Goal: Task Accomplishment & Management: Manage account settings

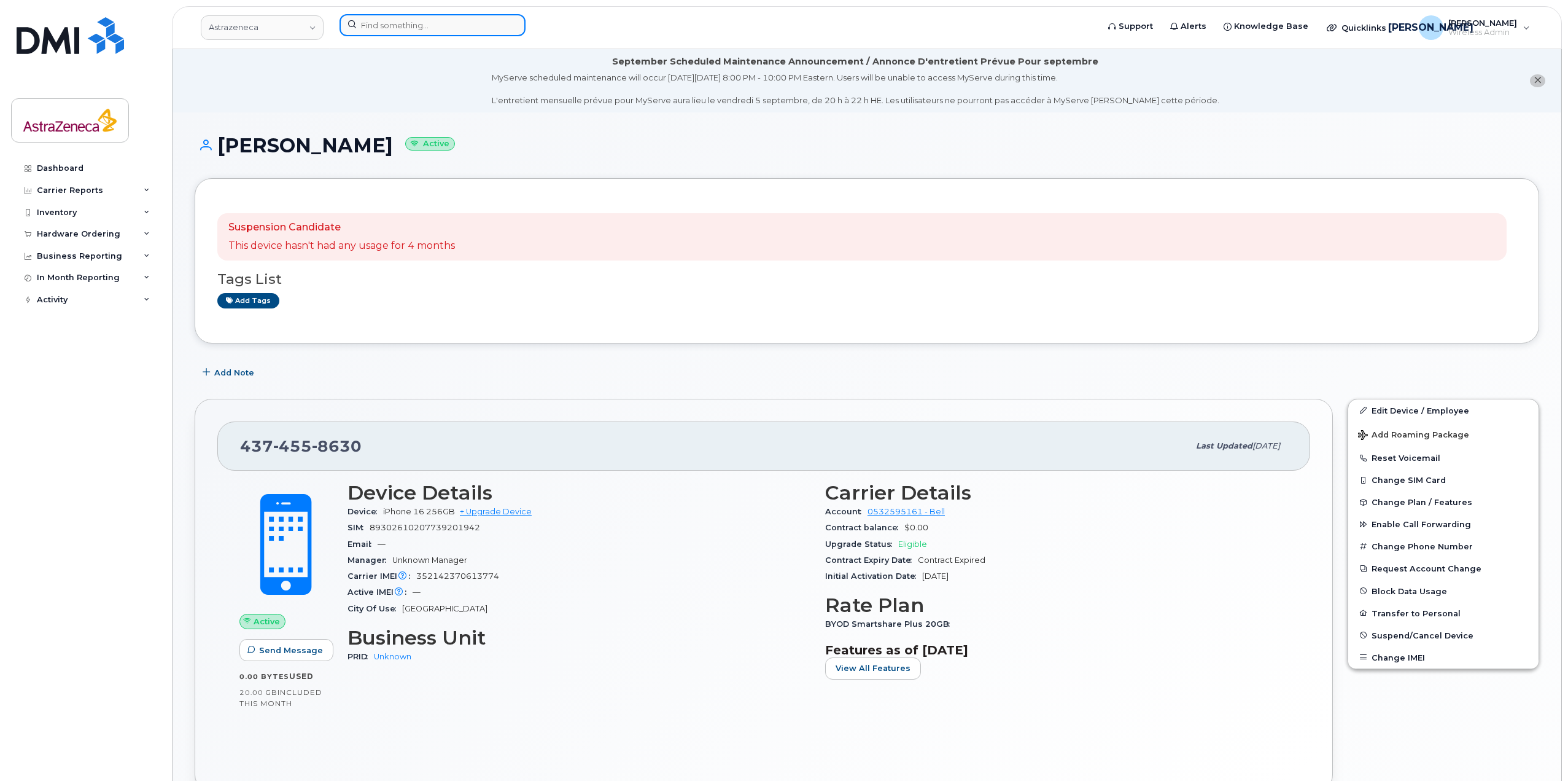
drag, startPoint x: 0, startPoint y: 0, endPoint x: 447, endPoint y: 19, distance: 447.4
click at [447, 19] on input at bounding box center [432, 25] width 186 height 22
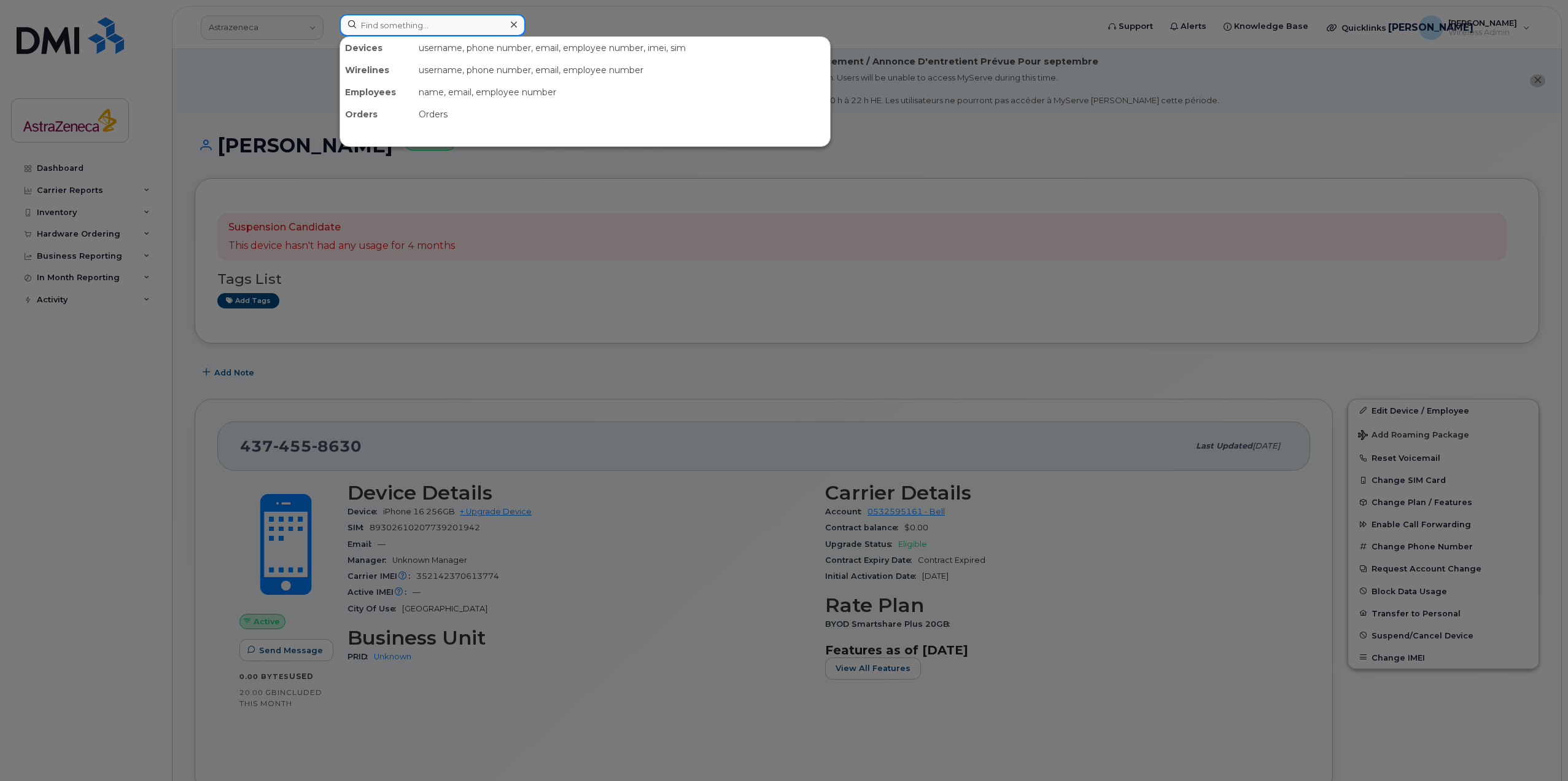
paste input "kbpd180"
type input "kbpd180"
drag, startPoint x: 332, startPoint y: 16, endPoint x: 311, endPoint y: 16, distance: 21.0
click at [330, 16] on div "kbpd180 No results" at bounding box center [715, 28] width 770 height 27
click at [480, 28] on input at bounding box center [432, 25] width 186 height 22
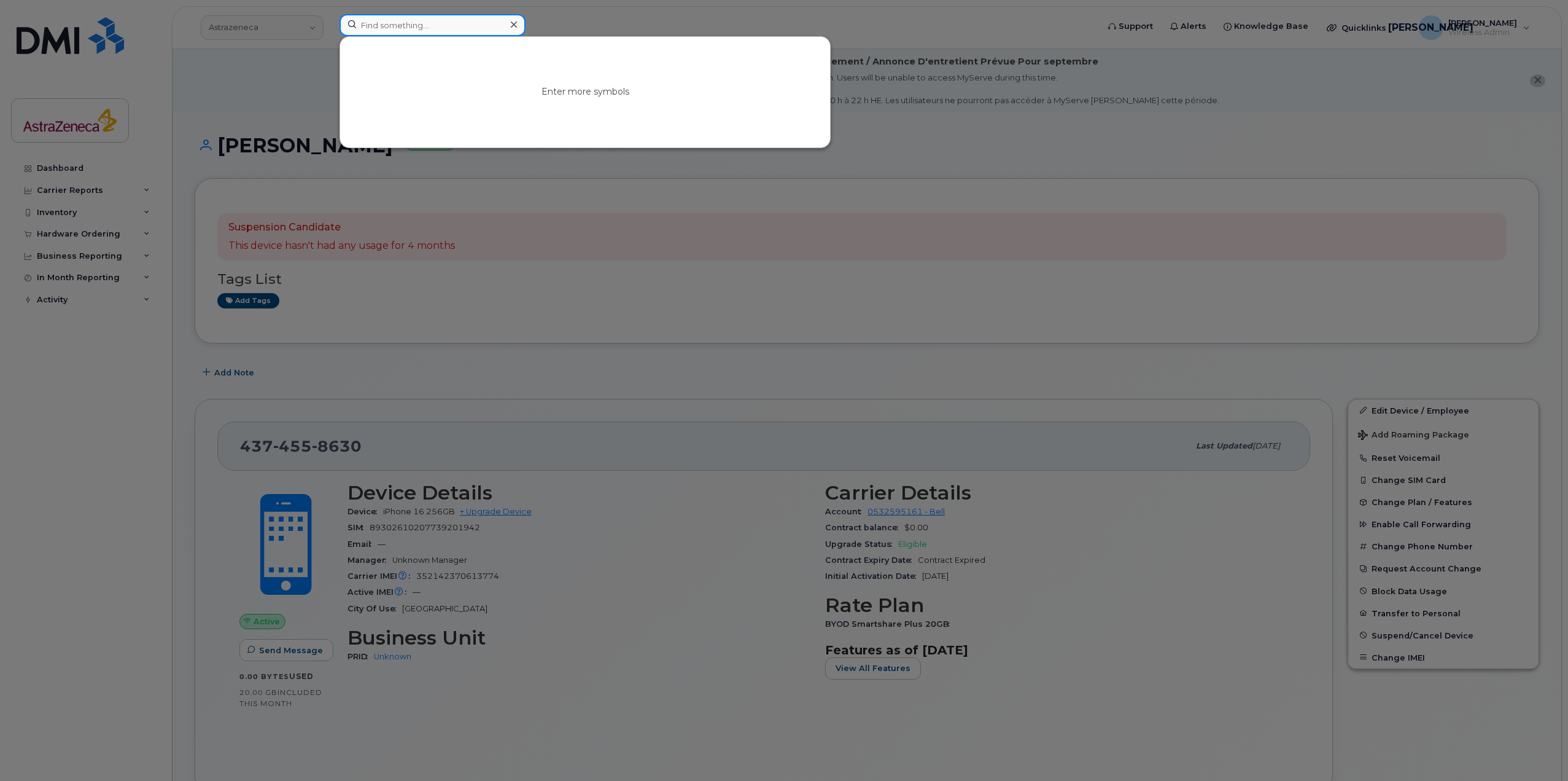
paste input "Michelle El Khoury"
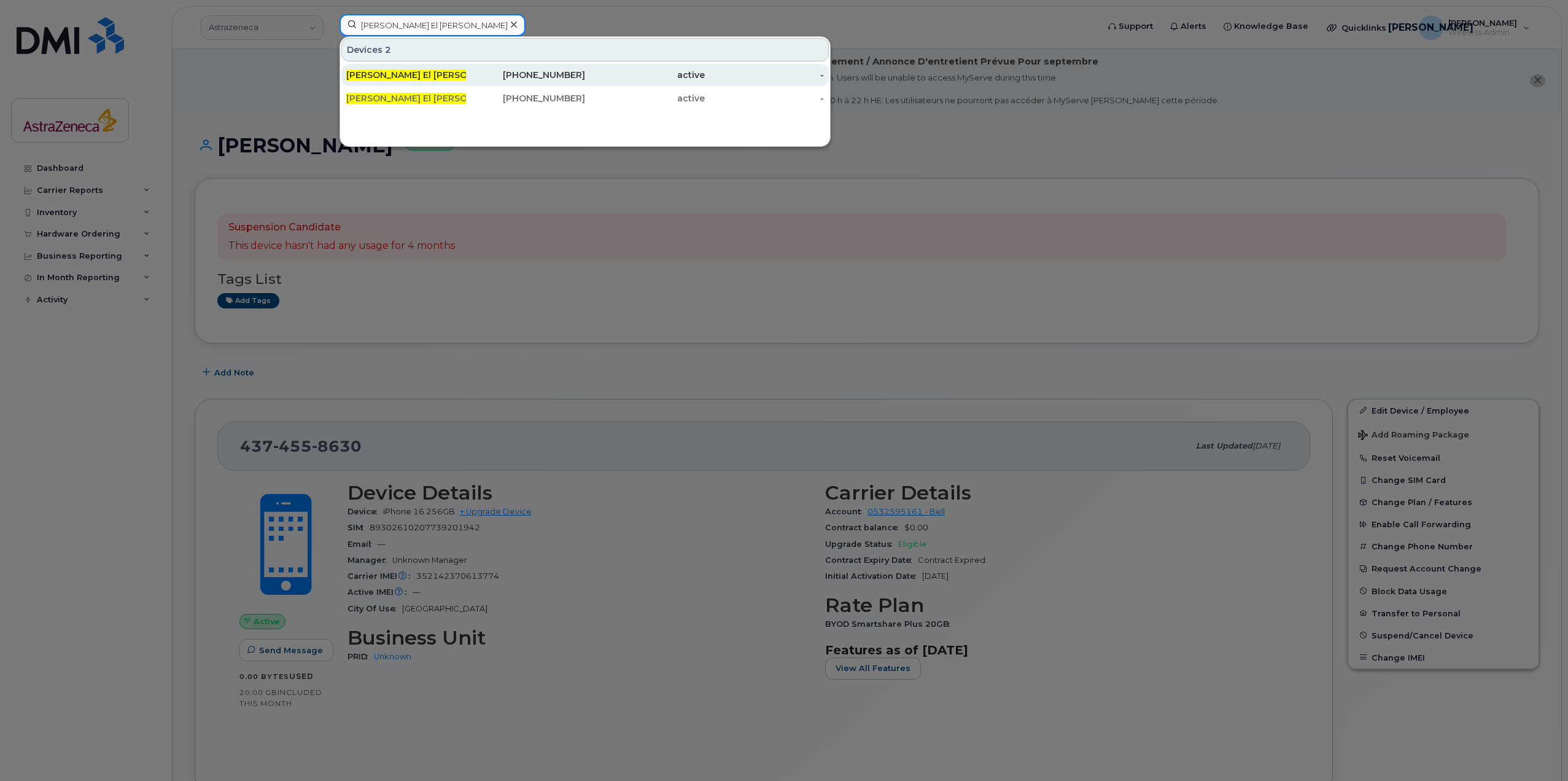
type input "[PERSON_NAME]"
click at [399, 79] on span "[PERSON_NAME]" at bounding box center [427, 75] width 161 height 11
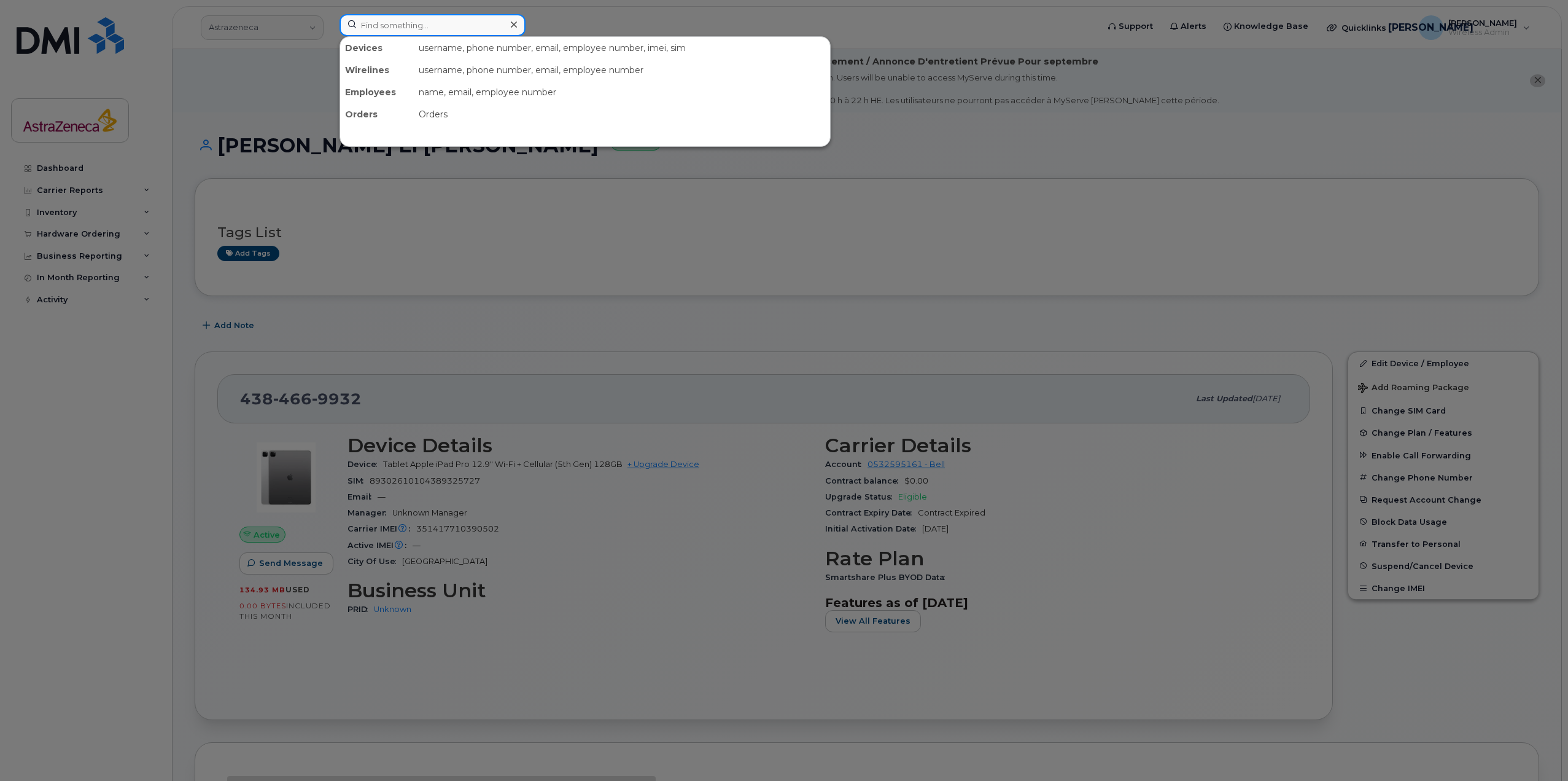
click at [482, 28] on input at bounding box center [432, 25] width 186 height 22
paste input "Michelle El Khoury"
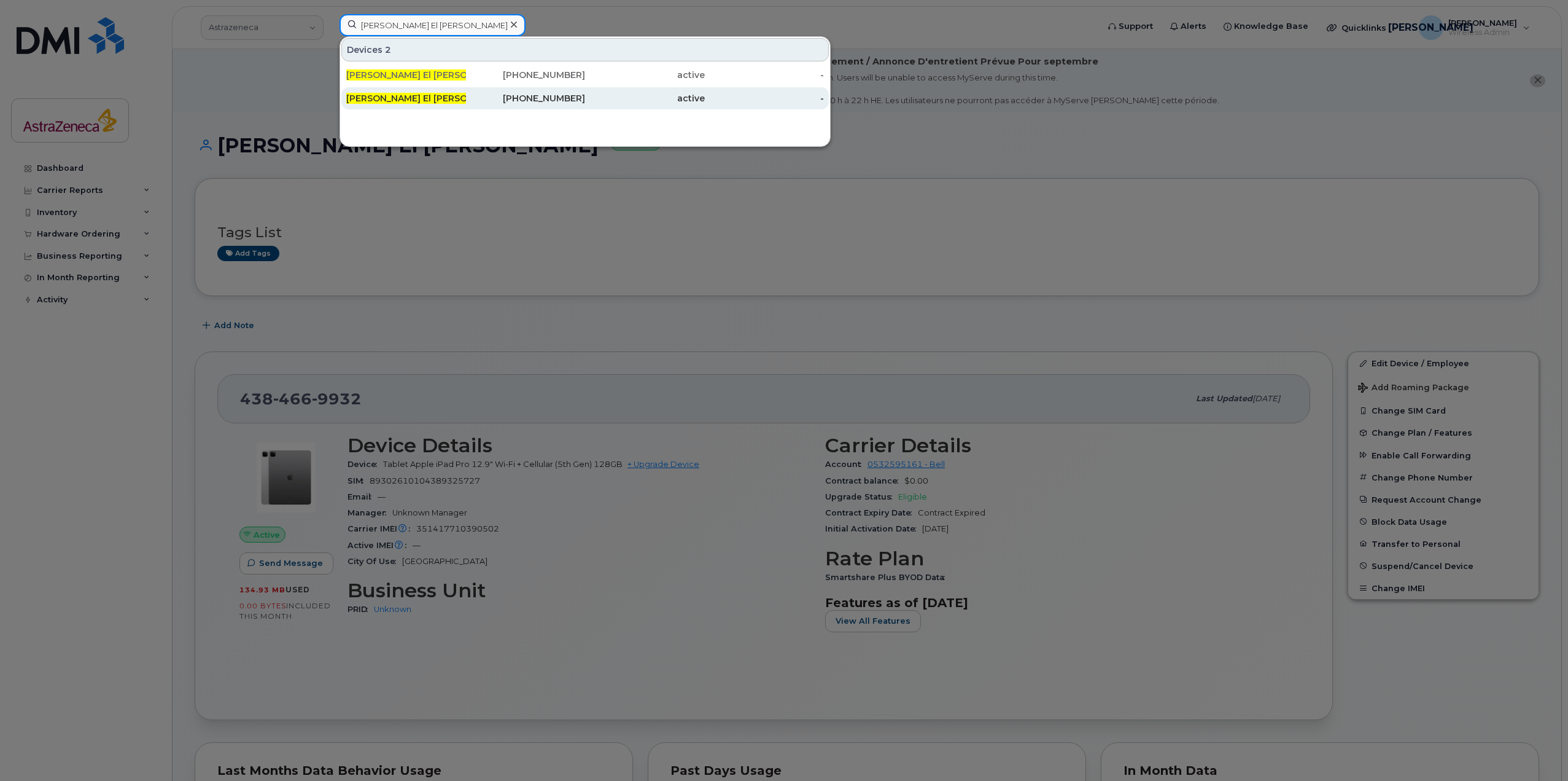
type input "Michelle El Khoury"
click at [431, 98] on div "Michelle El Khoury" at bounding box center [406, 98] width 120 height 13
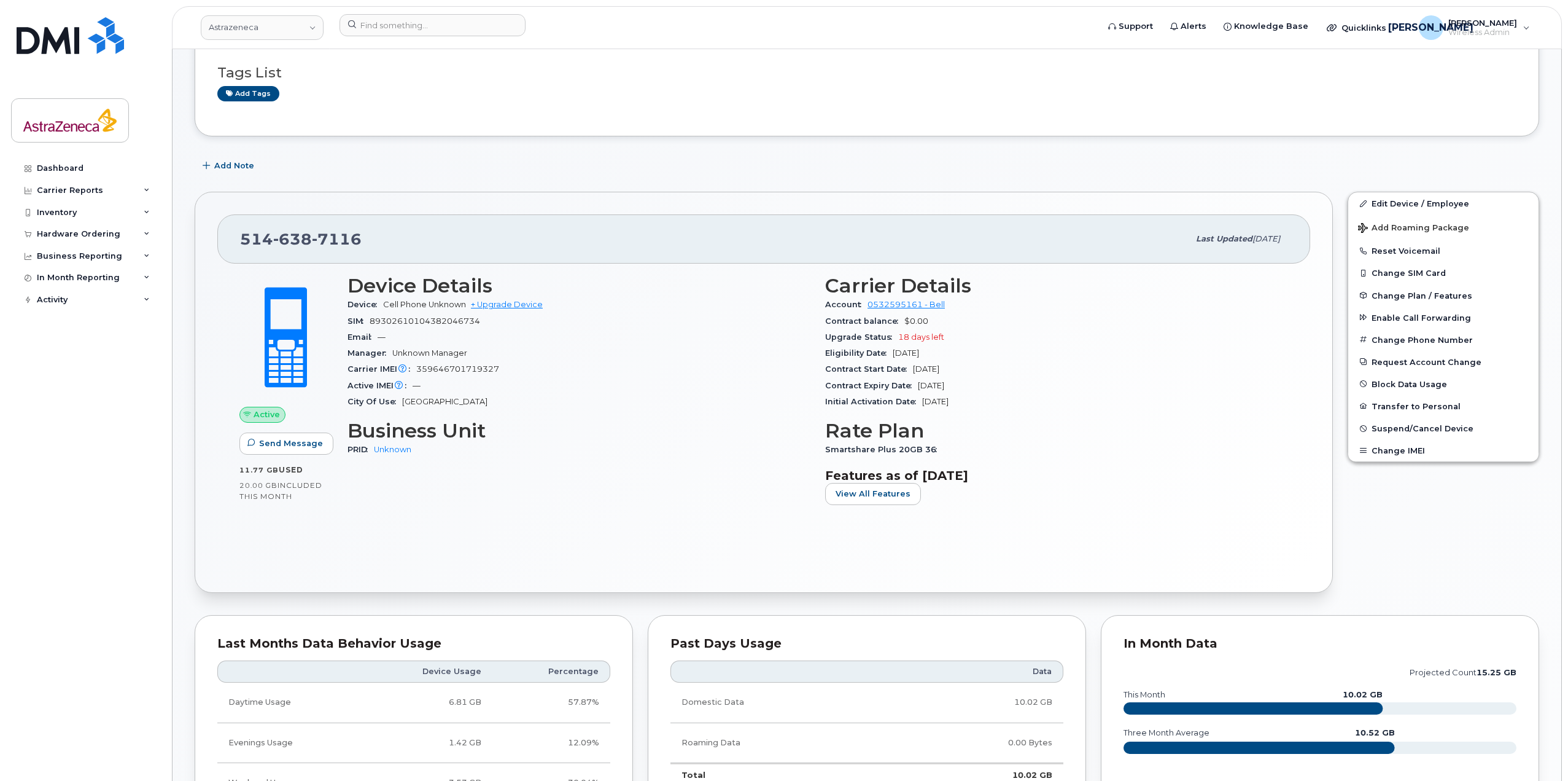
scroll to position [184, 0]
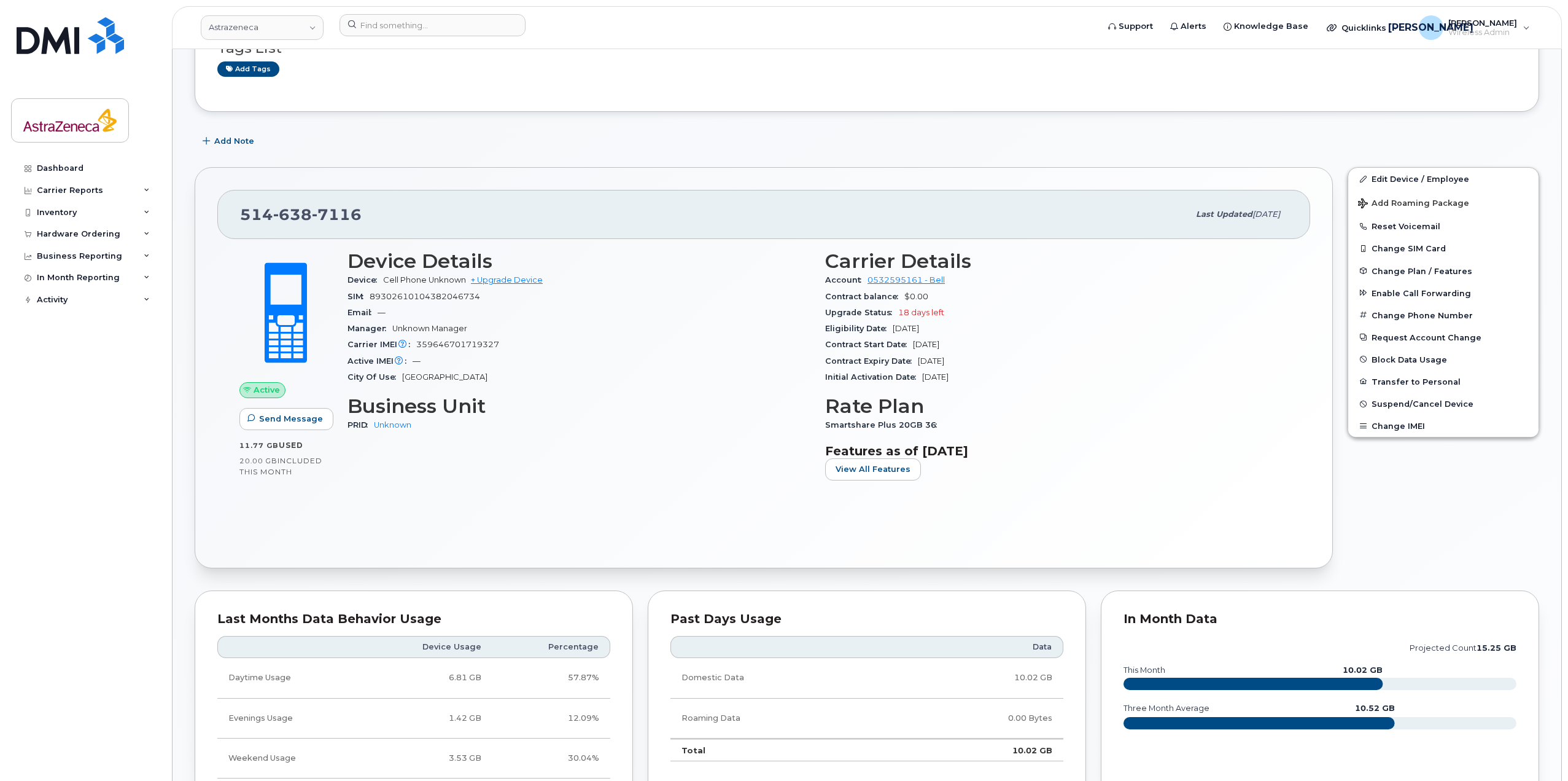
drag, startPoint x: 996, startPoint y: 377, endPoint x: 870, endPoint y: 322, distance: 137.5
click at [871, 322] on section "Carrier Details Account 0532595161 - Bell Contract balance $0.00 Upgrade Status…" at bounding box center [1056, 318] width 463 height 135
click at [869, 322] on div "Eligibility Date Sep 20, 2025" at bounding box center [1056, 329] width 463 height 16
click at [896, 321] on div "Eligibility Date Sep 20, 2025" at bounding box center [1056, 329] width 463 height 16
drag, startPoint x: 897, startPoint y: 310, endPoint x: 951, endPoint y: 309, distance: 54.0
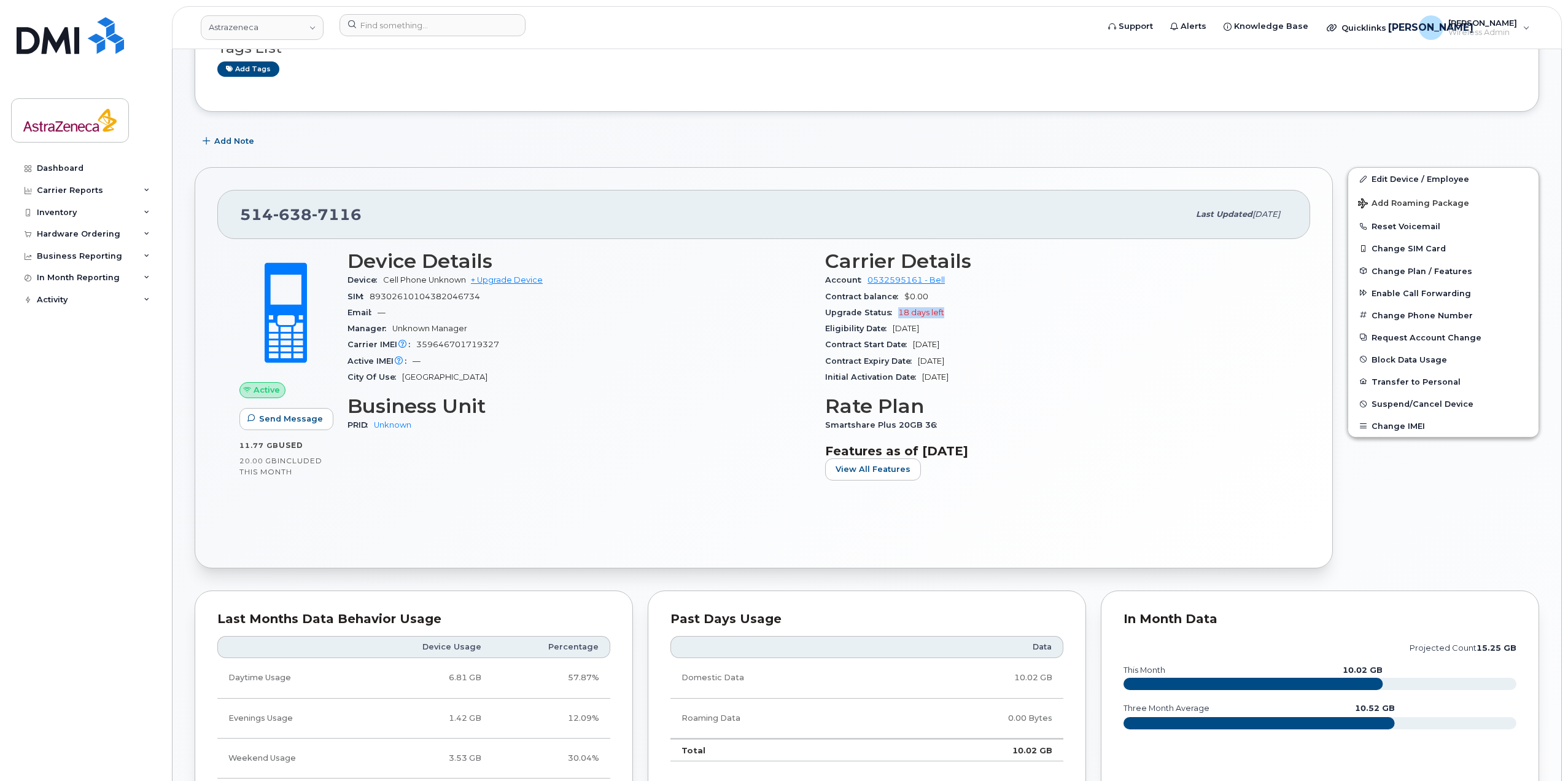
click at [951, 309] on div "Upgrade Status 18 days left" at bounding box center [1056, 313] width 463 height 16
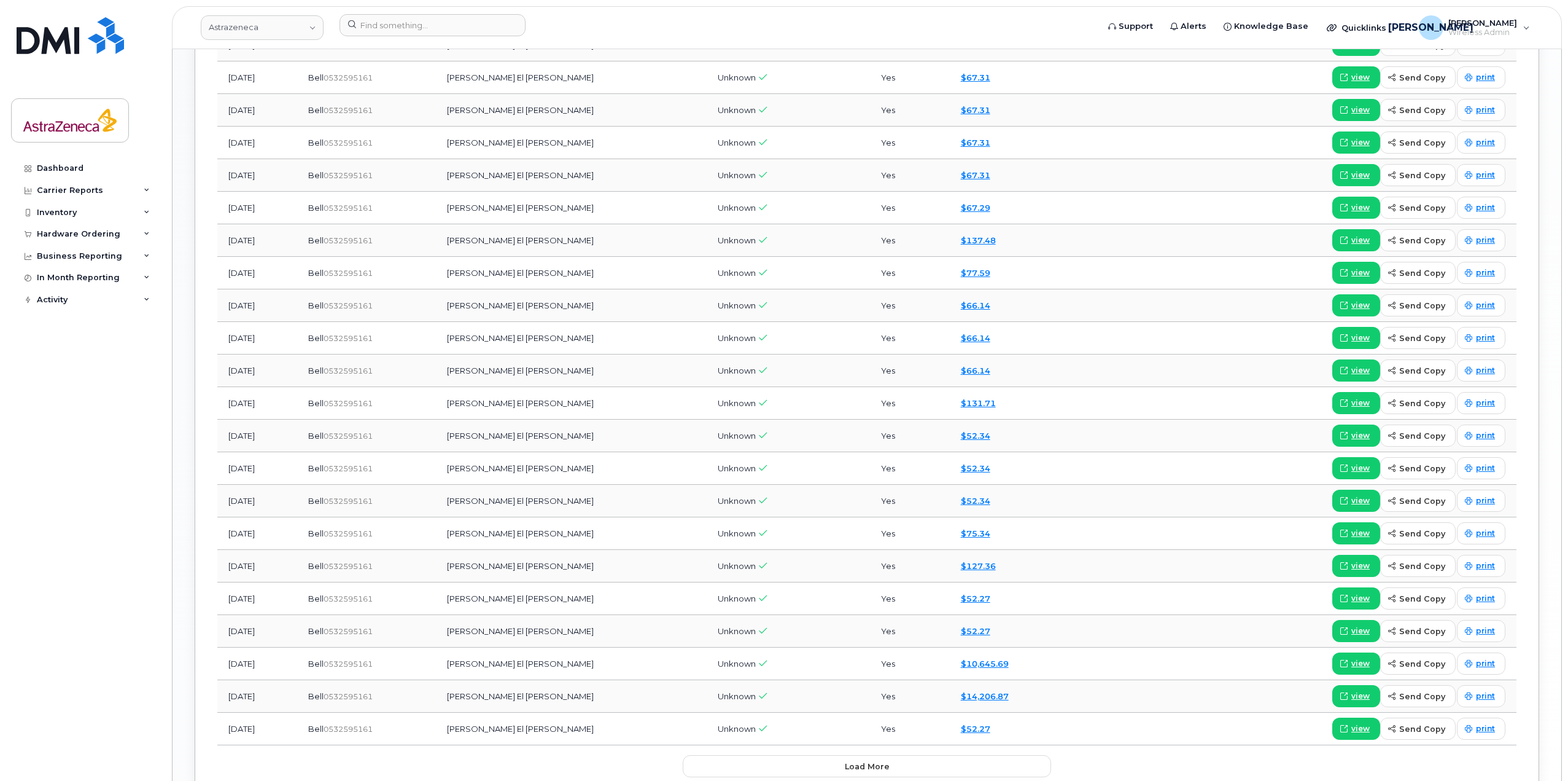
scroll to position [1262, 0]
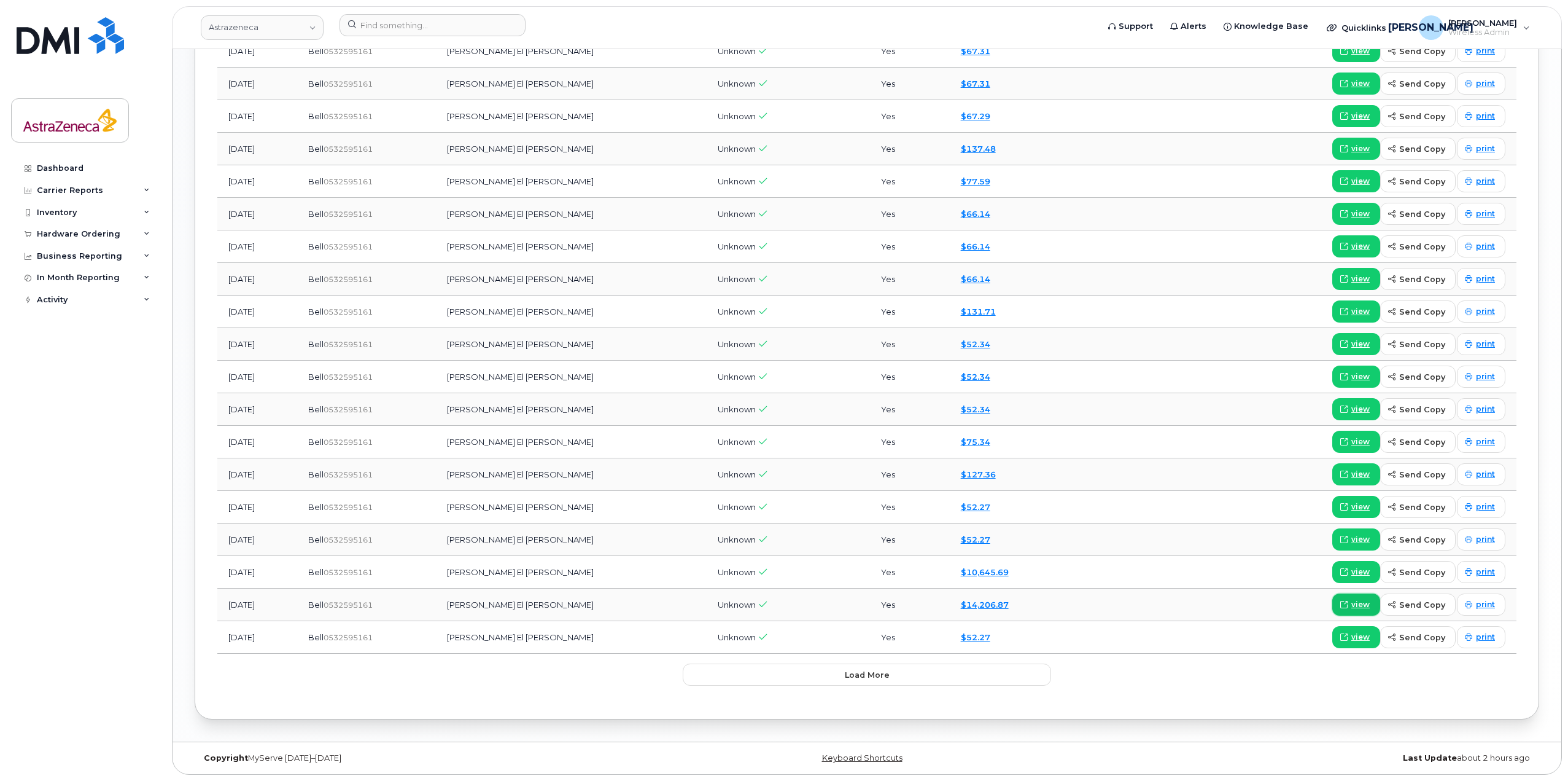
click at [1363, 604] on span "view" at bounding box center [1360, 605] width 18 height 11
click at [1349, 605] on span at bounding box center [1344, 605] width 11 height 11
click at [961, 573] on link "$10,645.69" at bounding box center [984, 572] width 48 height 10
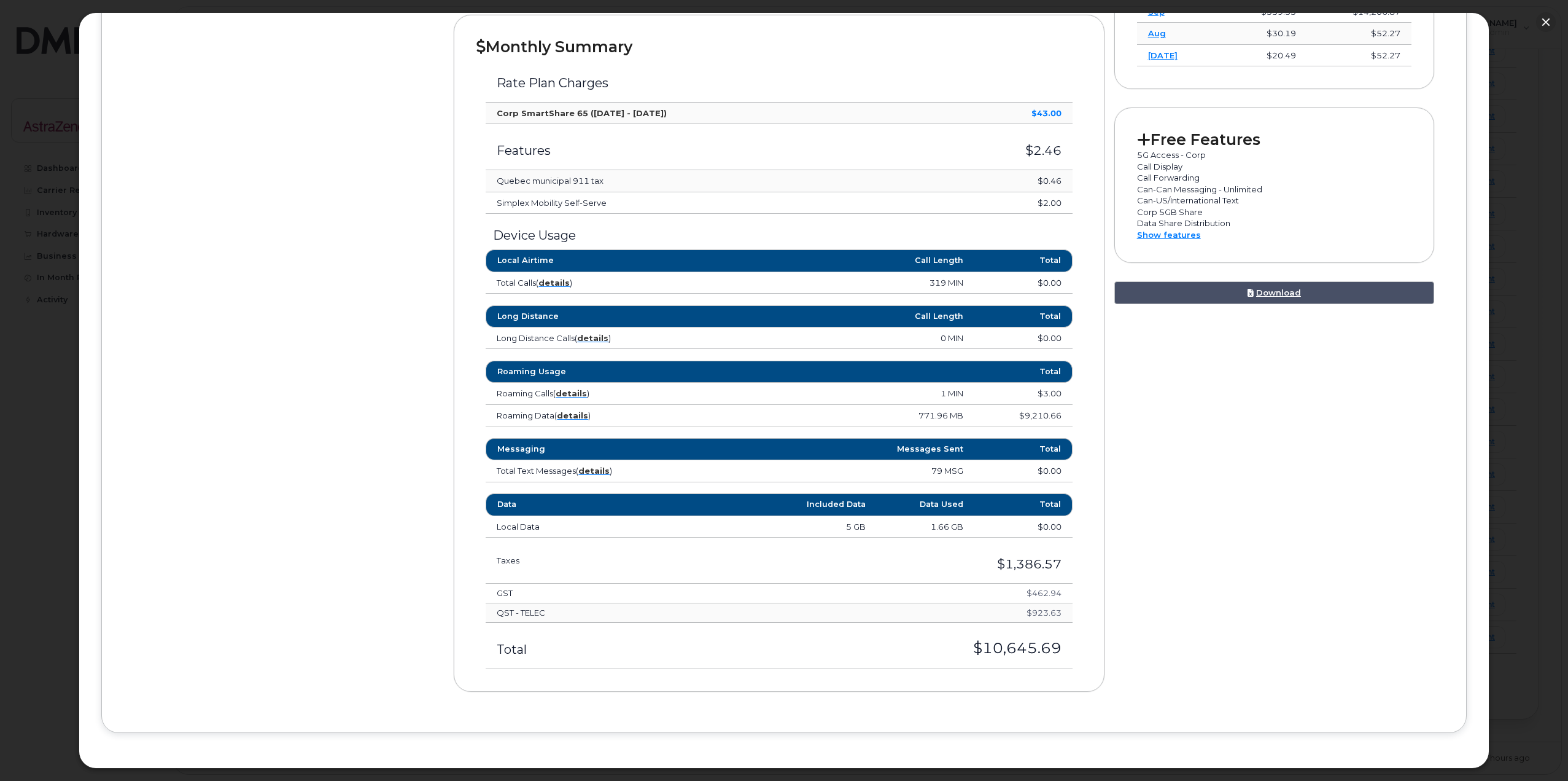
scroll to position [432, 0]
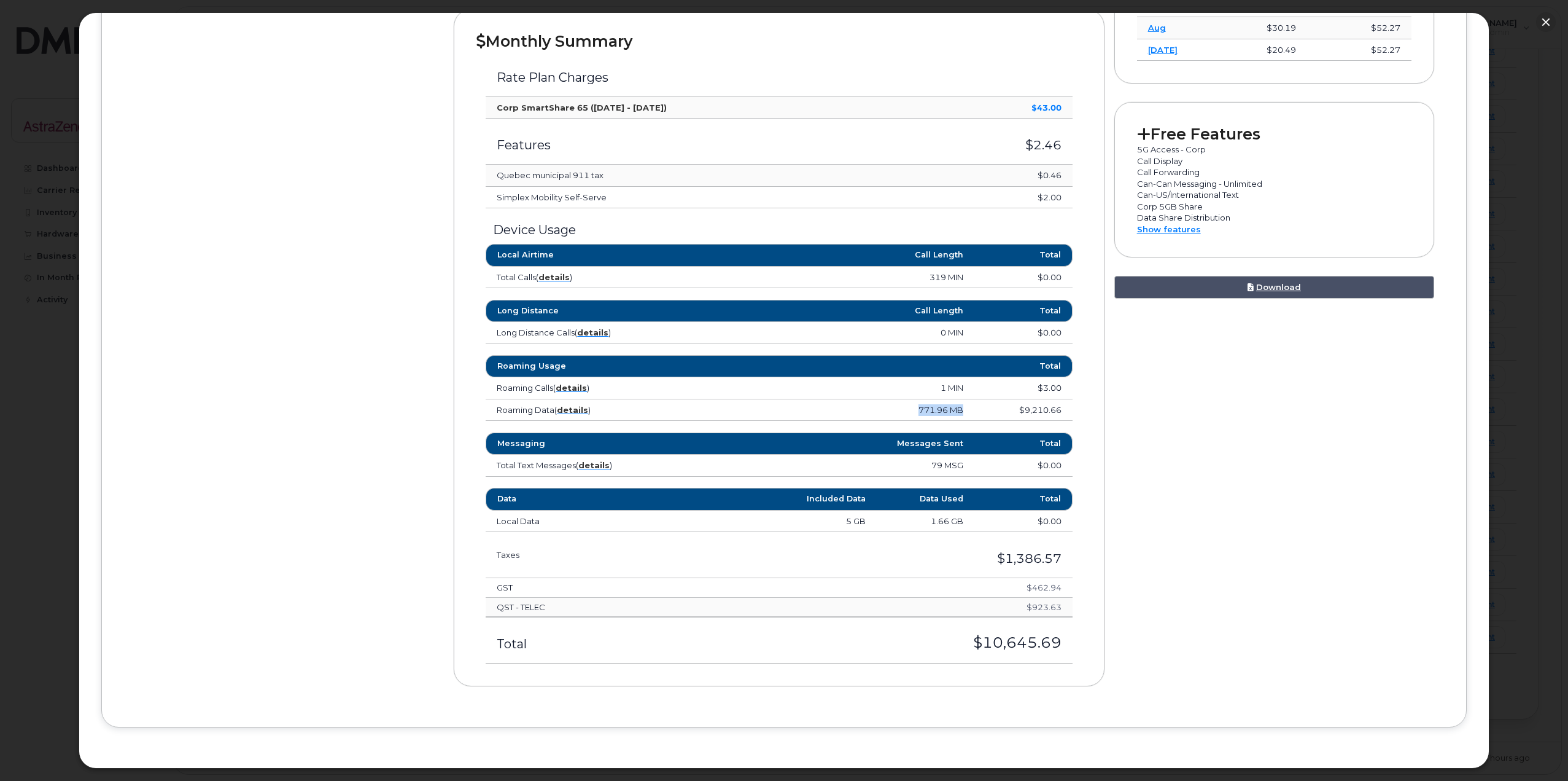
drag, startPoint x: 912, startPoint y: 407, endPoint x: 969, endPoint y: 411, distance: 57.1
click at [969, 411] on td "771.96 MB" at bounding box center [852, 410] width 244 height 22
drag, startPoint x: 969, startPoint y: 411, endPoint x: 911, endPoint y: 410, distance: 58.0
click at [911, 410] on td "771.96 MB" at bounding box center [852, 410] width 244 height 22
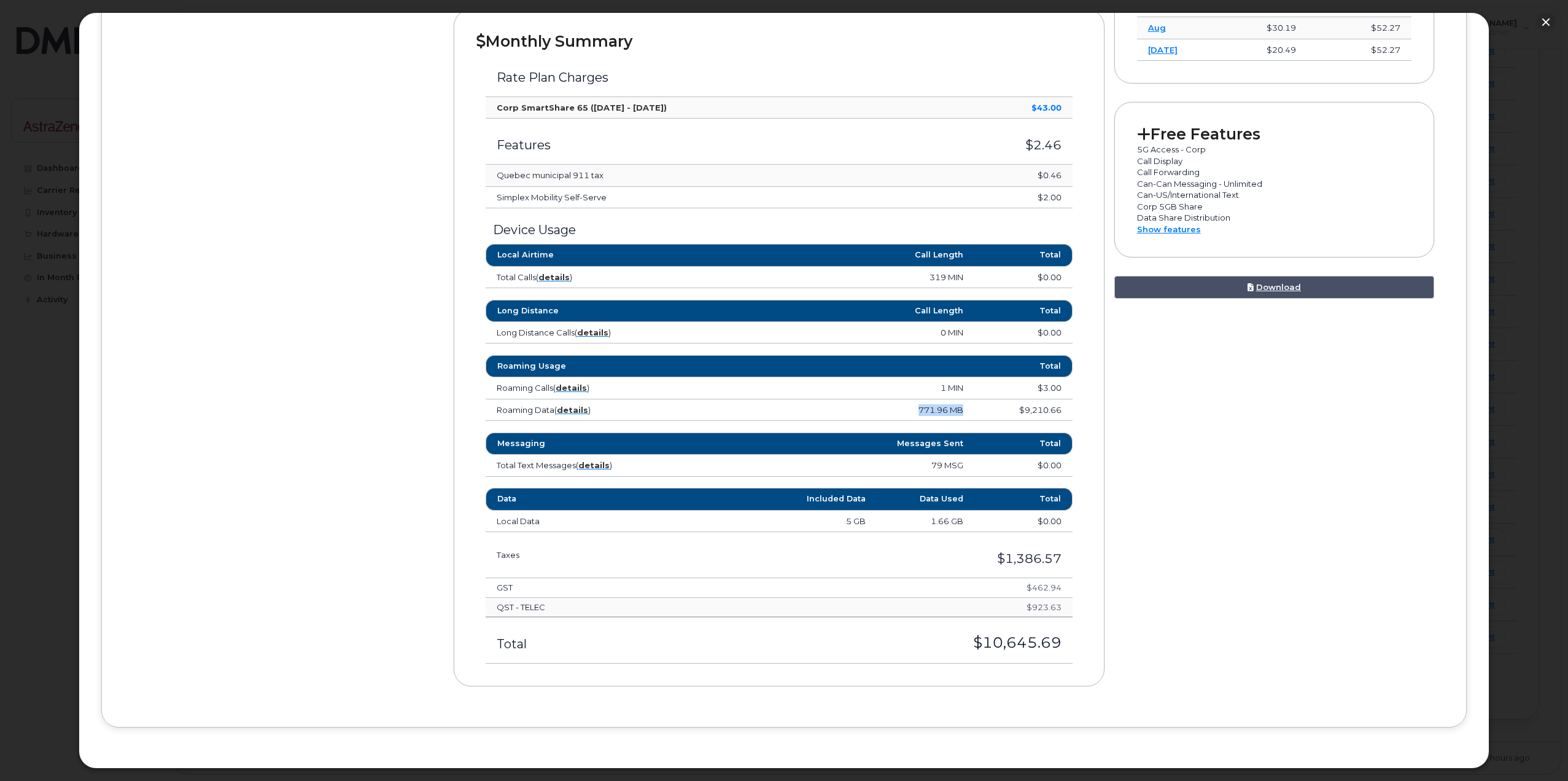
click at [911, 410] on td "771.96 MB" at bounding box center [852, 410] width 244 height 22
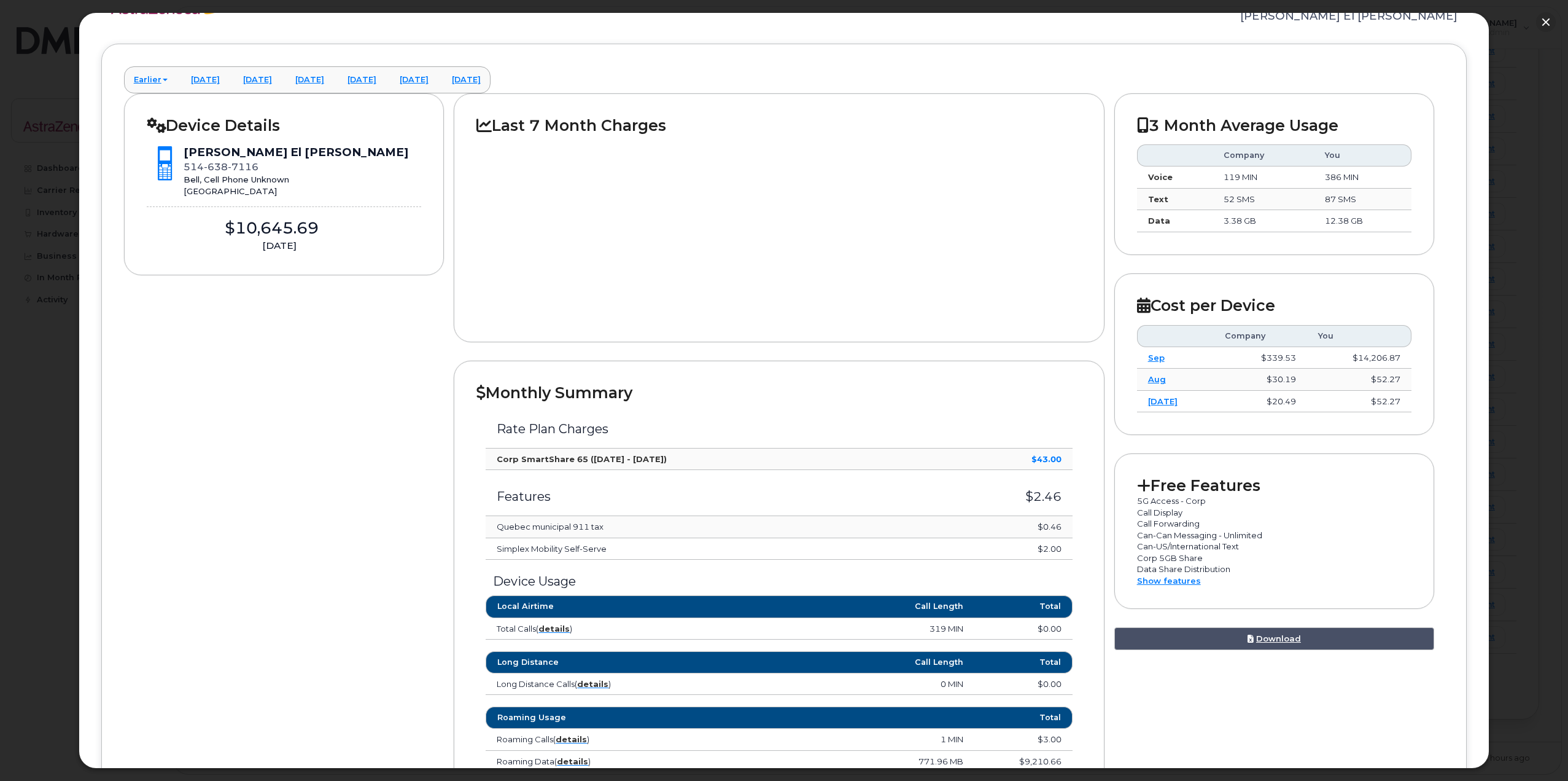
scroll to position [0, 0]
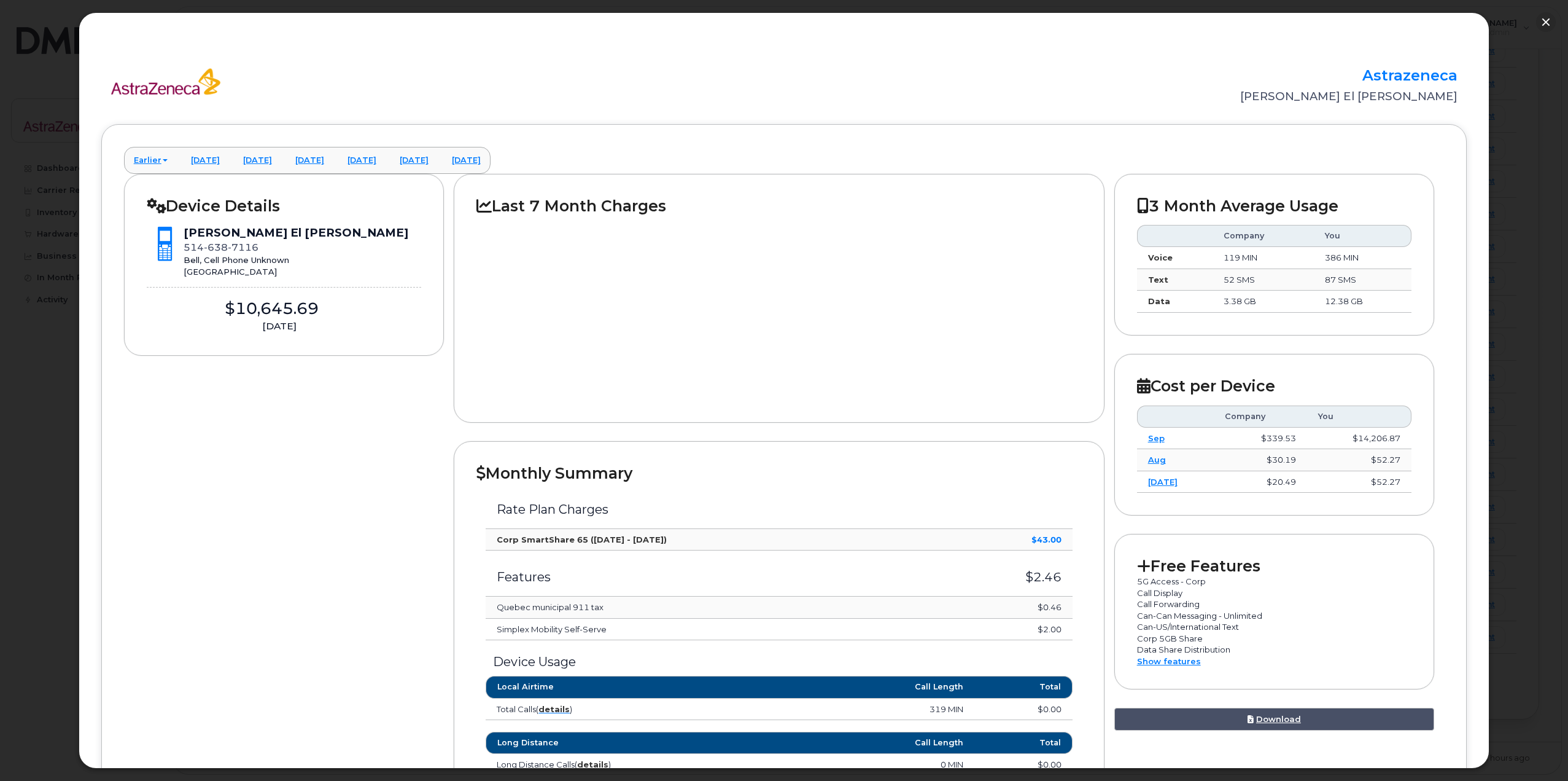
click at [38, 157] on div at bounding box center [784, 390] width 1568 height 781
click at [1547, 17] on button "button" at bounding box center [1546, 22] width 19 height 19
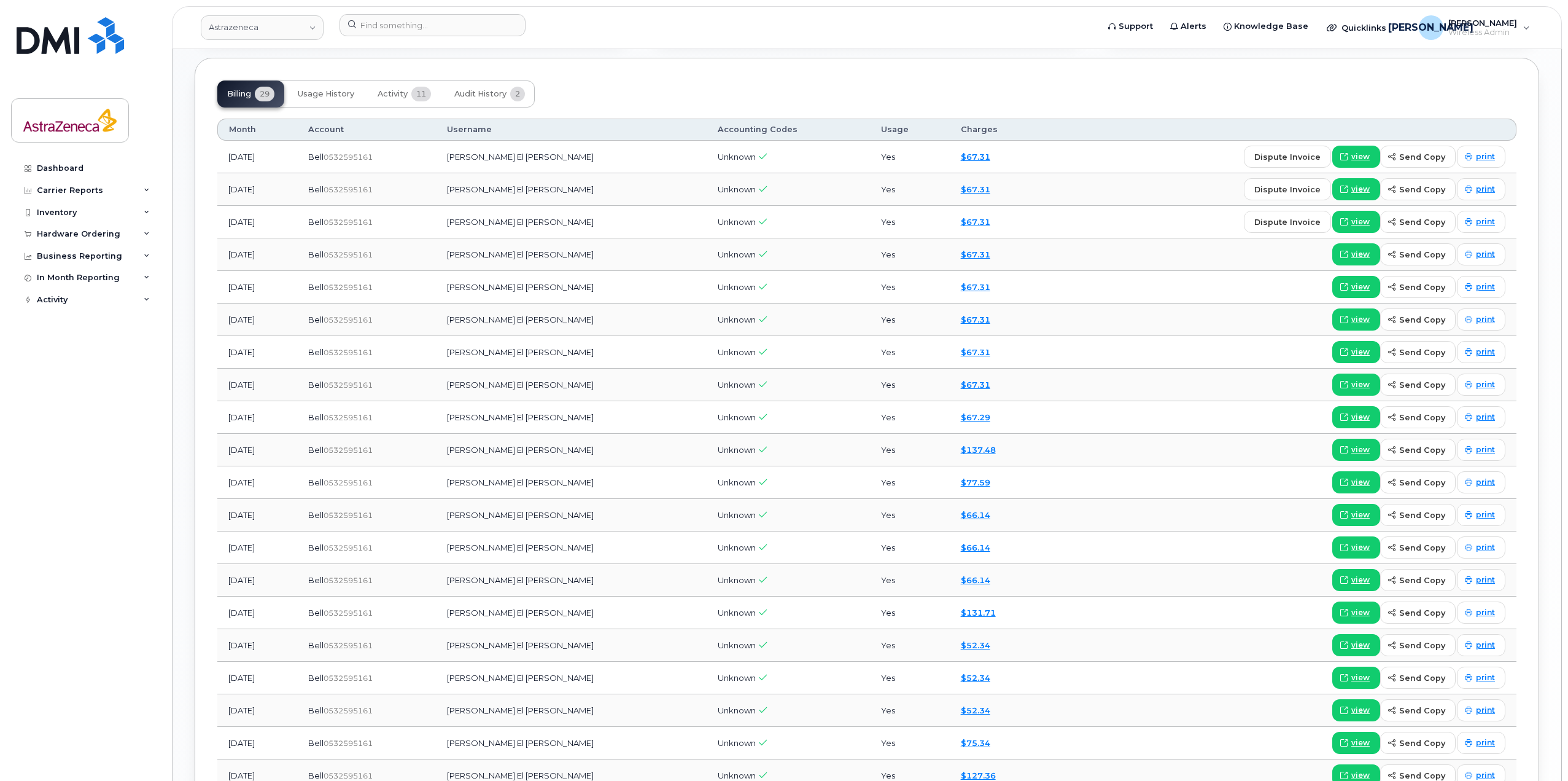
scroll to position [1262, 0]
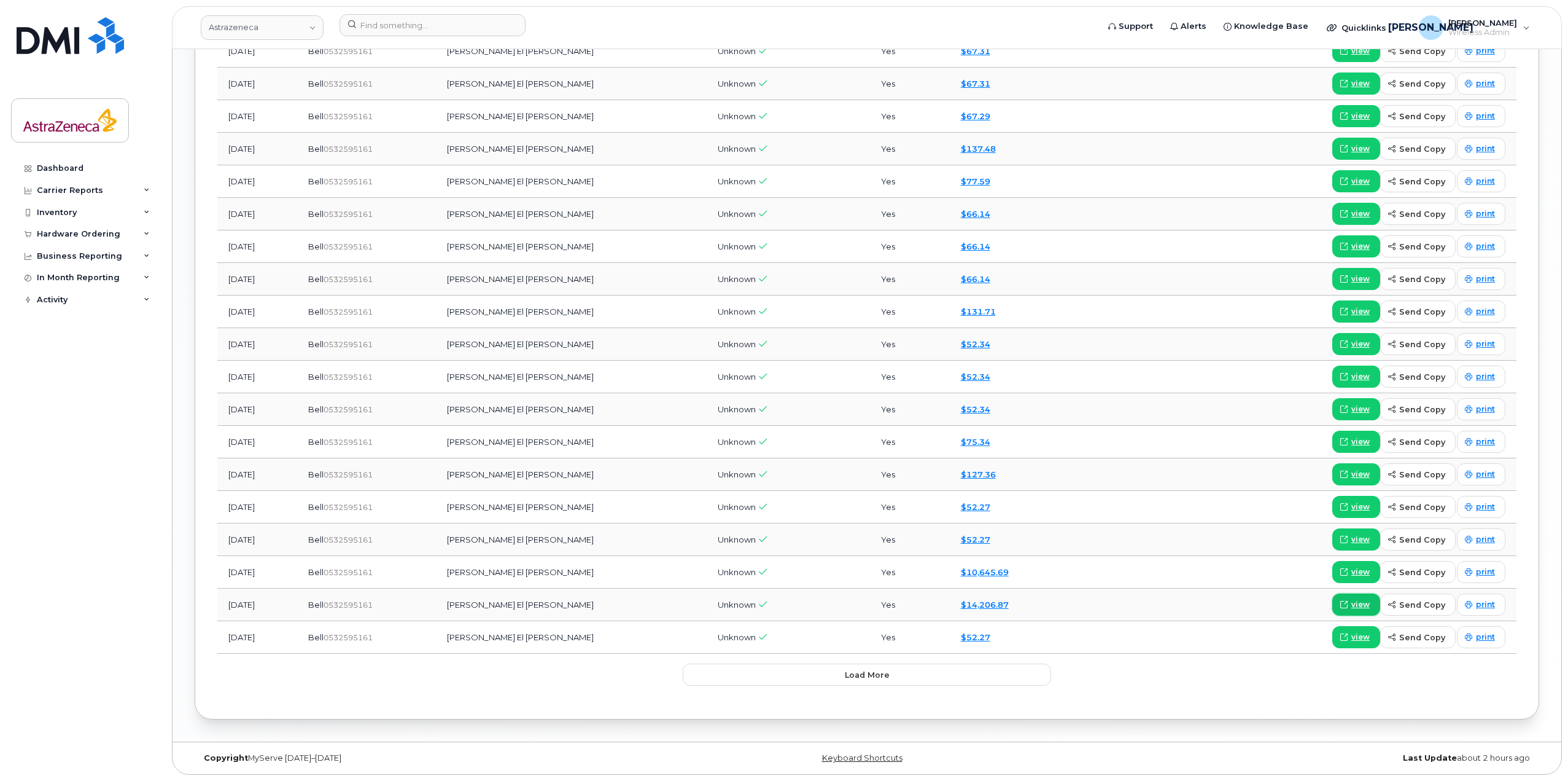
click at [1366, 608] on span "view" at bounding box center [1360, 605] width 18 height 11
click at [961, 607] on link "$14,206.87" at bounding box center [984, 605] width 48 height 10
click at [1363, 596] on tr "Sep 2023 Bell  0532595161 Michelle El Khoury Unknown Yes $14,206.87 view send c…" at bounding box center [867, 605] width 1299 height 33
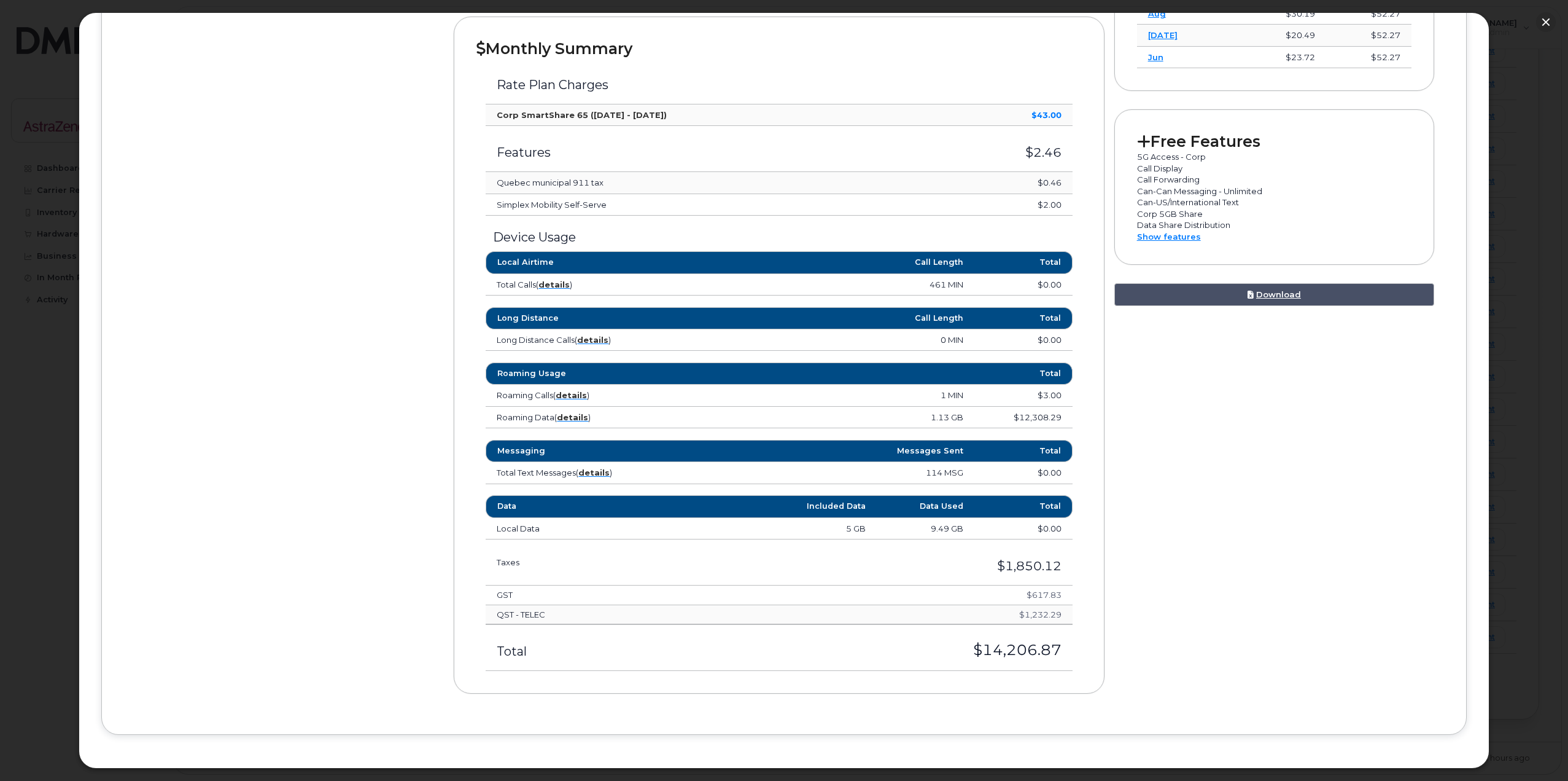
scroll to position [430, 0]
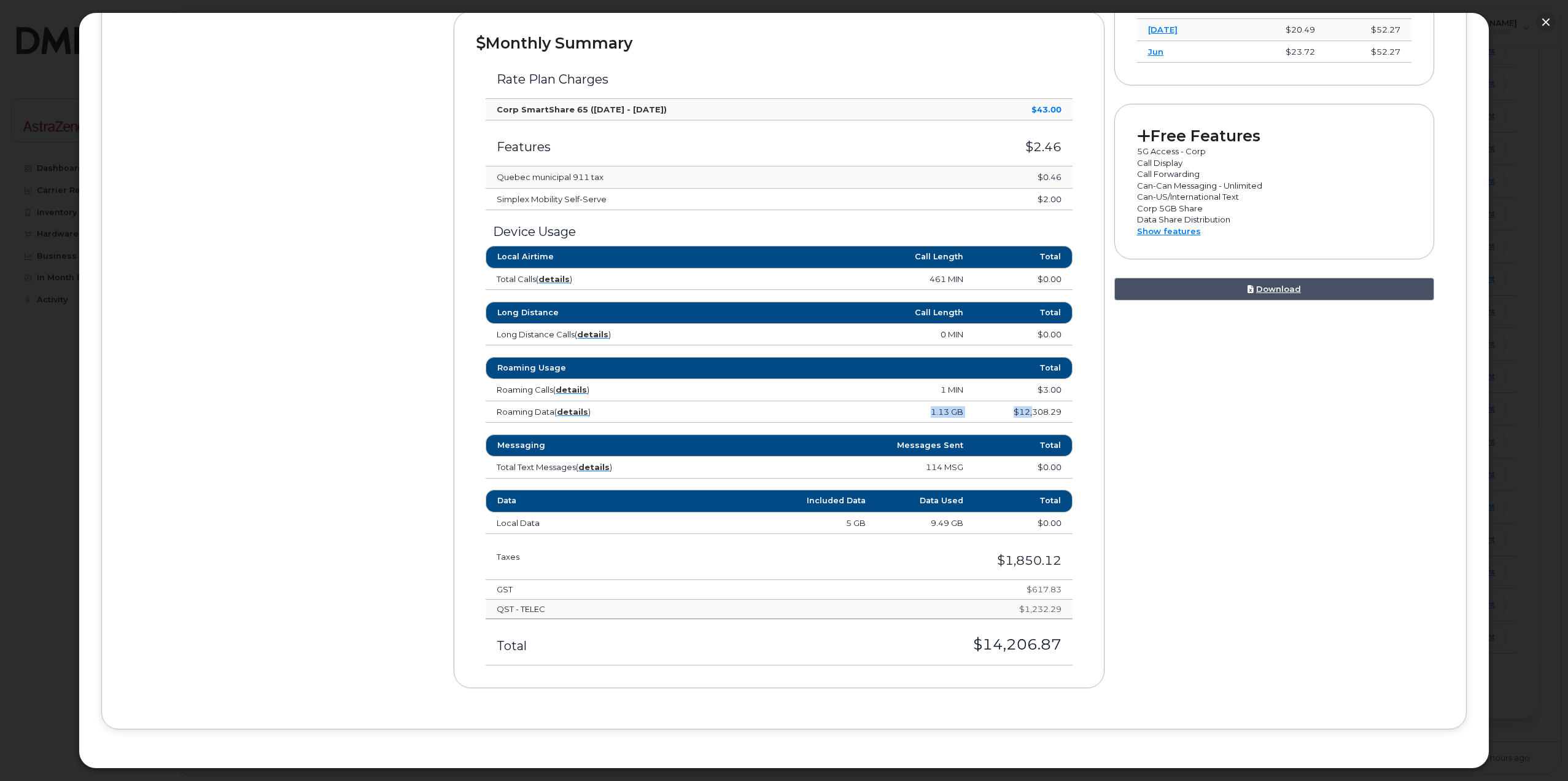
drag, startPoint x: 918, startPoint y: 415, endPoint x: 1031, endPoint y: 415, distance: 113.0
click at [1031, 415] on tr "Roaming Data ( details ) 1.13 GB $12,308.29" at bounding box center [779, 411] width 586 height 22
click at [1035, 415] on td "$12,308.29" at bounding box center [1023, 411] width 97 height 22
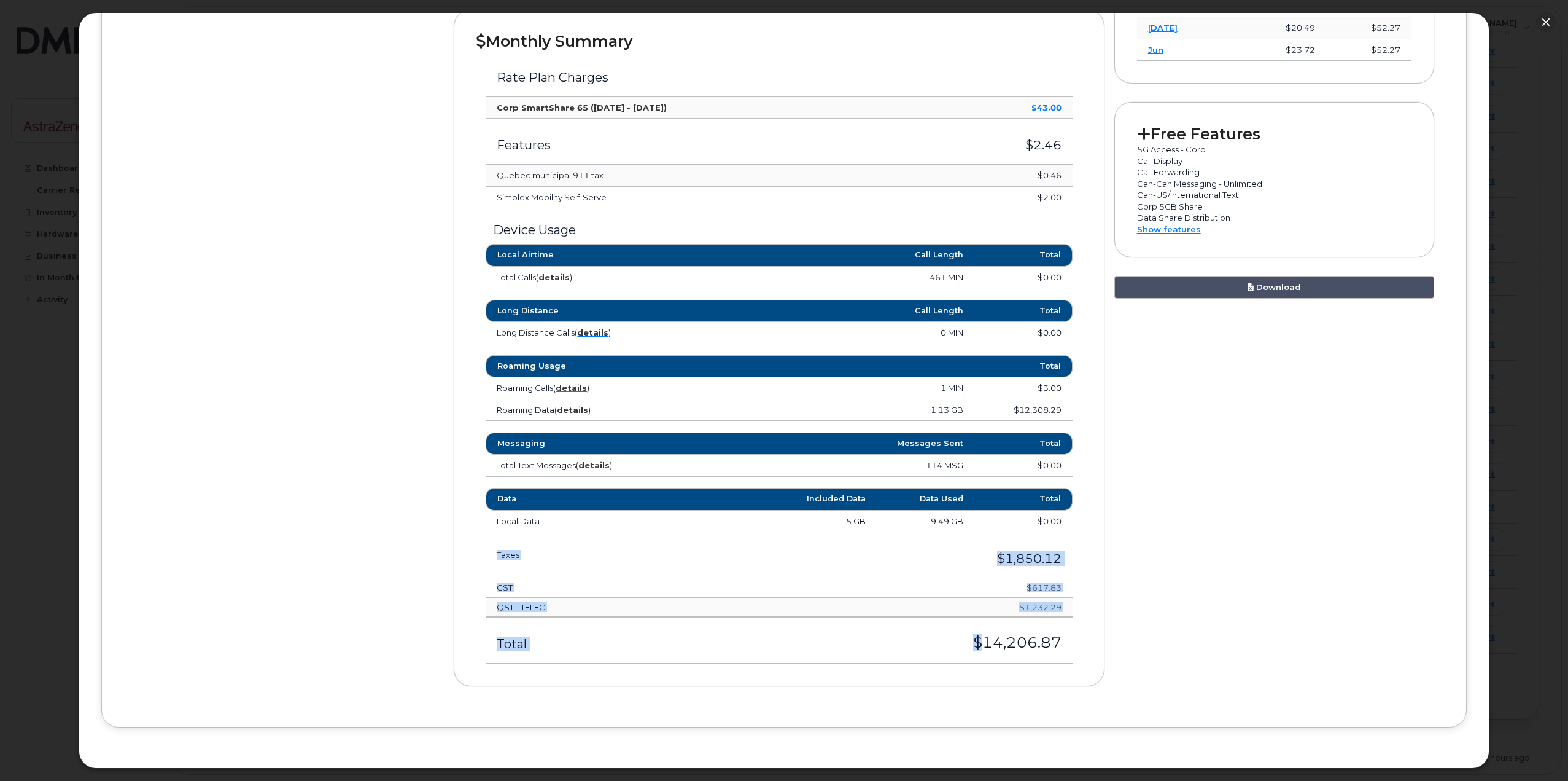
drag, startPoint x: 965, startPoint y: 643, endPoint x: 1121, endPoint y: 643, distance: 156.0
click at [1121, 643] on div "Device Details Michelle El Khoury 514 638 7116 Bell, Cell Phone Unknown Montrea…" at bounding box center [784, 223] width 1321 height 962
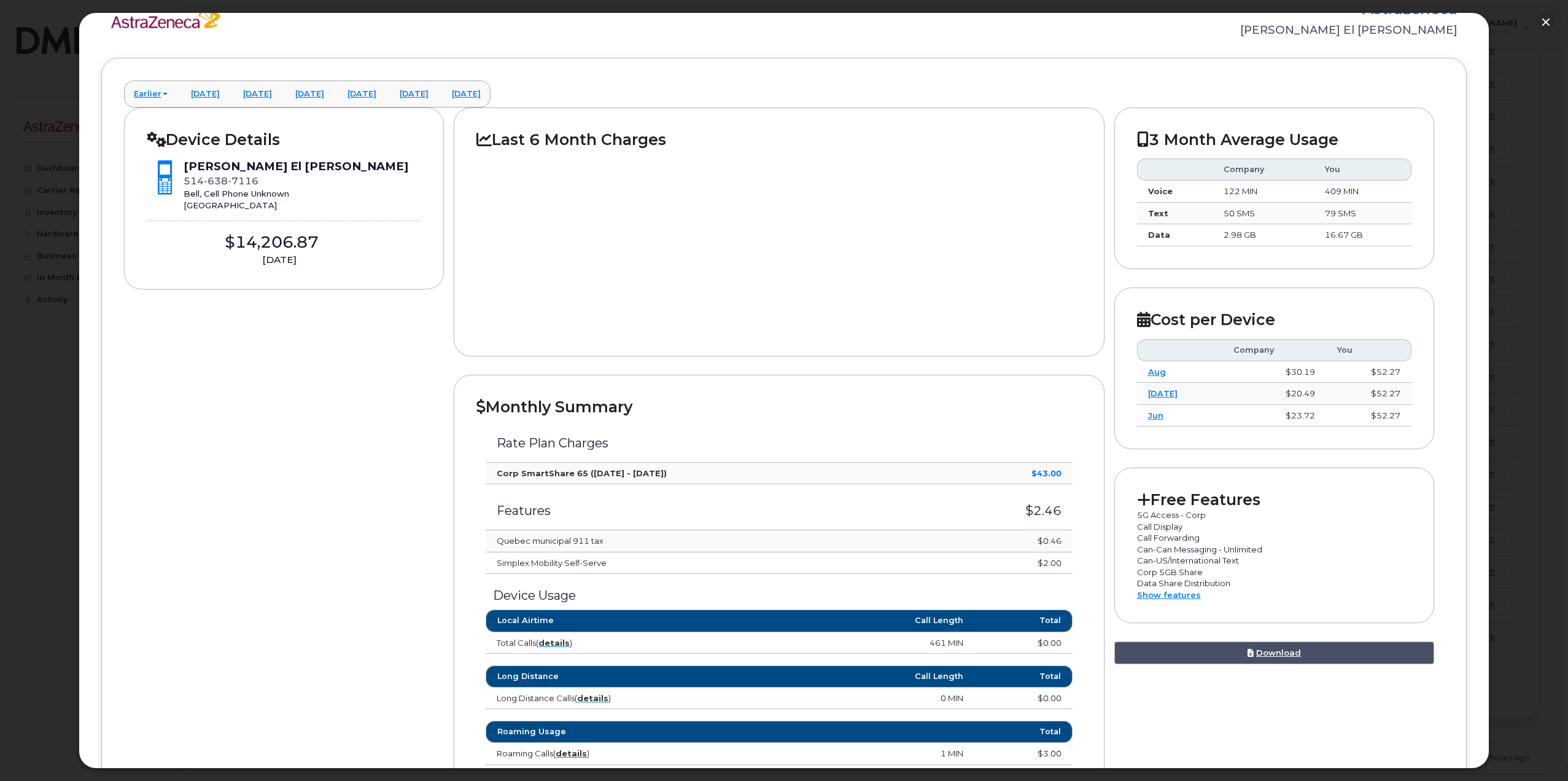
scroll to position [63, 0]
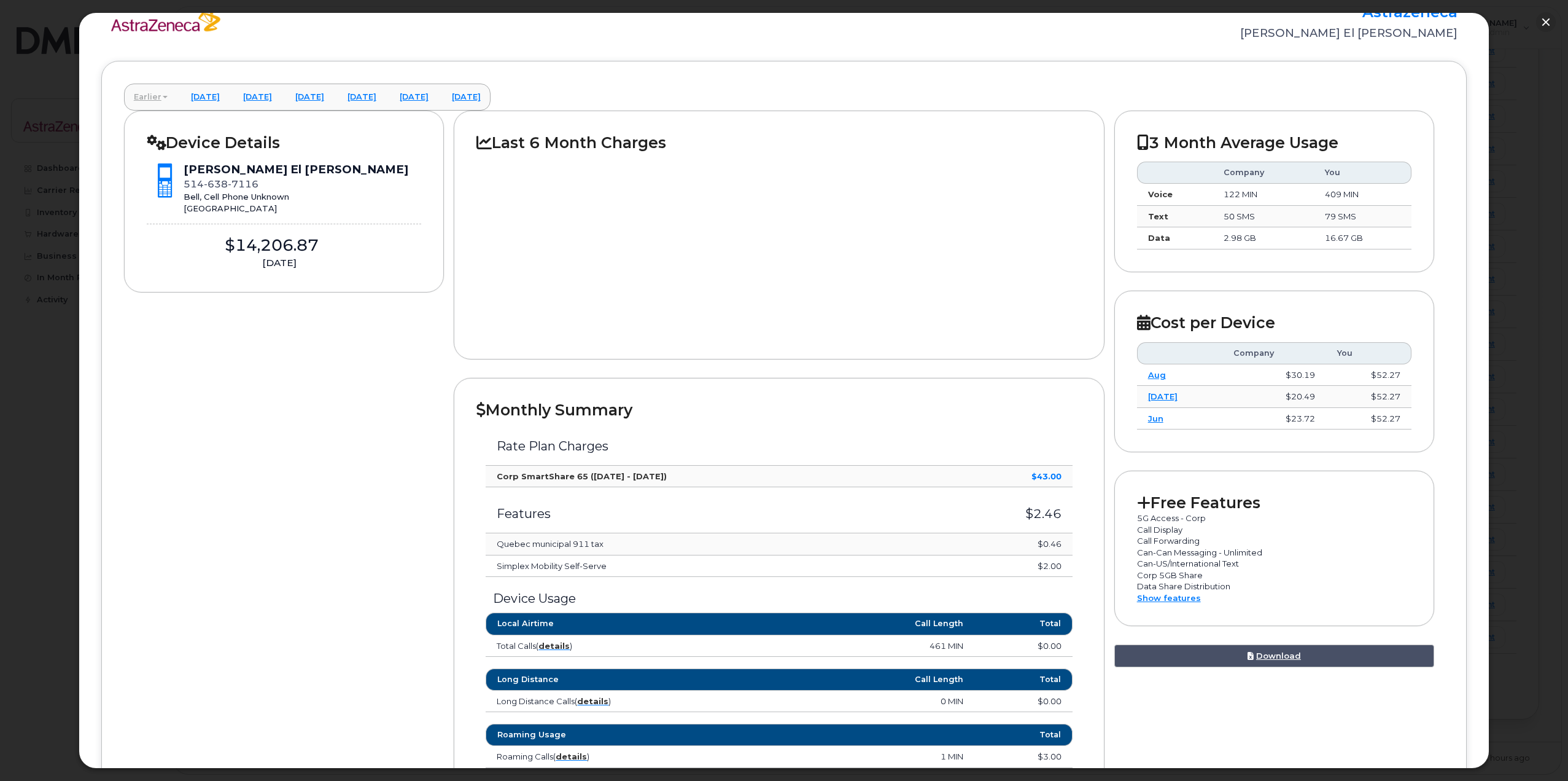
click at [164, 93] on link "Earlier" at bounding box center [150, 97] width 53 height 27
click at [687, 389] on div "Monthly Summary Rate Plan Charges Corp SmartShare 65 (Sep 12 - Oct 11) $43.00 F…" at bounding box center [779, 716] width 650 height 677
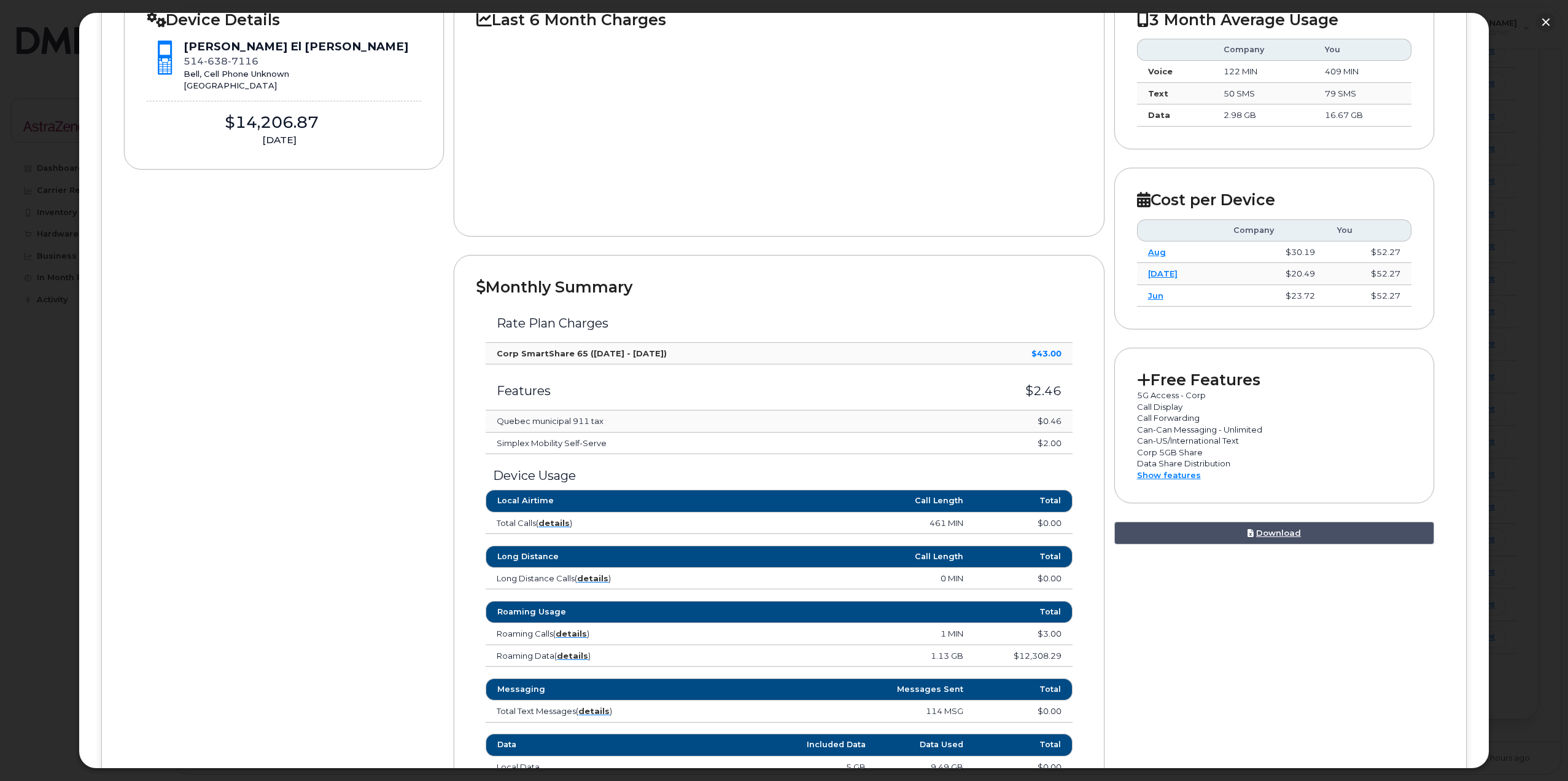
scroll to position [432, 0]
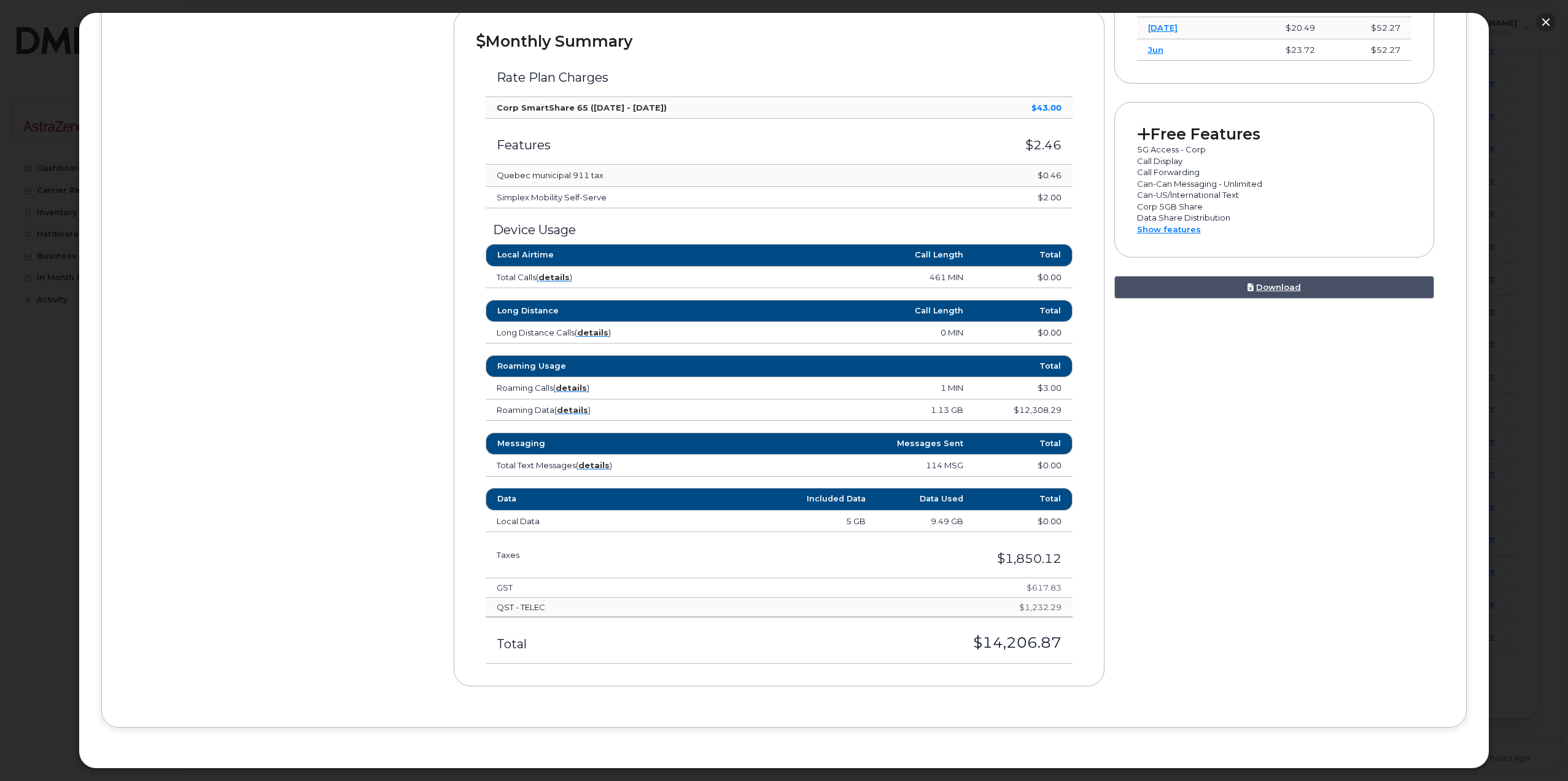
click at [1546, 23] on button "button" at bounding box center [1546, 22] width 19 height 19
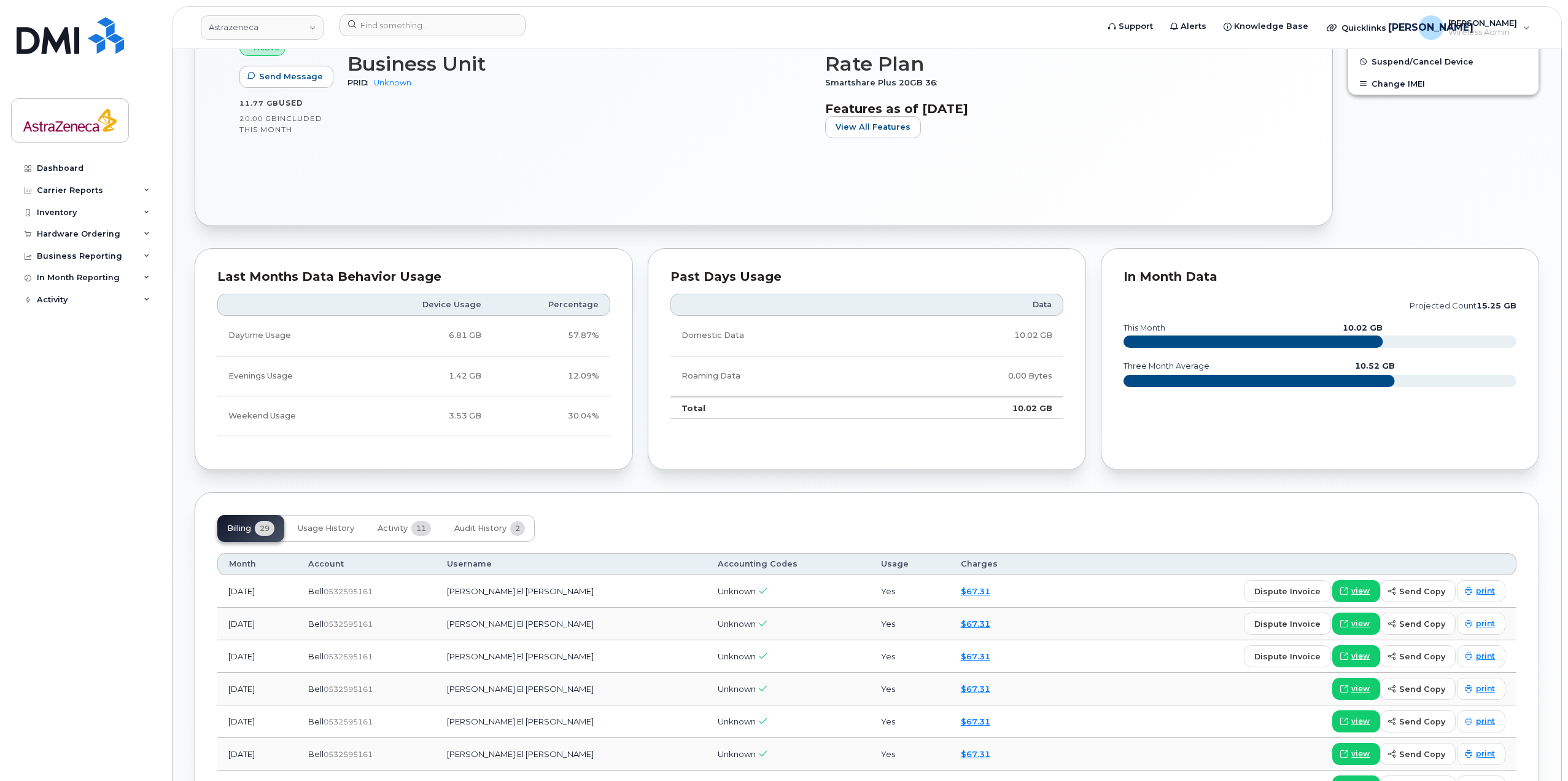
scroll to position [218, 0]
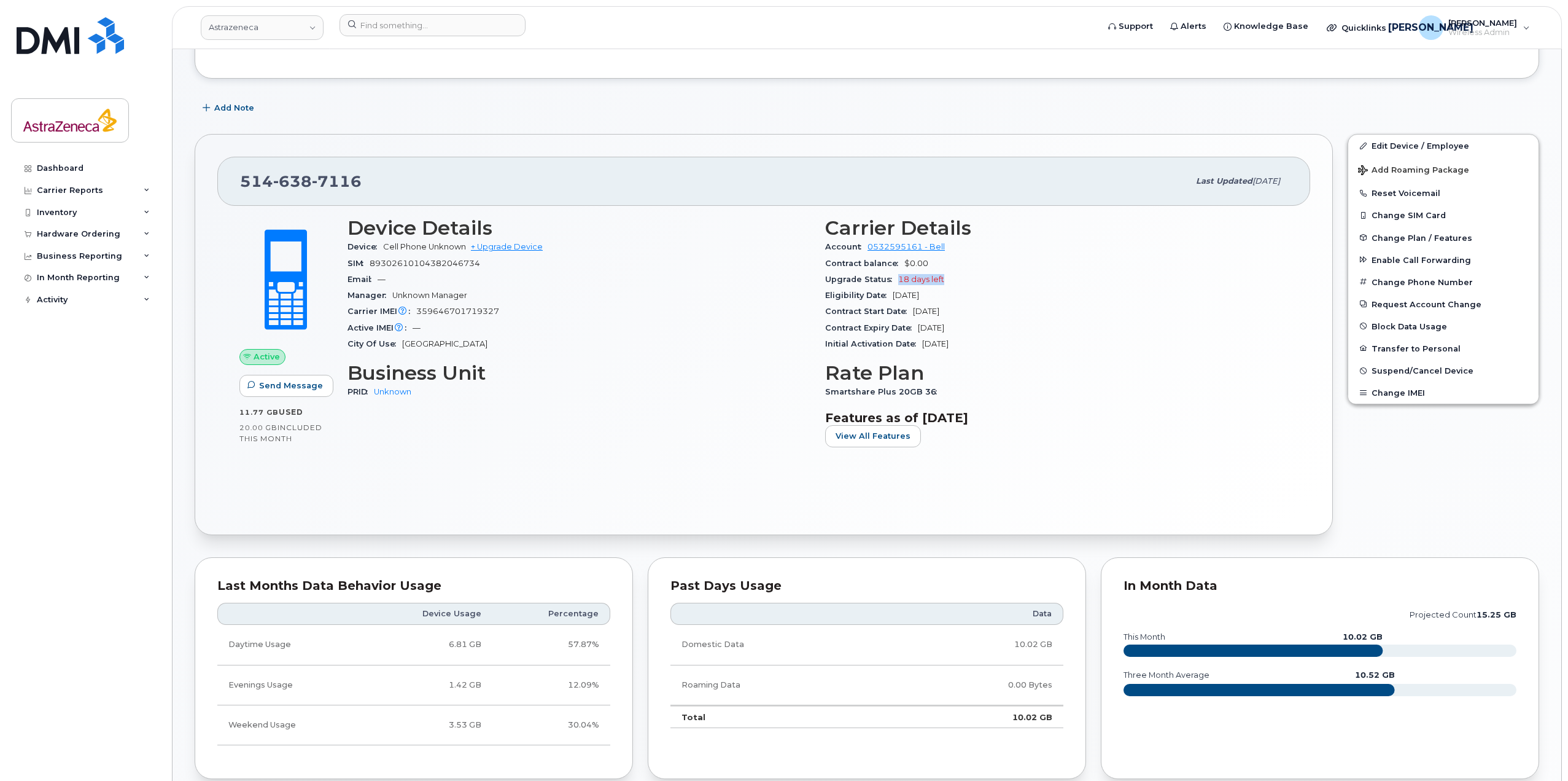
drag, startPoint x: 949, startPoint y: 271, endPoint x: 892, endPoint y: 278, distance: 57.4
click at [892, 278] on div "Upgrade Status 18 days left" at bounding box center [1056, 280] width 463 height 16
click at [936, 285] on div "Upgrade Status 18 days left" at bounding box center [1056, 280] width 463 height 16
drag, startPoint x: 956, startPoint y: 280, endPoint x: 901, endPoint y: 276, distance: 55.1
click at [901, 276] on div "Upgrade Status 18 days left" at bounding box center [1056, 280] width 463 height 16
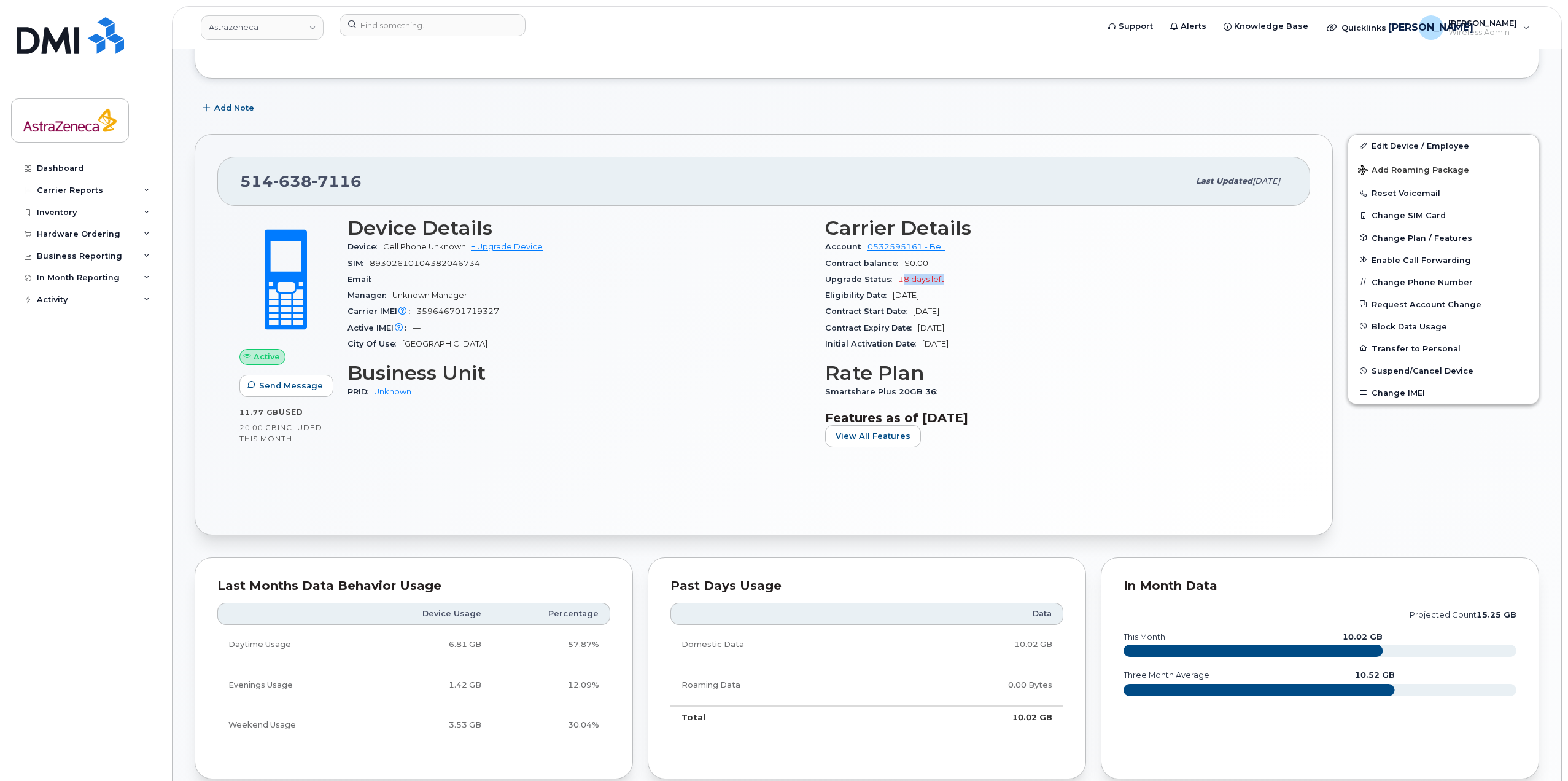
click at [901, 276] on span "18 days left" at bounding box center [921, 279] width 46 height 9
drag, startPoint x: 957, startPoint y: 316, endPoint x: 1007, endPoint y: 318, distance: 50.0
click at [1007, 318] on div "Contract Start Date Mar 20, 2023" at bounding box center [1056, 311] width 463 height 16
drag, startPoint x: 987, startPoint y: 326, endPoint x: 916, endPoint y: 325, distance: 71.0
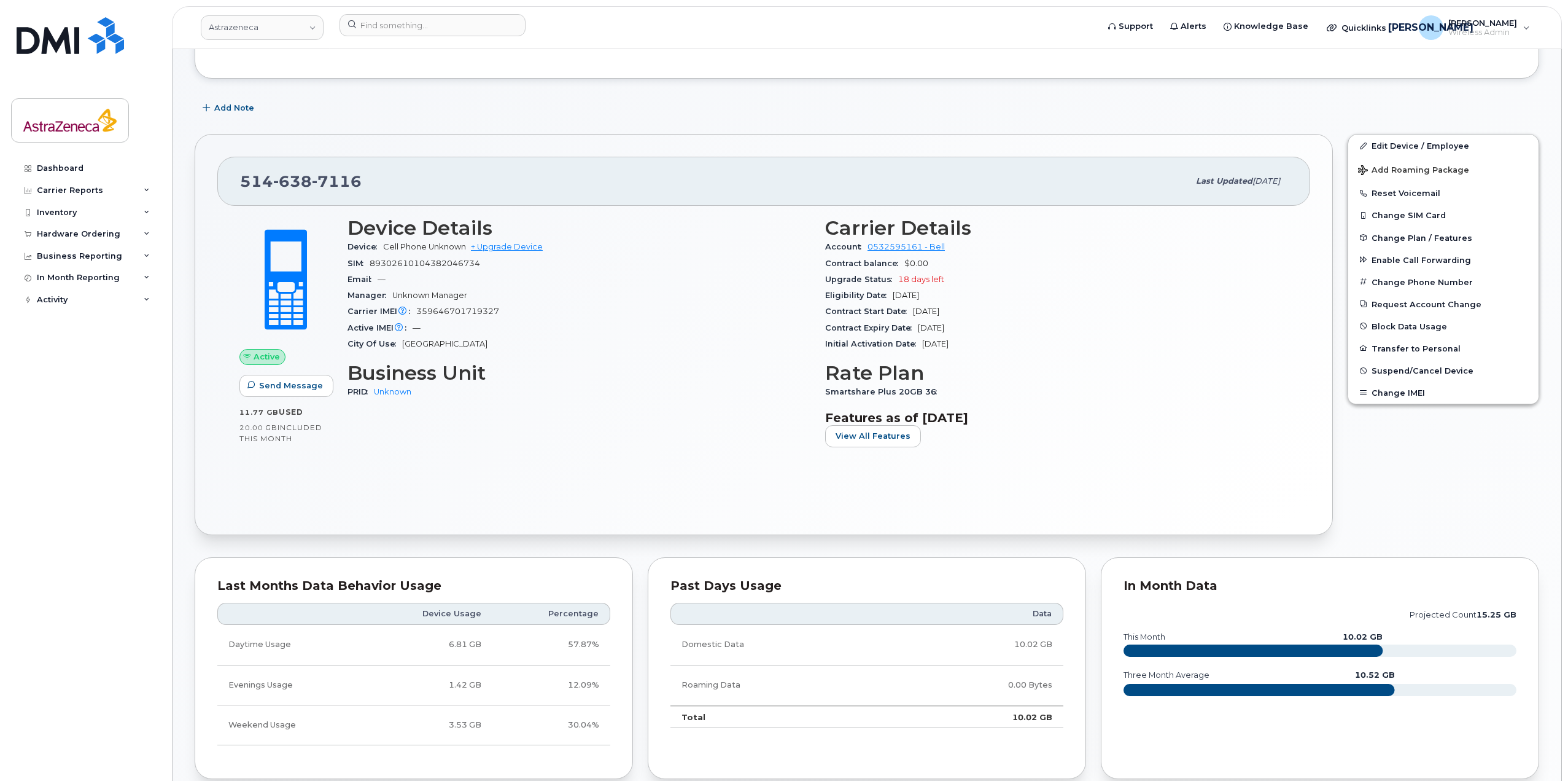
click at [916, 325] on div "Contract Expiry Date Mar 19, 2026" at bounding box center [1056, 328] width 463 height 16
click at [925, 339] on span "Mar 20, 2023" at bounding box center [935, 343] width 26 height 9
drag, startPoint x: 923, startPoint y: 345, endPoint x: 1006, endPoint y: 349, distance: 83.1
click at [1006, 349] on div "Initial Activation Date Mar 20, 2023" at bounding box center [1056, 344] width 463 height 16
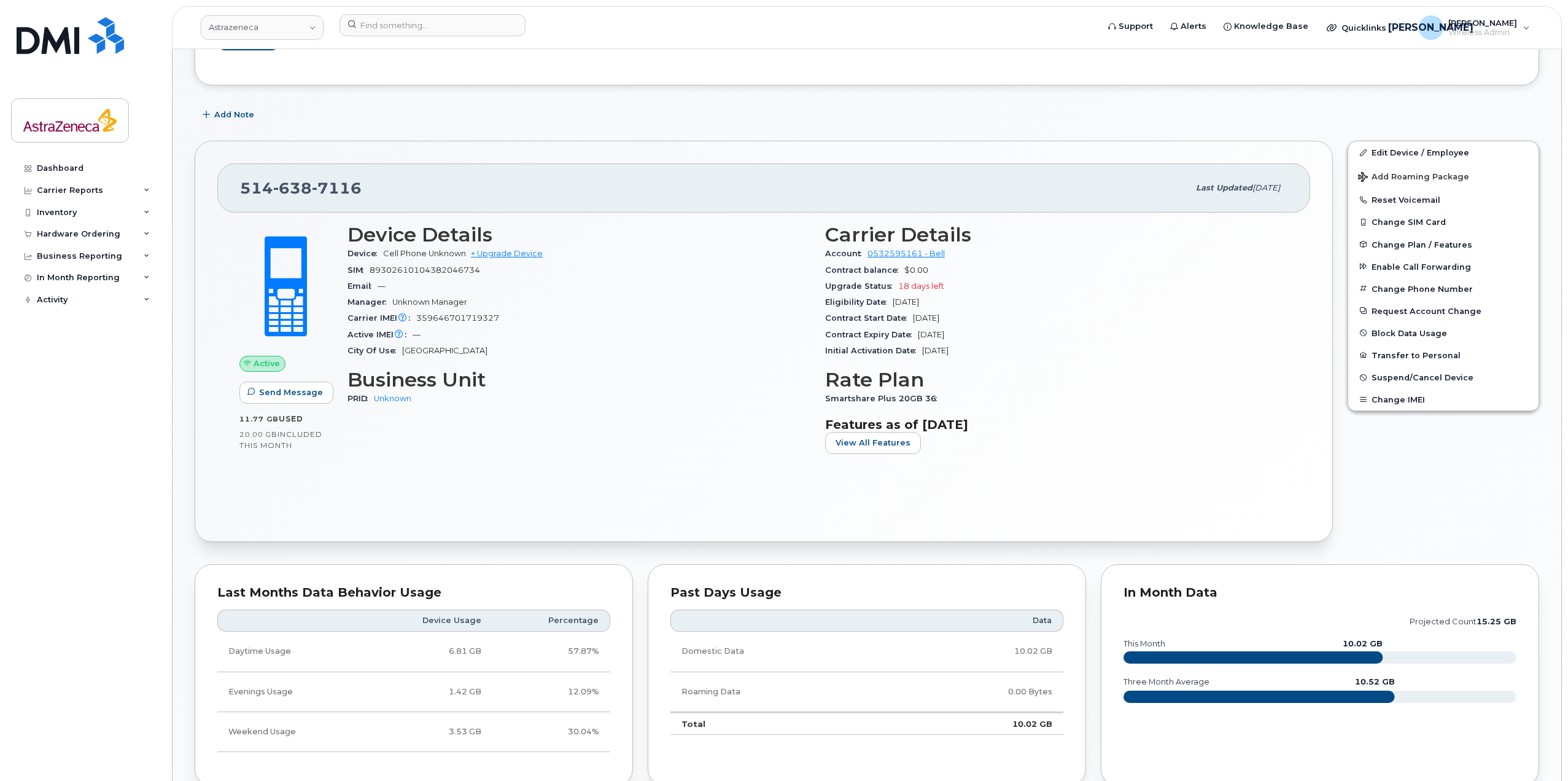
scroll to position [0, 0]
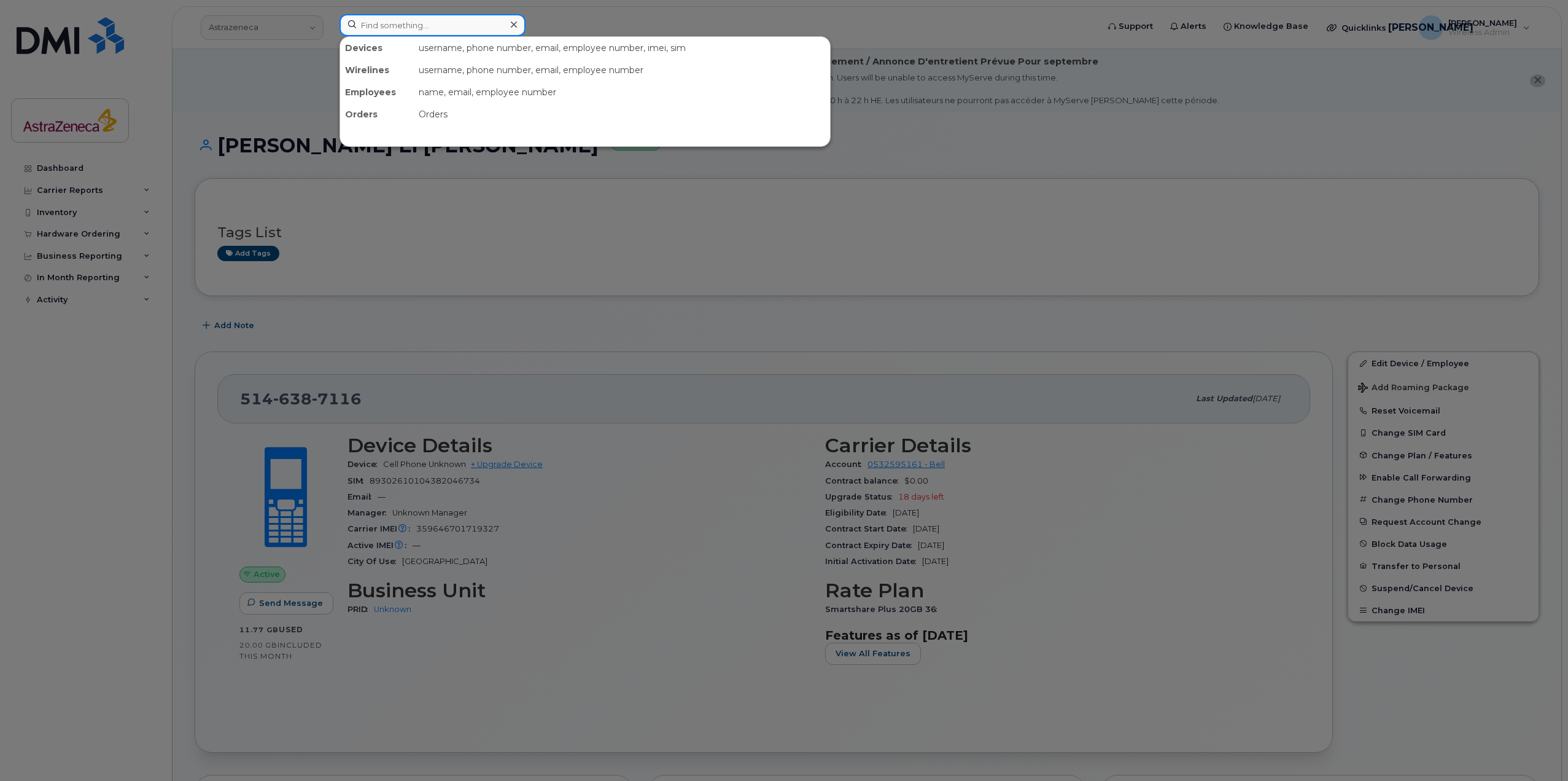
click at [412, 31] on input at bounding box center [432, 25] width 186 height 22
paste input "[PERSON_NAME]"
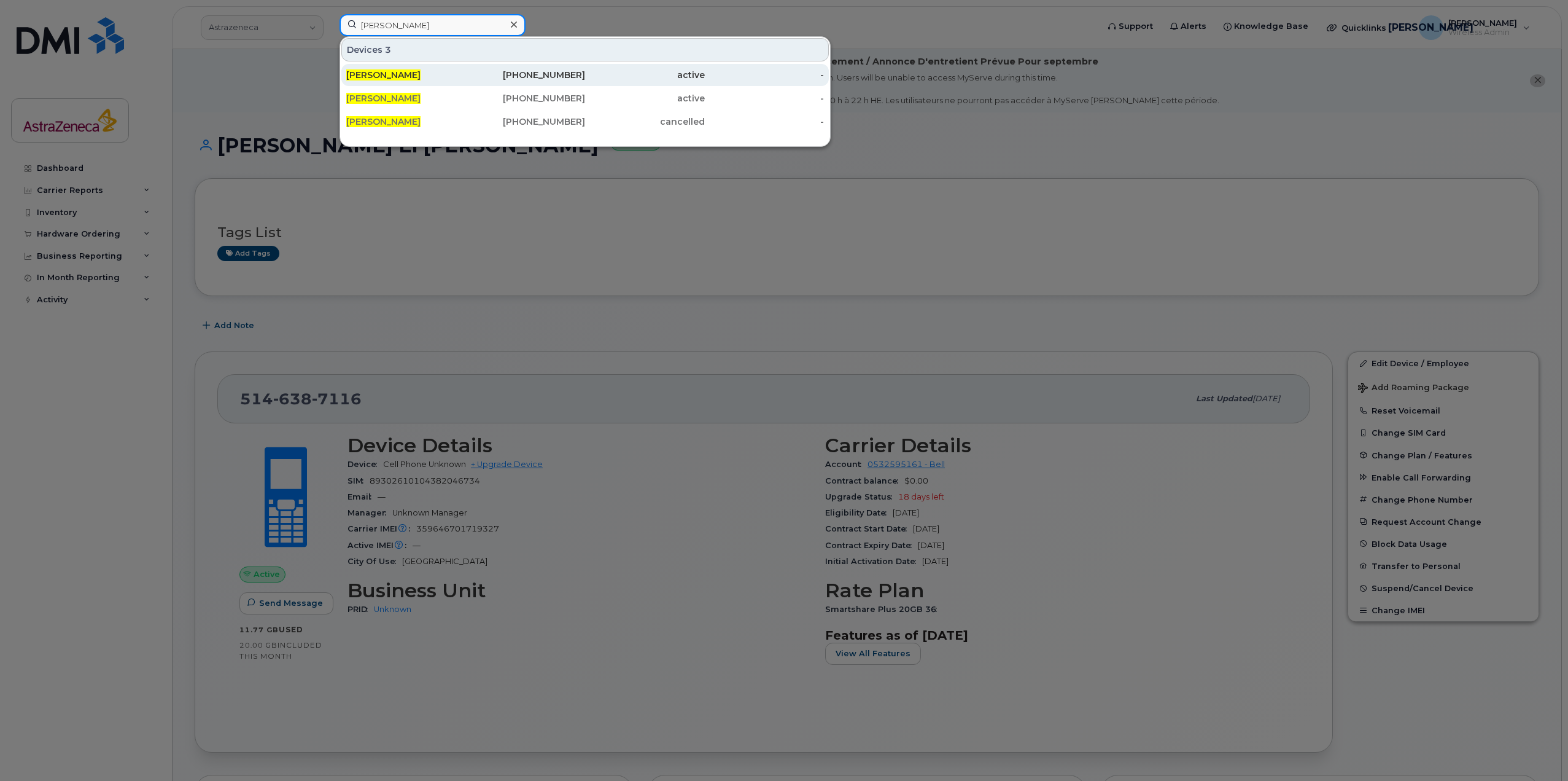
type input "[PERSON_NAME]"
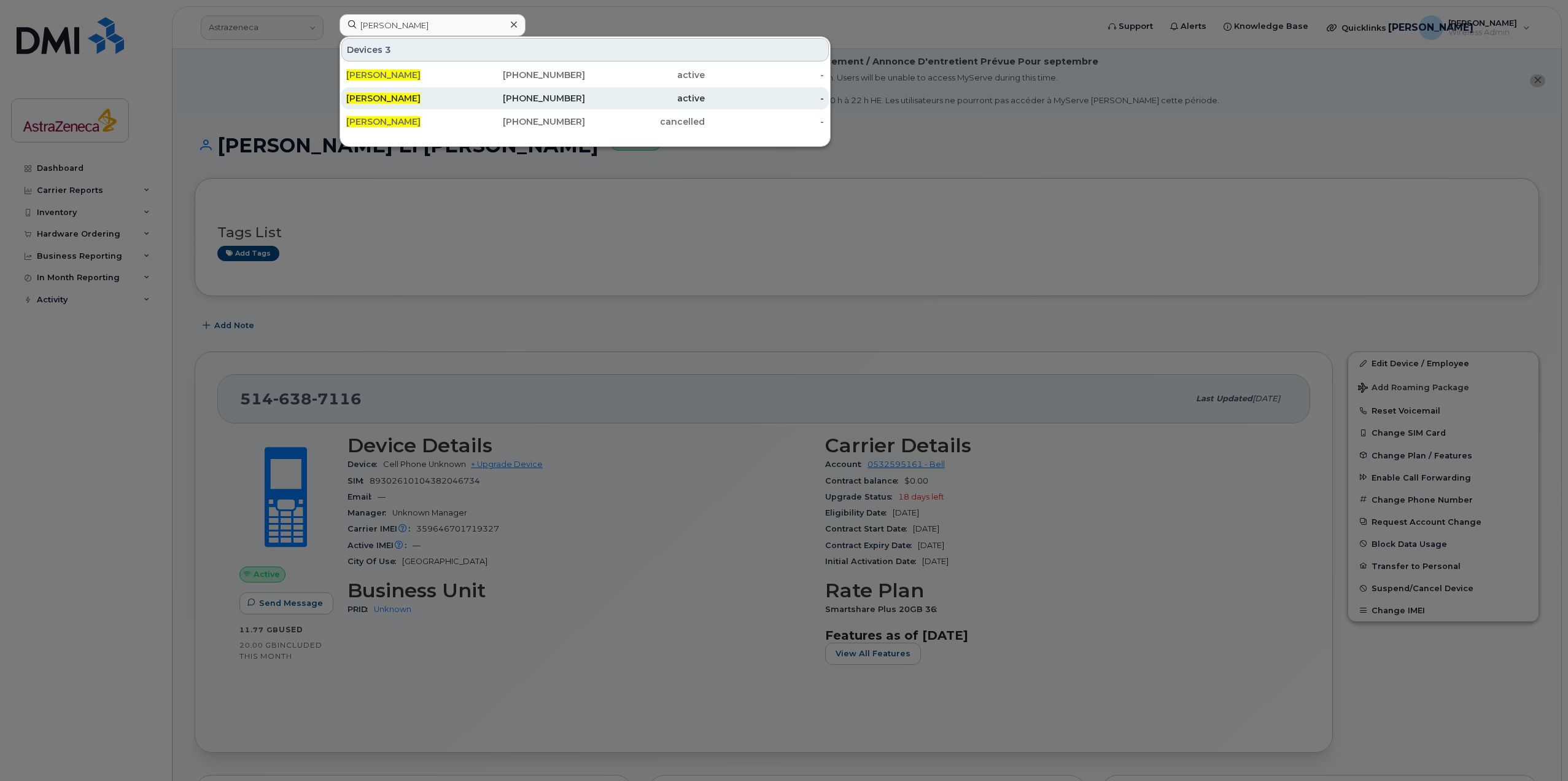
drag, startPoint x: 399, startPoint y: 74, endPoint x: 398, endPoint y: 97, distance: 23.0
click at [399, 74] on span "[PERSON_NAME]" at bounding box center [383, 75] width 74 height 11
type input "[PERSON_NAME]"
click at [419, 95] on div "RAVEENA SURI" at bounding box center [406, 98] width 120 height 13
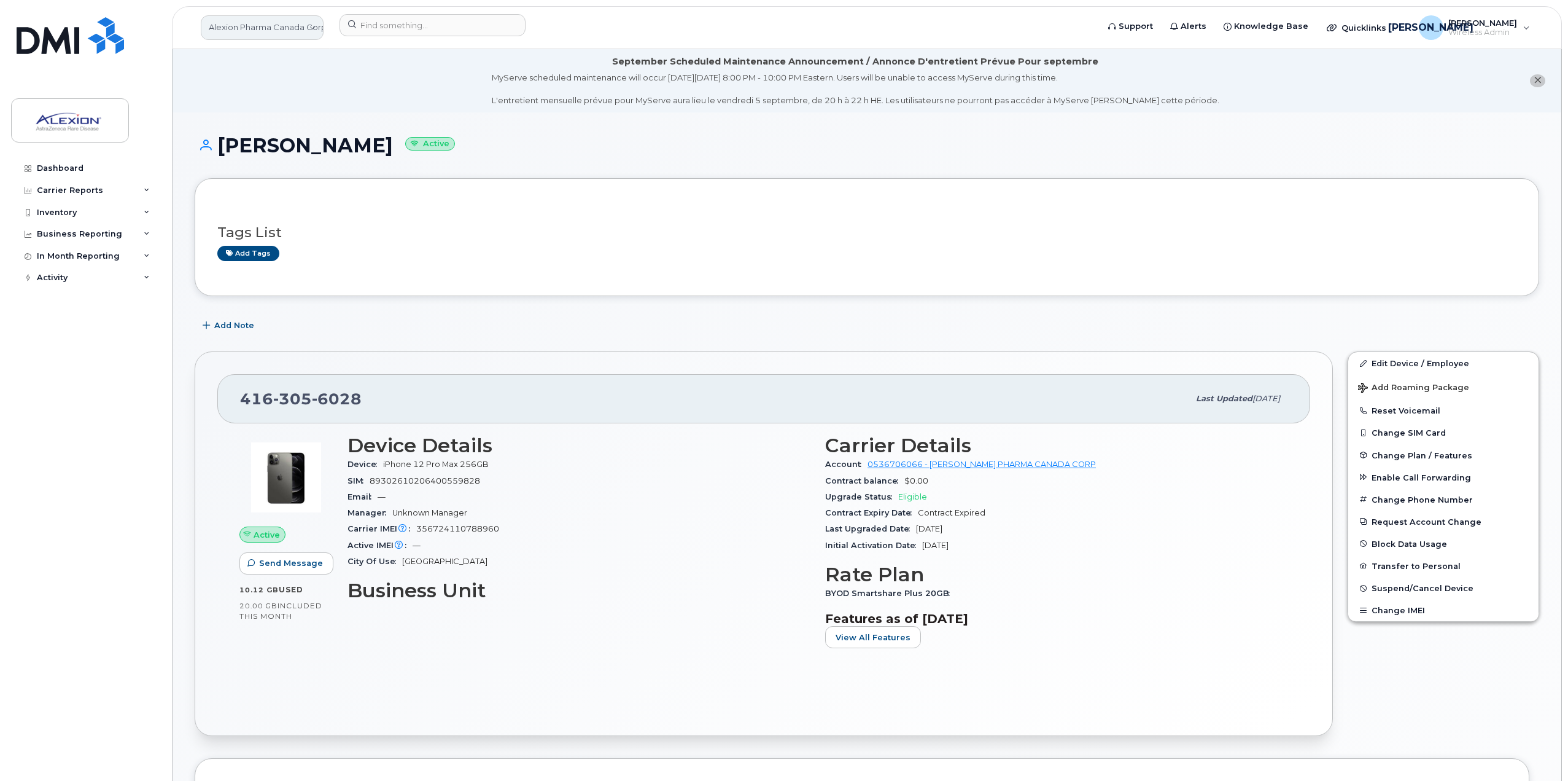
click at [280, 28] on link "Alexion Pharma Canada Corp" at bounding box center [262, 28] width 122 height 24
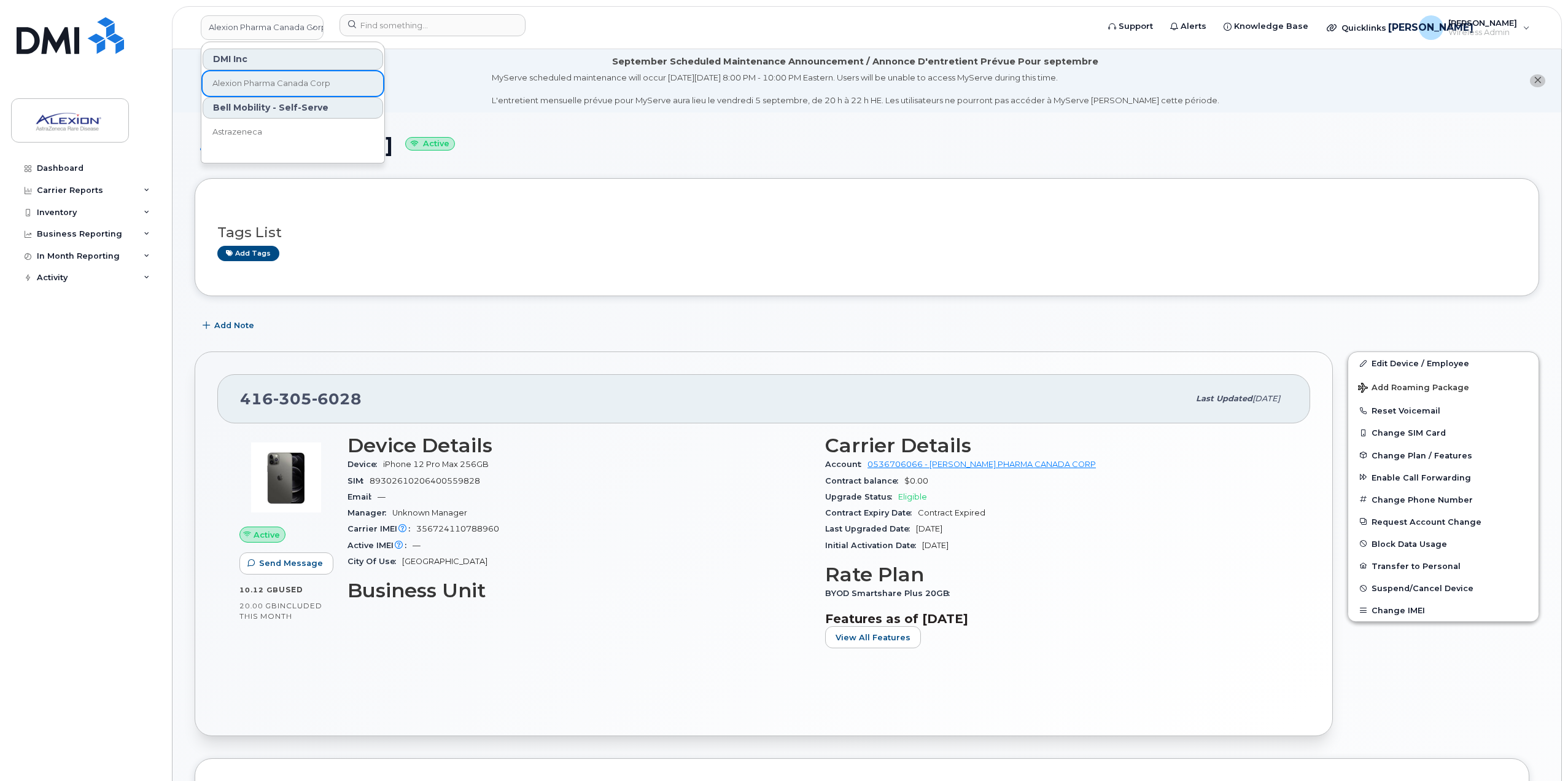
click at [563, 81] on div "MyServe scheduled maintenance will occur on Friday September 5, 8:00 PM - 10:00…" at bounding box center [856, 89] width 727 height 34
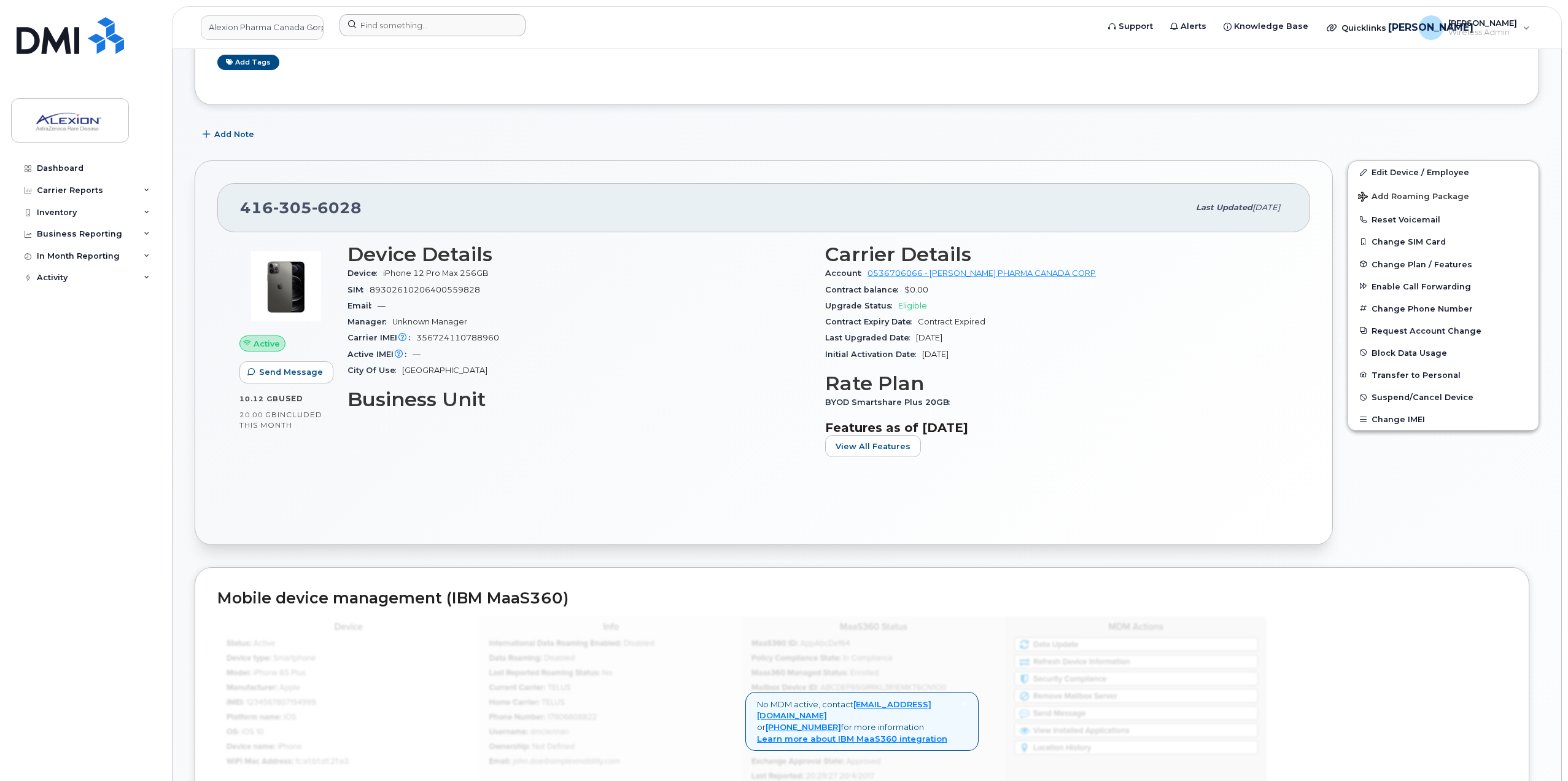
scroll to position [56, 0]
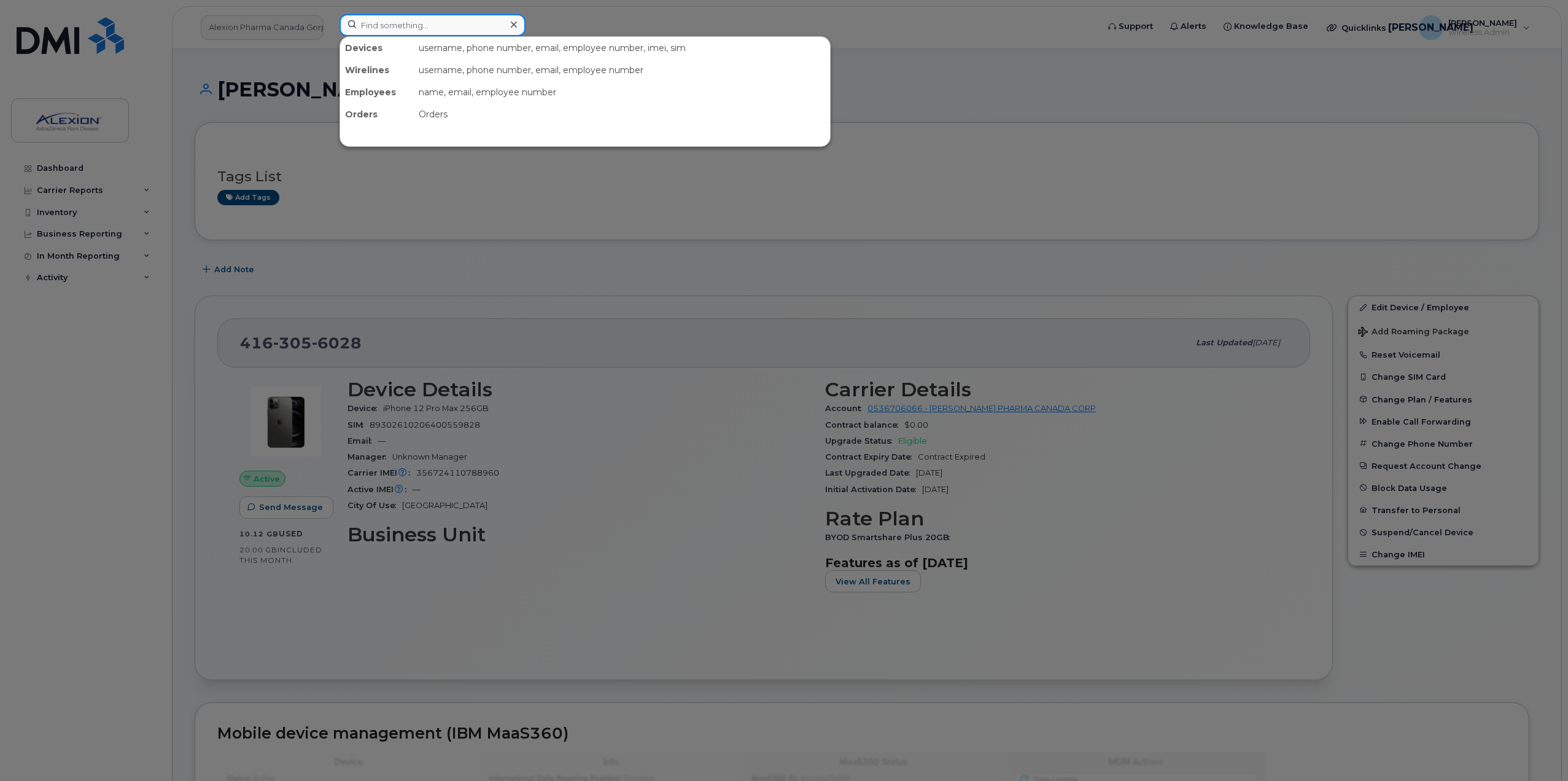
paste input "[PERSON_NAME]"
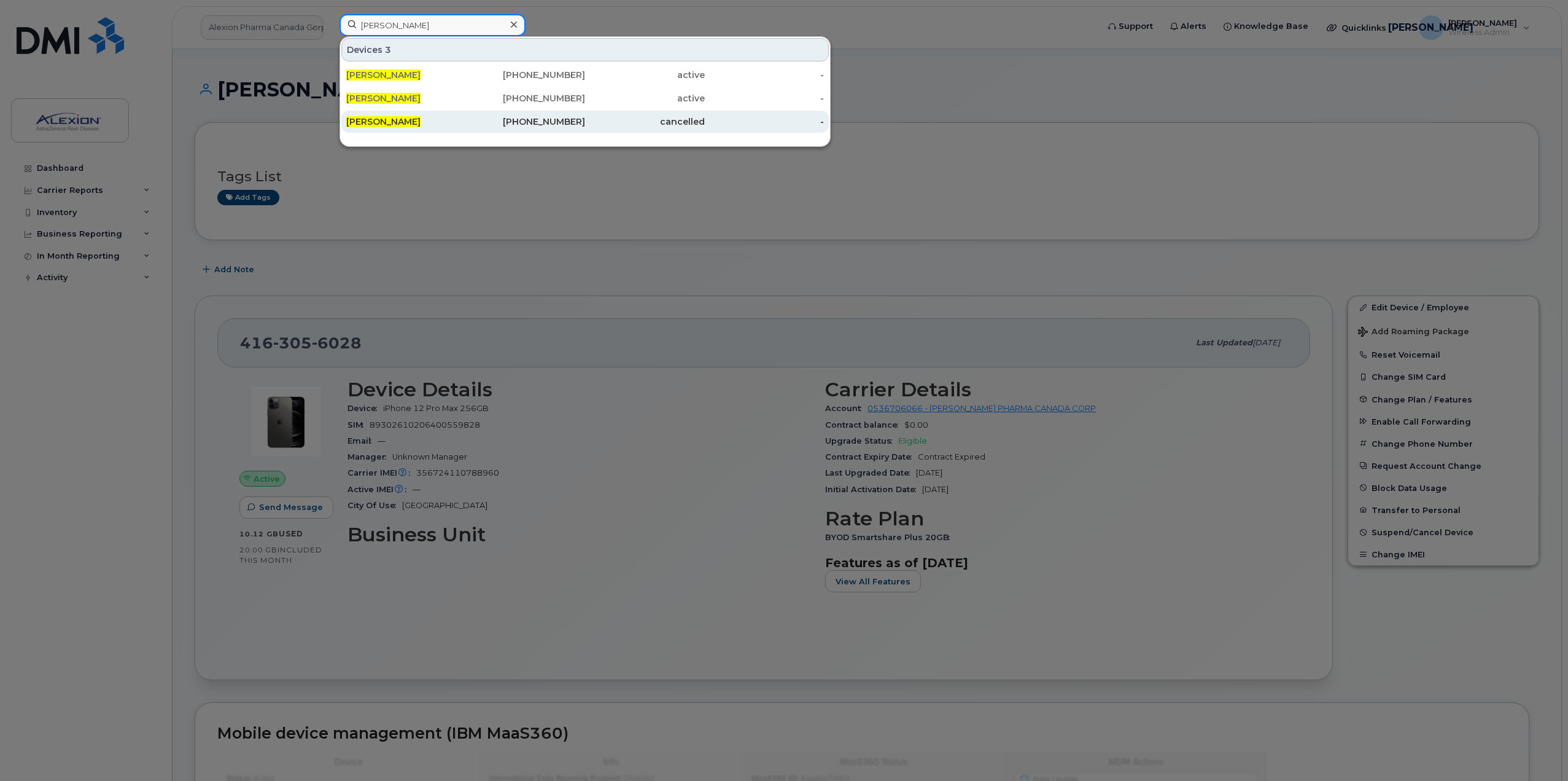
type input "[PERSON_NAME]"
click at [443, 128] on div "[PERSON_NAME]" at bounding box center [406, 121] width 120 height 22
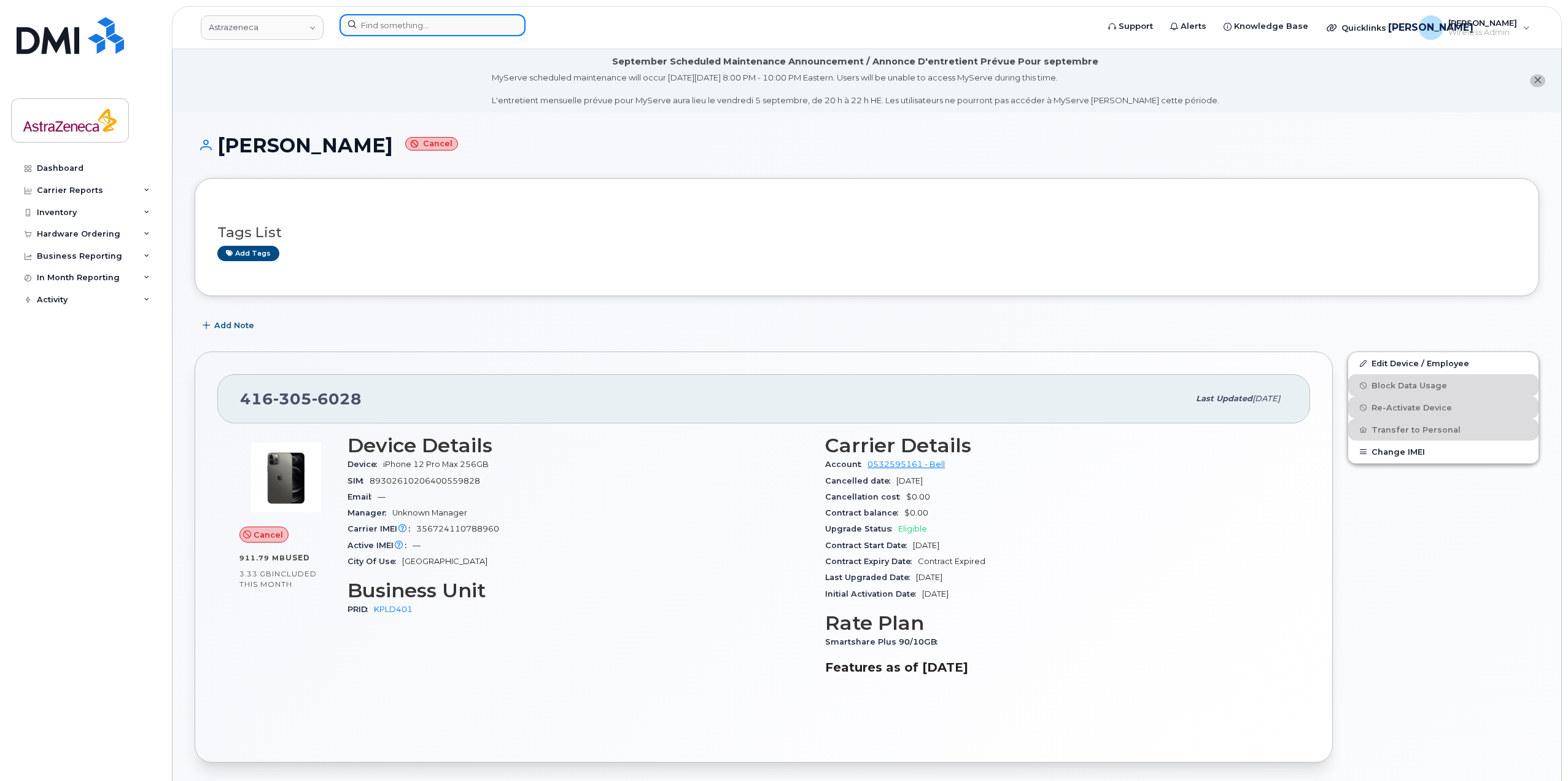
click at [453, 32] on input at bounding box center [432, 25] width 186 height 22
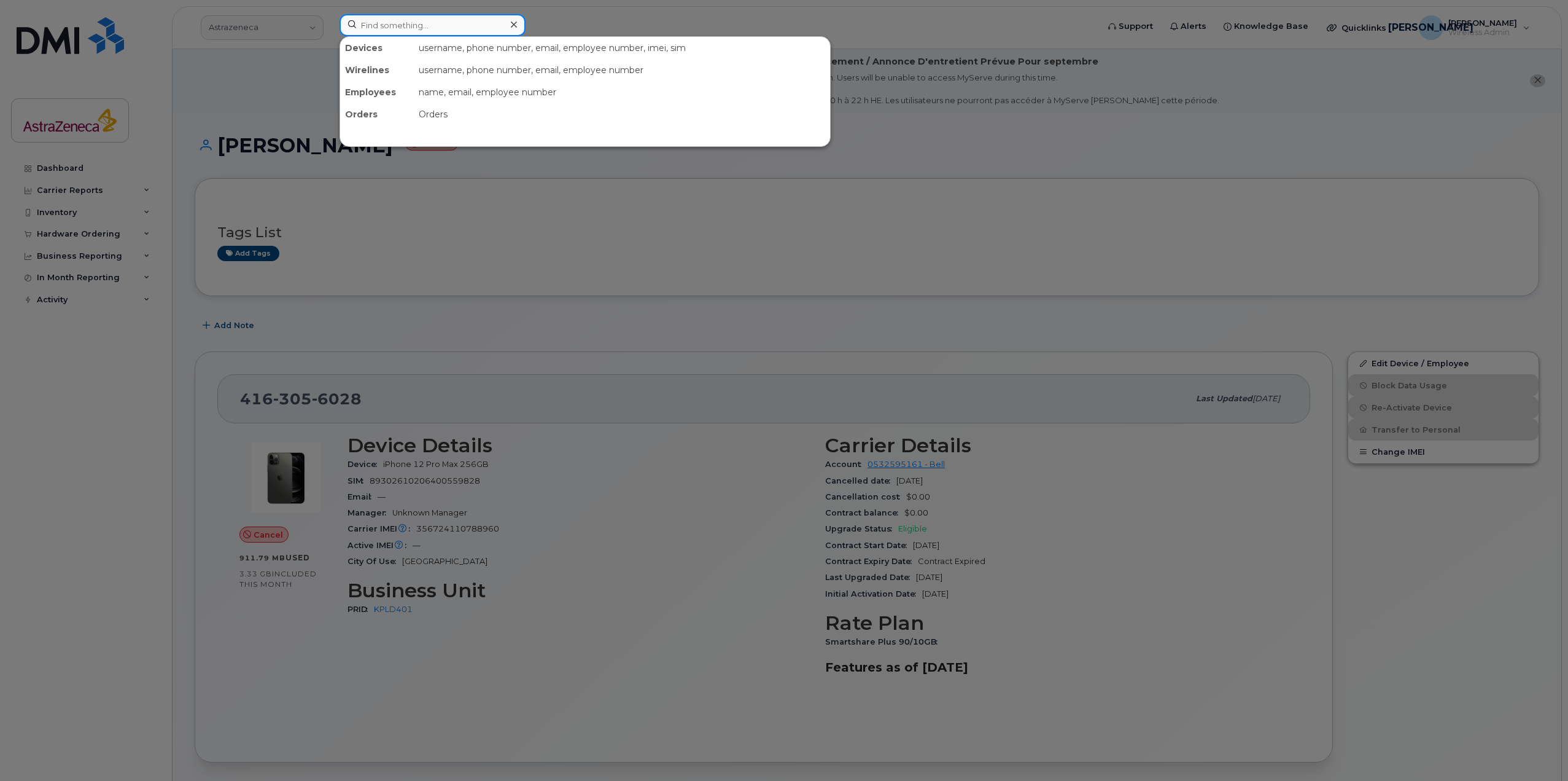
paste input "[PERSON_NAME]"
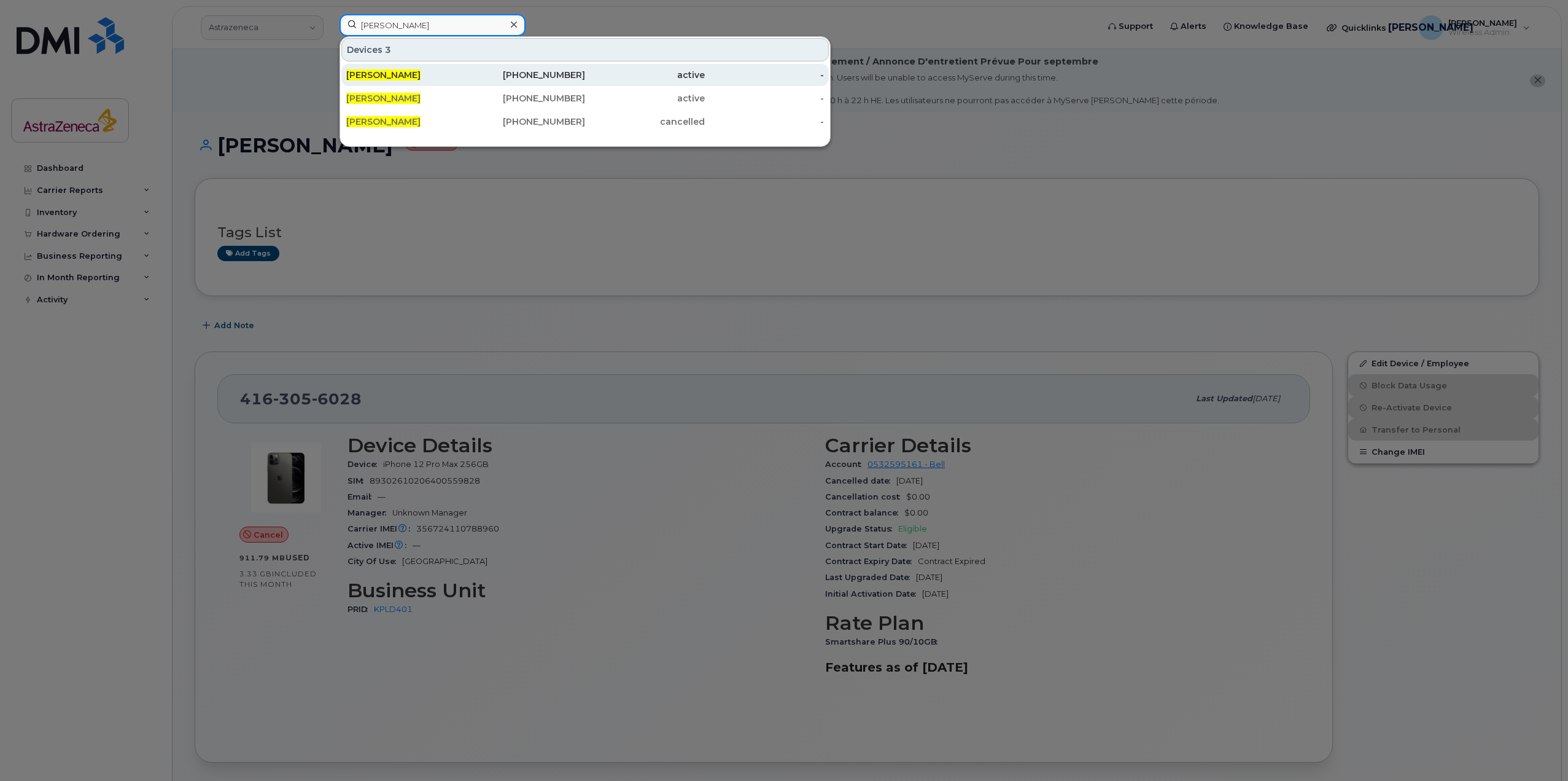
type input "[PERSON_NAME]"
click at [437, 78] on div "[PERSON_NAME]" at bounding box center [406, 75] width 120 height 13
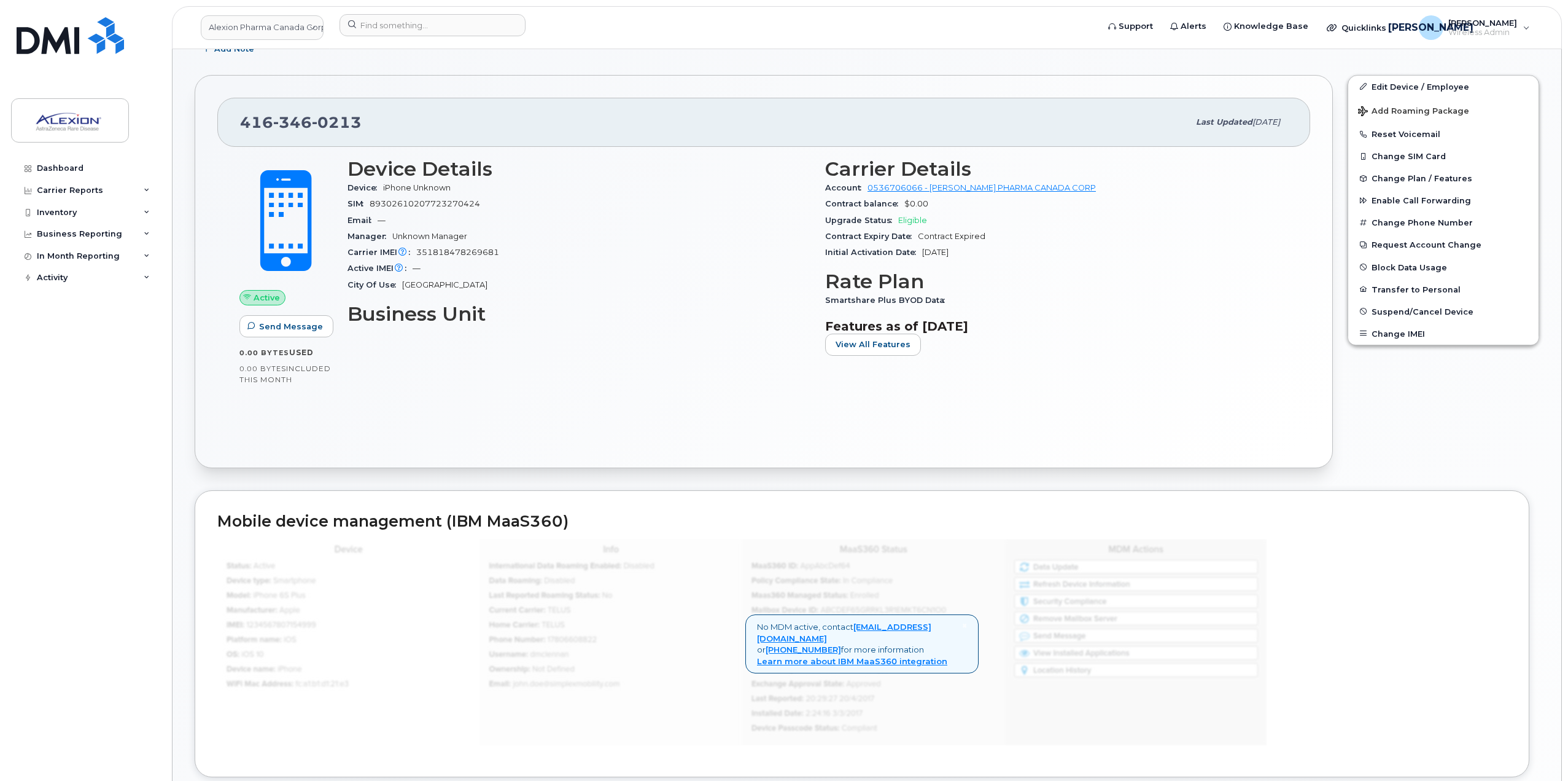
scroll to position [295, 0]
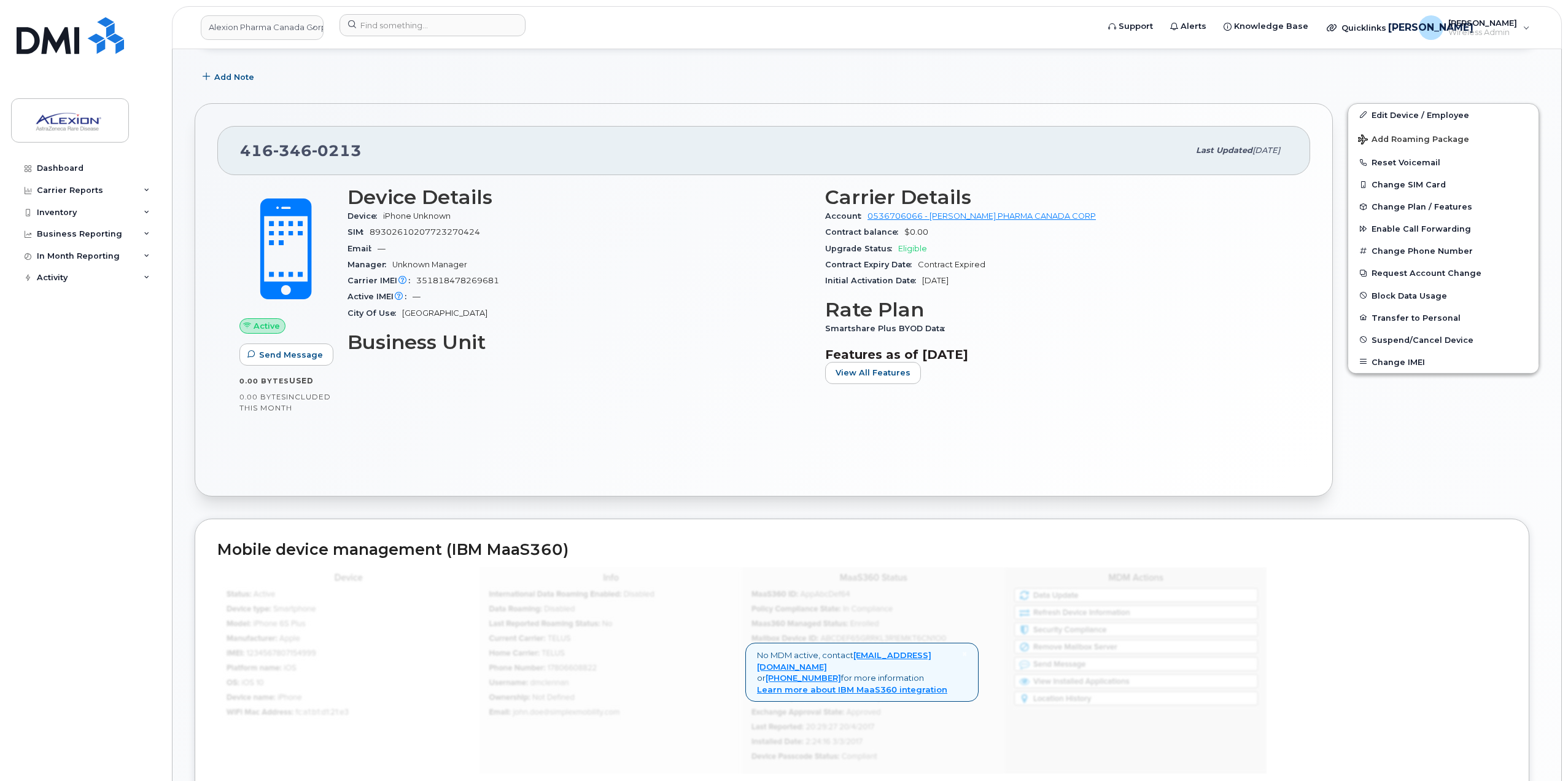
click at [456, 276] on span "351818478269681" at bounding box center [457, 280] width 83 height 9
click at [456, 275] on div "Carrier IMEI Carrier IMEI is reported during the last billing cycle or change o…" at bounding box center [579, 281] width 463 height 16
click at [401, 279] on icon at bounding box center [402, 280] width 8 height 8
click at [422, 282] on span "351818478269681" at bounding box center [457, 280] width 83 height 9
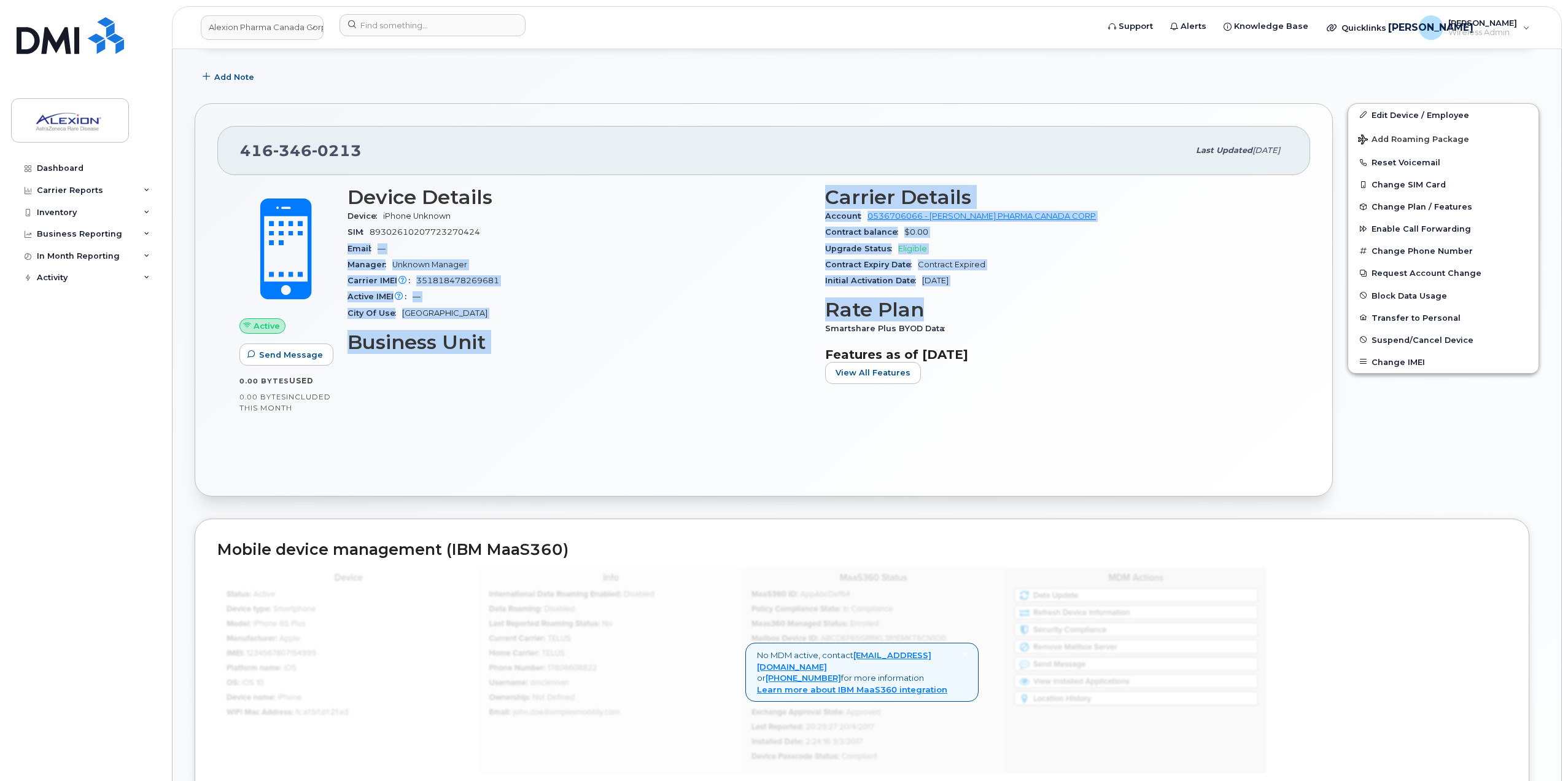
drag, startPoint x: 1021, startPoint y: 295, endPoint x: 679, endPoint y: 228, distance: 348.5
click at [679, 228] on div "Device Details Device iPhone Unknown SIM [TECHNICAL_ID] Email — Manager Unknown…" at bounding box center [817, 290] width 956 height 223
click at [679, 241] on div "Email —" at bounding box center [579, 249] width 463 height 16
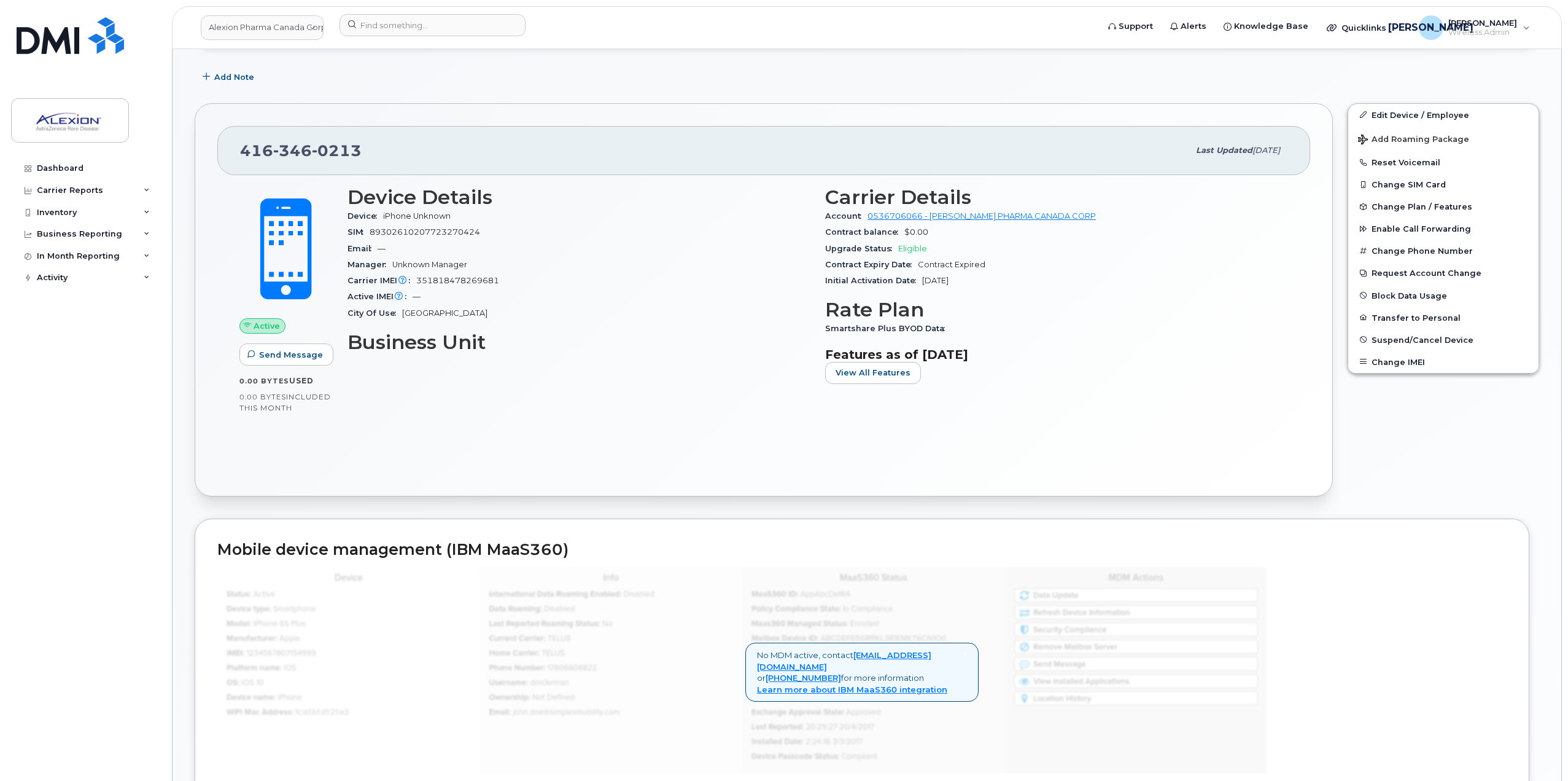
drag, startPoint x: 349, startPoint y: 195, endPoint x: 1046, endPoint y: 343, distance: 712.5
click at [1046, 343] on div "Device Details Device iPhone Unknown SIM 89302610207723270424 Email — Manager U…" at bounding box center [817, 290] width 956 height 223
click at [1046, 343] on div "Carrier Details Account 0536706066 - Bell - ALEXION PHARMA CANADA CORP Contract…" at bounding box center [1056, 290] width 477 height 223
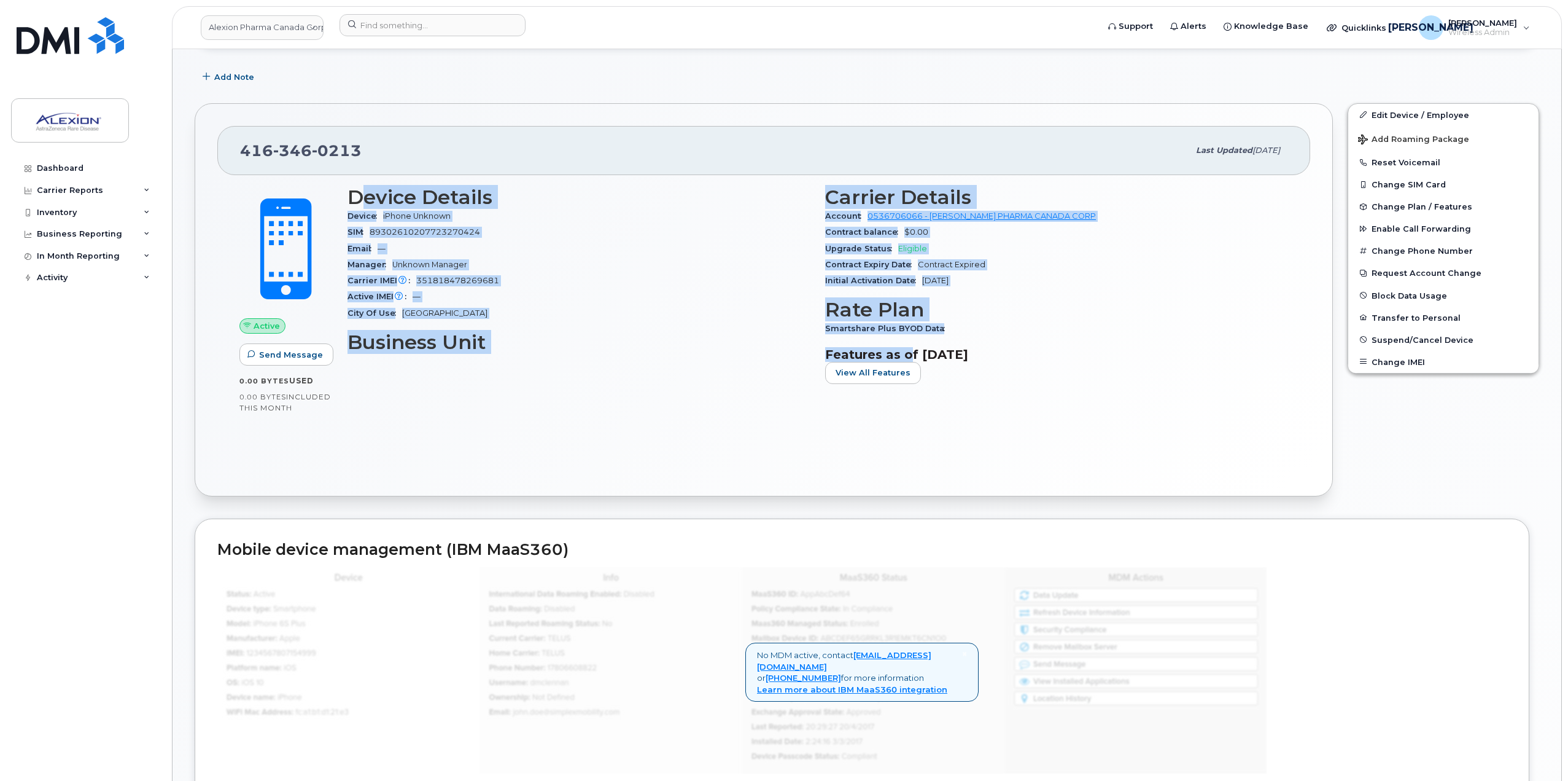
drag, startPoint x: 358, startPoint y: 201, endPoint x: 914, endPoint y: 352, distance: 576.1
click at [913, 351] on div "Device Details Device iPhone Unknown SIM 89302610207723270424 Email — Manager U…" at bounding box center [817, 290] width 956 height 223
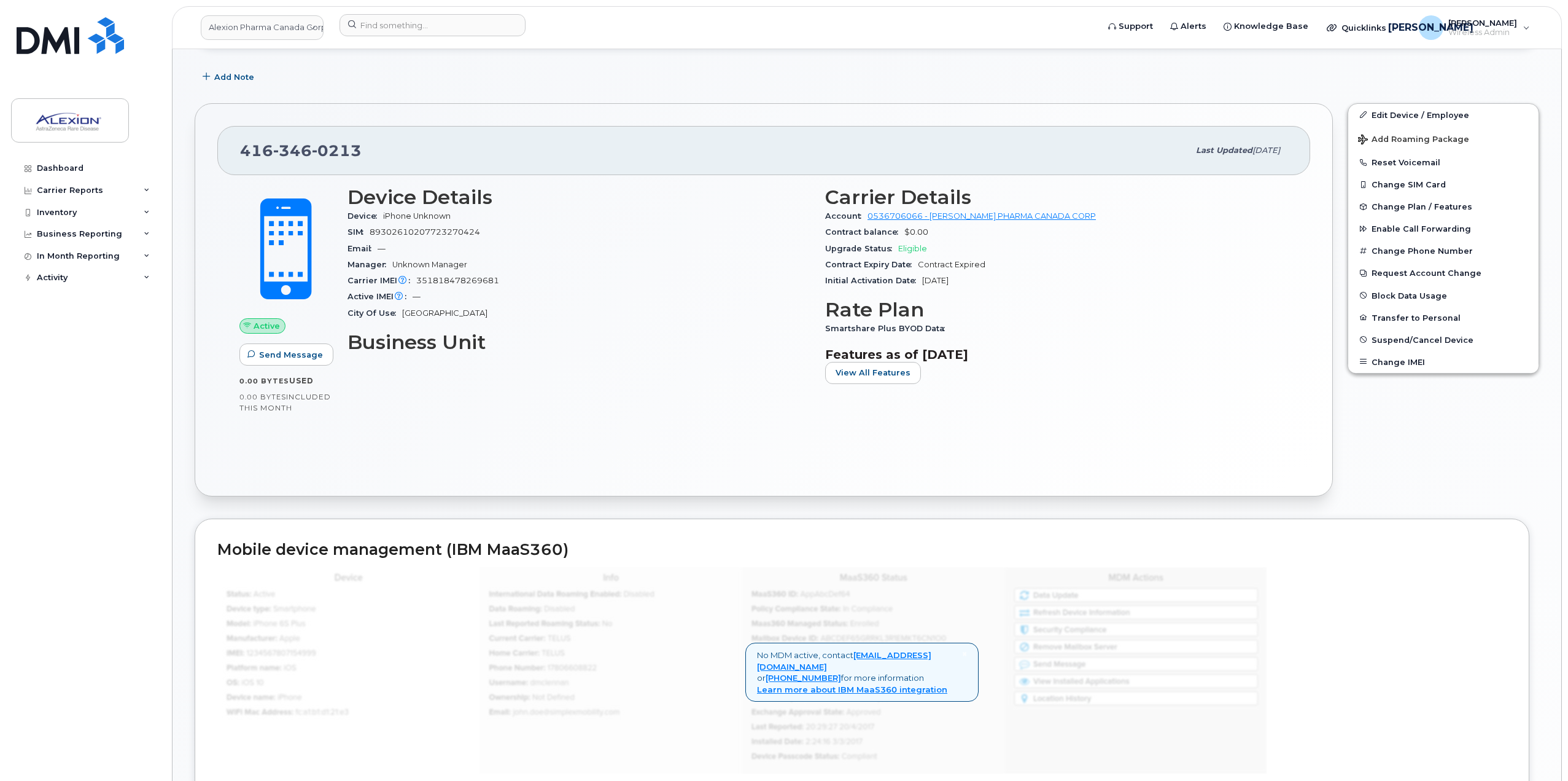
click at [1100, 390] on div "Carrier Details Account 0536706066 - Bell - ALEXION PHARMA CANADA CORP Contract…" at bounding box center [1056, 290] width 477 height 223
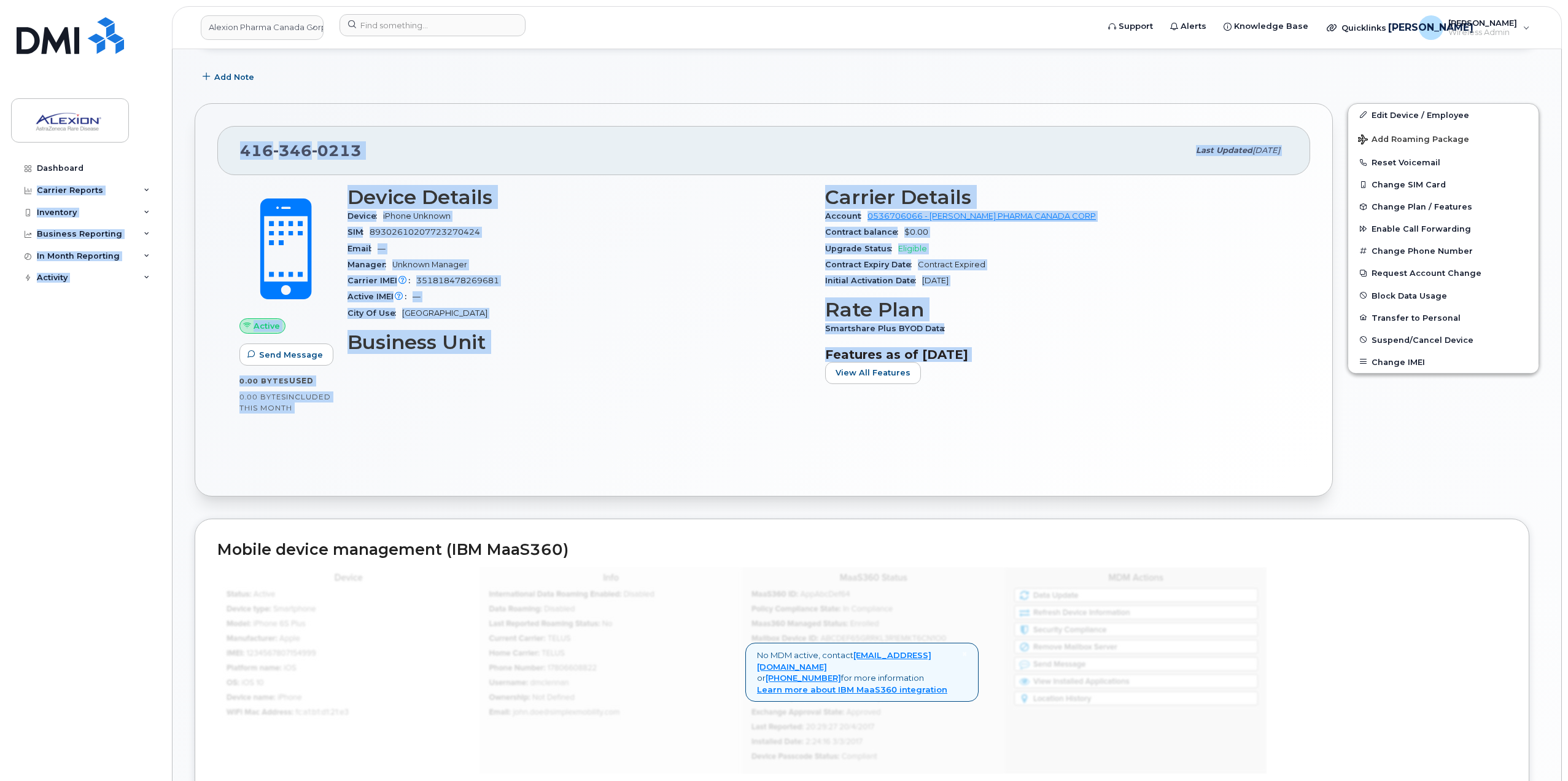
drag, startPoint x: 1100, startPoint y: 390, endPoint x: 164, endPoint y: 150, distance: 966.3
click at [172, 146] on div "Alexion Pharma Canada Corp Support Alerts Knowledge Base Quicklinks Suspend / C…" at bounding box center [867, 647] width 1390 height 1786
click at [408, 193] on h3 "Device Details" at bounding box center [579, 197] width 463 height 22
click at [224, 146] on div "416 346 0213 Last updated May 26, 2025" at bounding box center [764, 150] width 1093 height 49
drag, startPoint x: 234, startPoint y: 147, endPoint x: 1132, endPoint y: 454, distance: 949.0
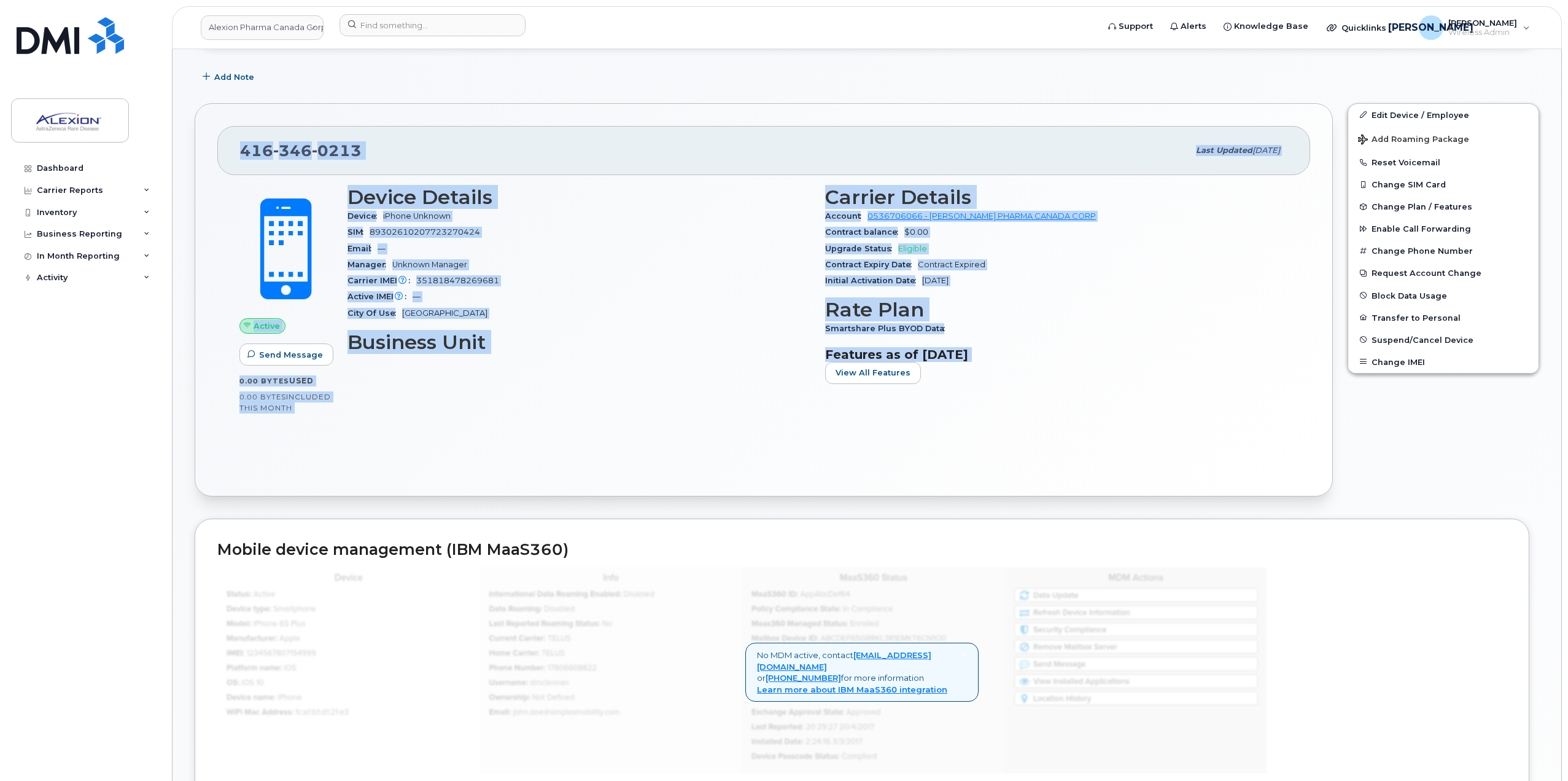
click at [1132, 454] on div "416 346 0213 Last updated May 26, 2025 Active Send Message 0.00 Bytes  used 0.0…" at bounding box center [763, 300] width 1138 height 393
click at [1037, 398] on div "Carrier Details Account 0536706066 - Bell - ALEXION PHARMA CANADA CORP Contract…" at bounding box center [1056, 290] width 477 height 223
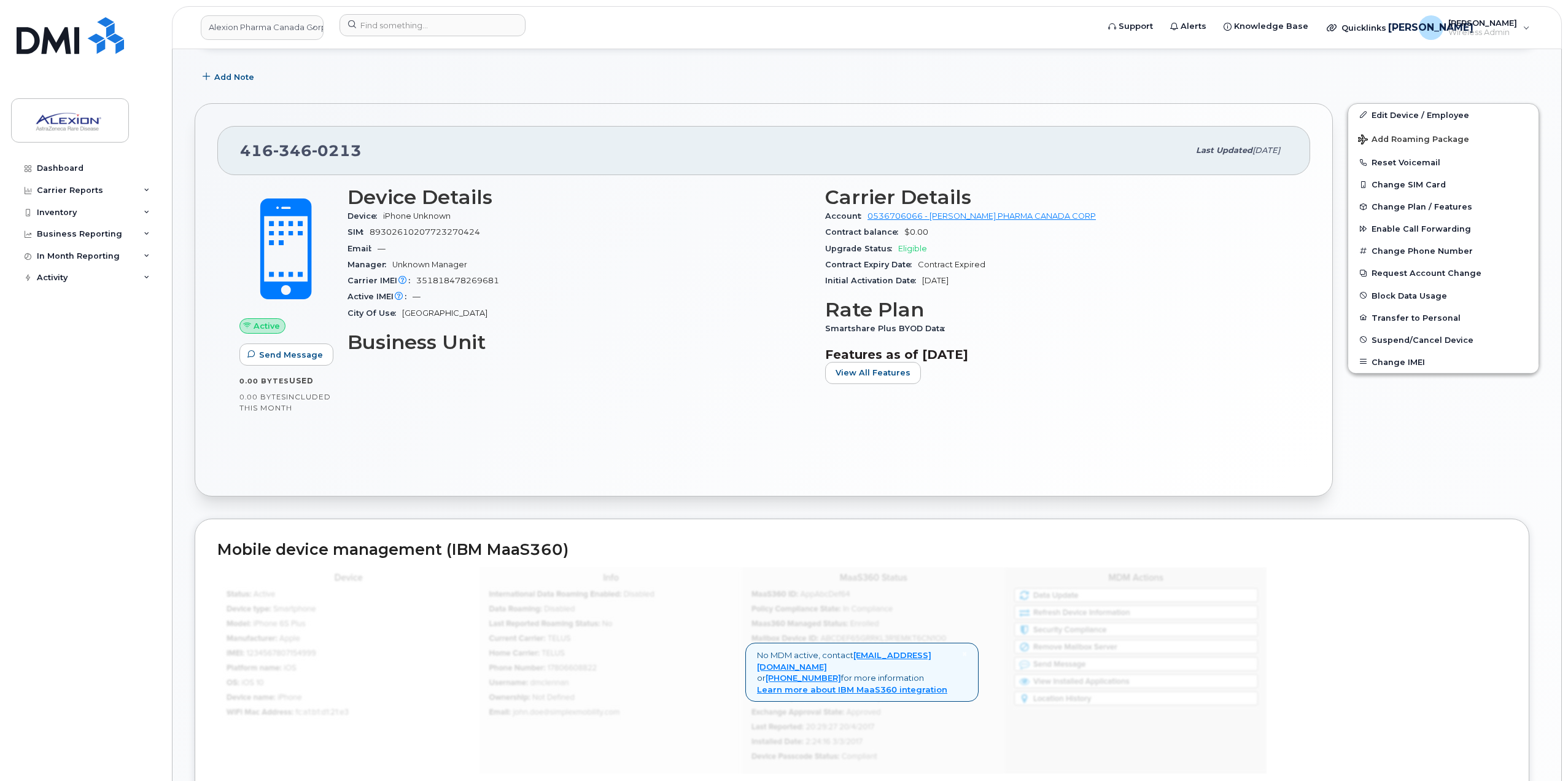
drag, startPoint x: 1031, startPoint y: 353, endPoint x: 394, endPoint y: 213, distance: 652.2
click at [388, 211] on div "Device Details Device iPhone Unknown SIM 89302610207723270424 Email — Manager U…" at bounding box center [817, 290] width 956 height 223
click at [581, 276] on div "Carrier IMEI Carrier IMEI is reported during the last billing cycle or change o…" at bounding box center [579, 281] width 463 height 16
click at [1142, 303] on h3 "Rate Plan" at bounding box center [1056, 309] width 463 height 22
click at [1252, 150] on span "[DATE]" at bounding box center [1266, 150] width 27 height 9
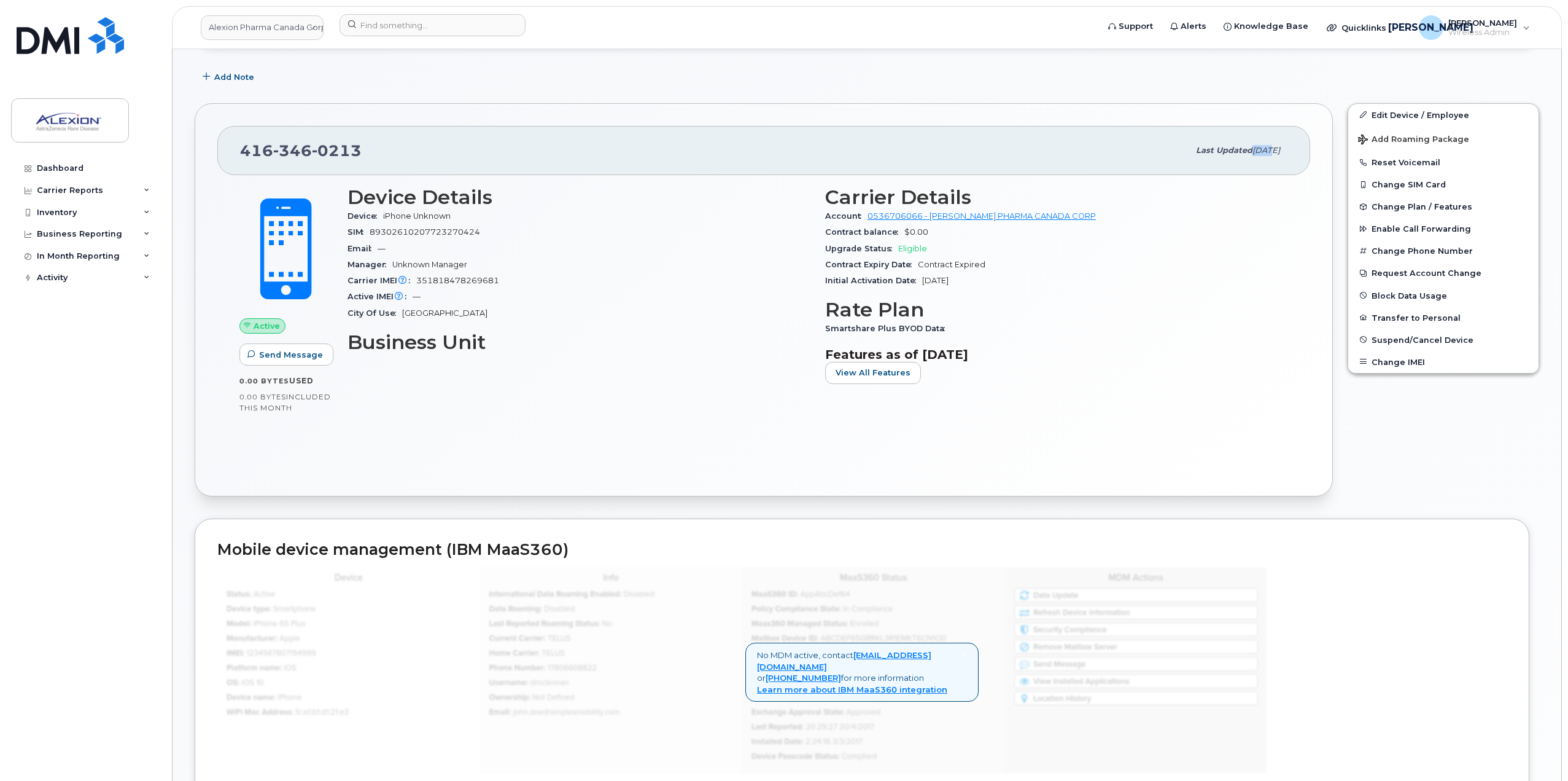
click at [1252, 150] on span "[DATE]" at bounding box center [1266, 150] width 27 height 9
click at [1174, 214] on div "Account 0536706066 - Bell - ALEXION PHARMA CANADA CORP" at bounding box center [1056, 216] width 463 height 16
click at [1429, 122] on link "Edit Device / Employee" at bounding box center [1443, 114] width 191 height 22
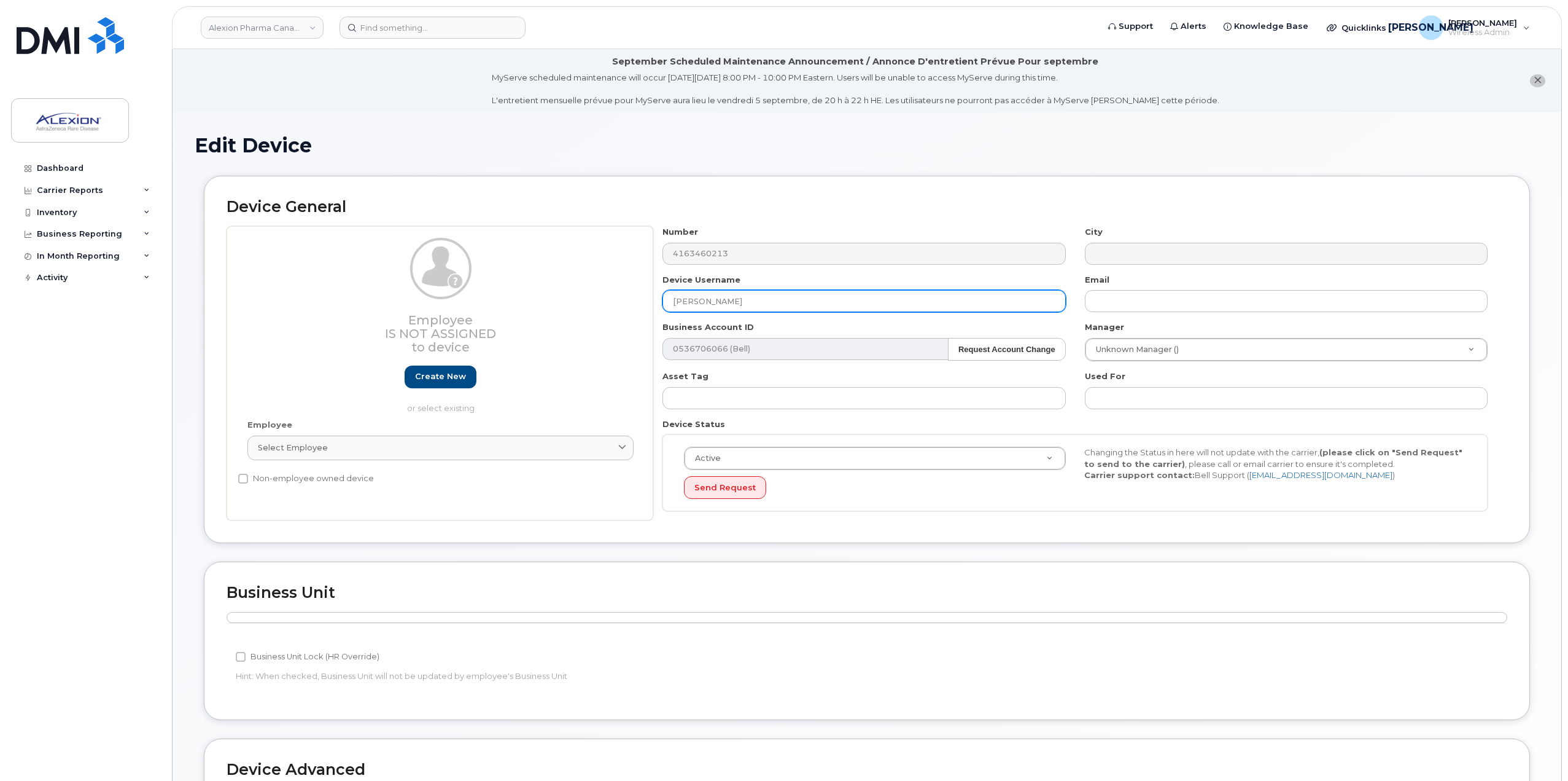
drag, startPoint x: 713, startPoint y: 300, endPoint x: 660, endPoint y: 295, distance: 53.2
click at [660, 295] on div "Device Username Raveena Suri" at bounding box center [864, 293] width 422 height 39
drag, startPoint x: 813, startPoint y: 310, endPoint x: 797, endPoint y: 306, distance: 16.5
click at [797, 306] on input "[PERSON_NAME]" at bounding box center [864, 301] width 402 height 22
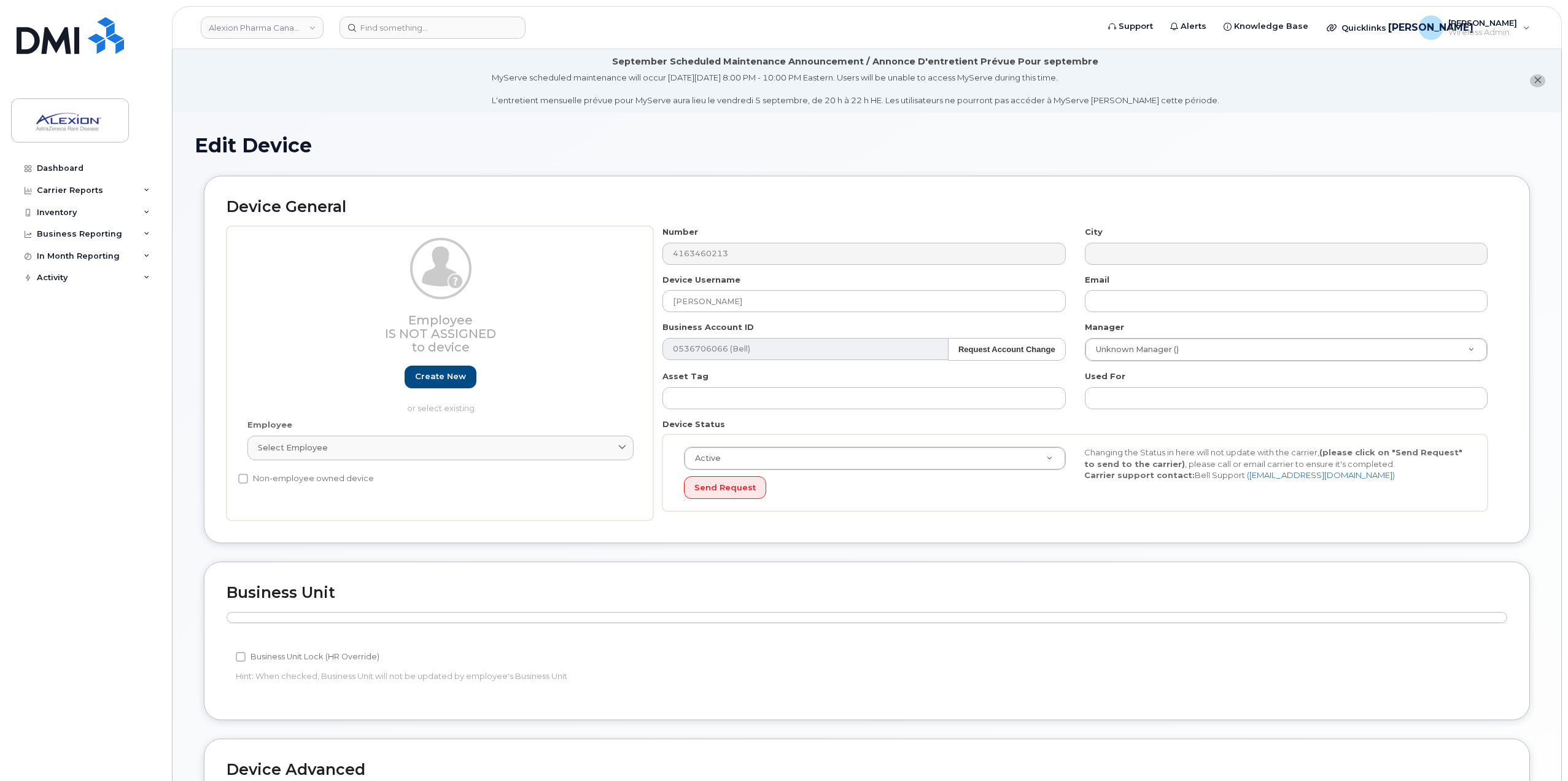
click at [646, 262] on div "Employee Is not assigned to device Create new or select existing Employee Selec…" at bounding box center [866, 373] width 1281 height 295
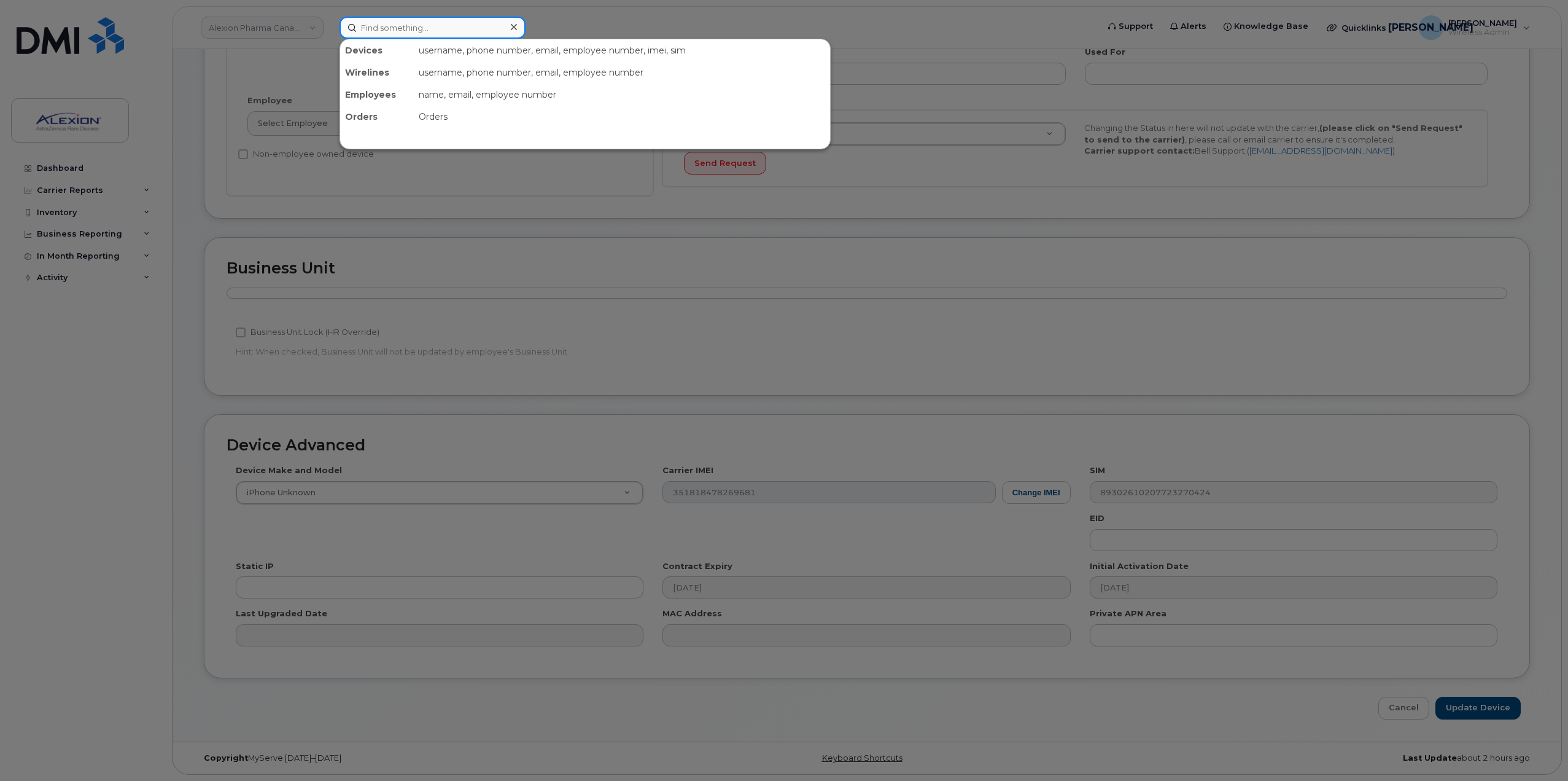
click at [457, 38] on input at bounding box center [432, 28] width 186 height 22
paste input "4163460213"
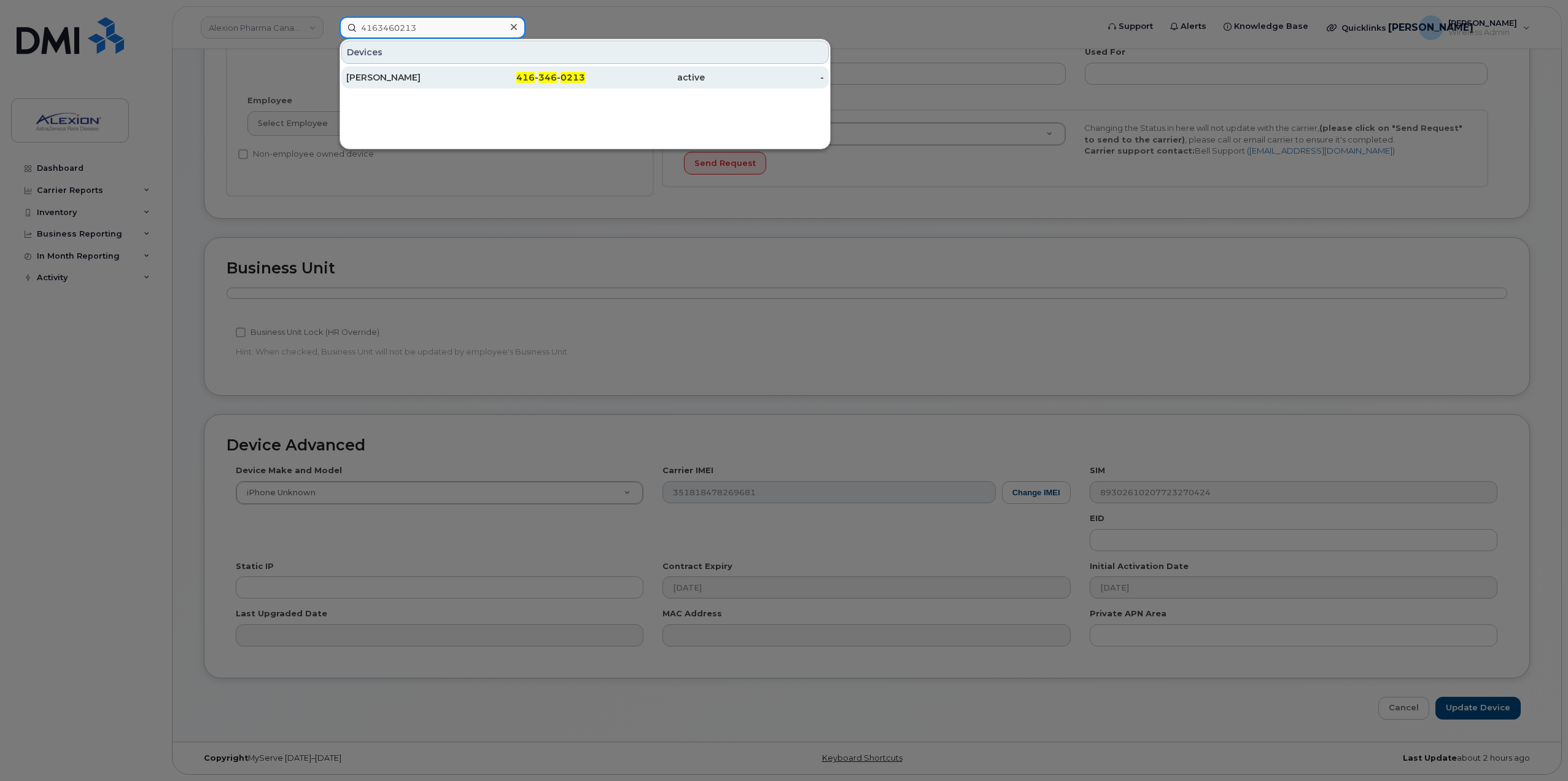
type input "4163460213"
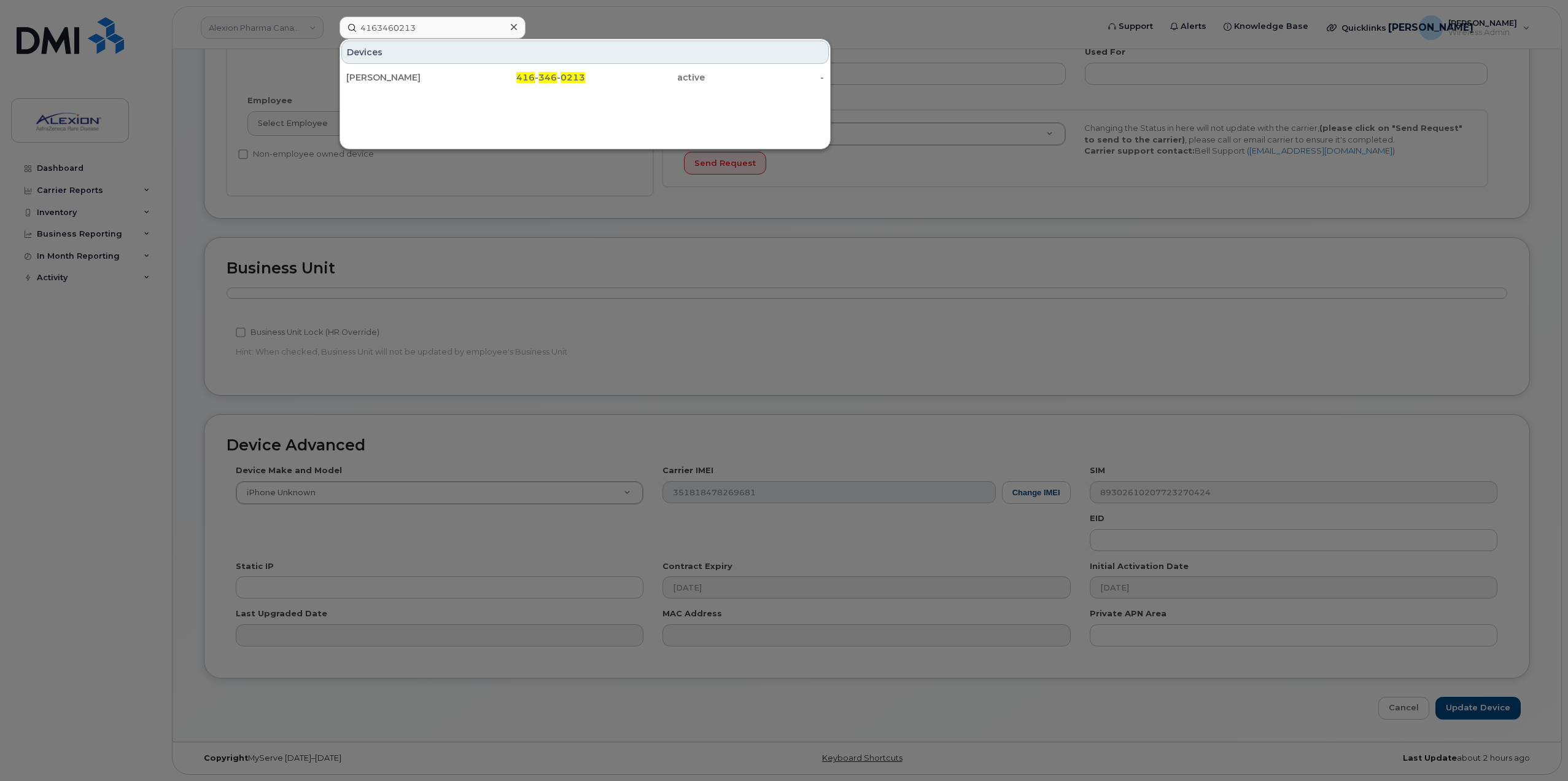
drag, startPoint x: 433, startPoint y: 79, endPoint x: 256, endPoint y: 80, distance: 177.0
click at [433, 79] on div "[PERSON_NAME]" at bounding box center [406, 78] width 120 height 13
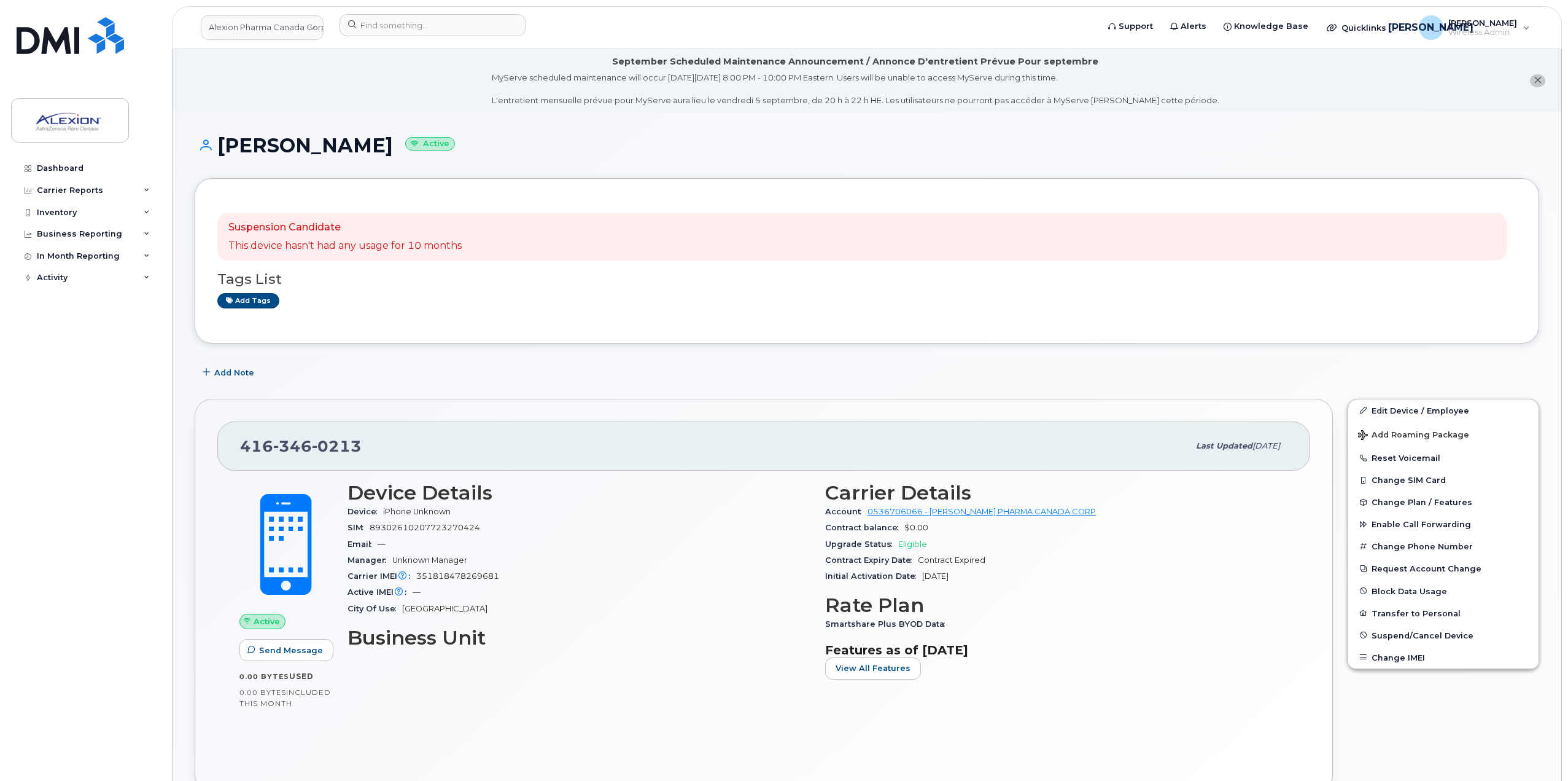
click at [419, 13] on header "Alexion Pharma Canada Corp Support Alerts Knowledge Base Quicklinks Suspend / C…" at bounding box center [867, 28] width 1390 height 43
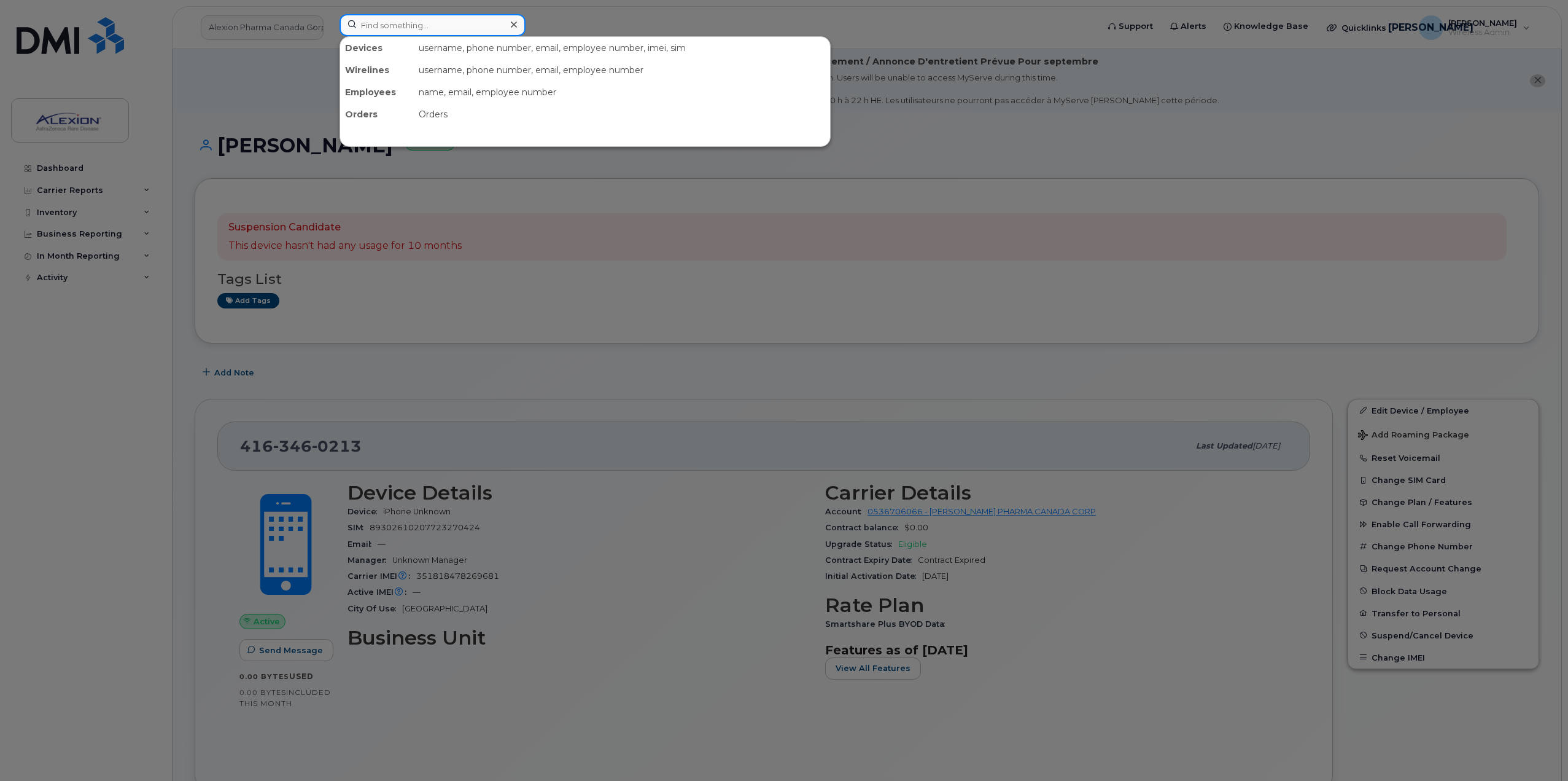
click at [419, 16] on input at bounding box center [432, 25] width 186 height 22
paste input "4163460213"
type input "4163460213"
click at [423, 24] on input at bounding box center [432, 25] width 186 height 22
paste input "4163460213"
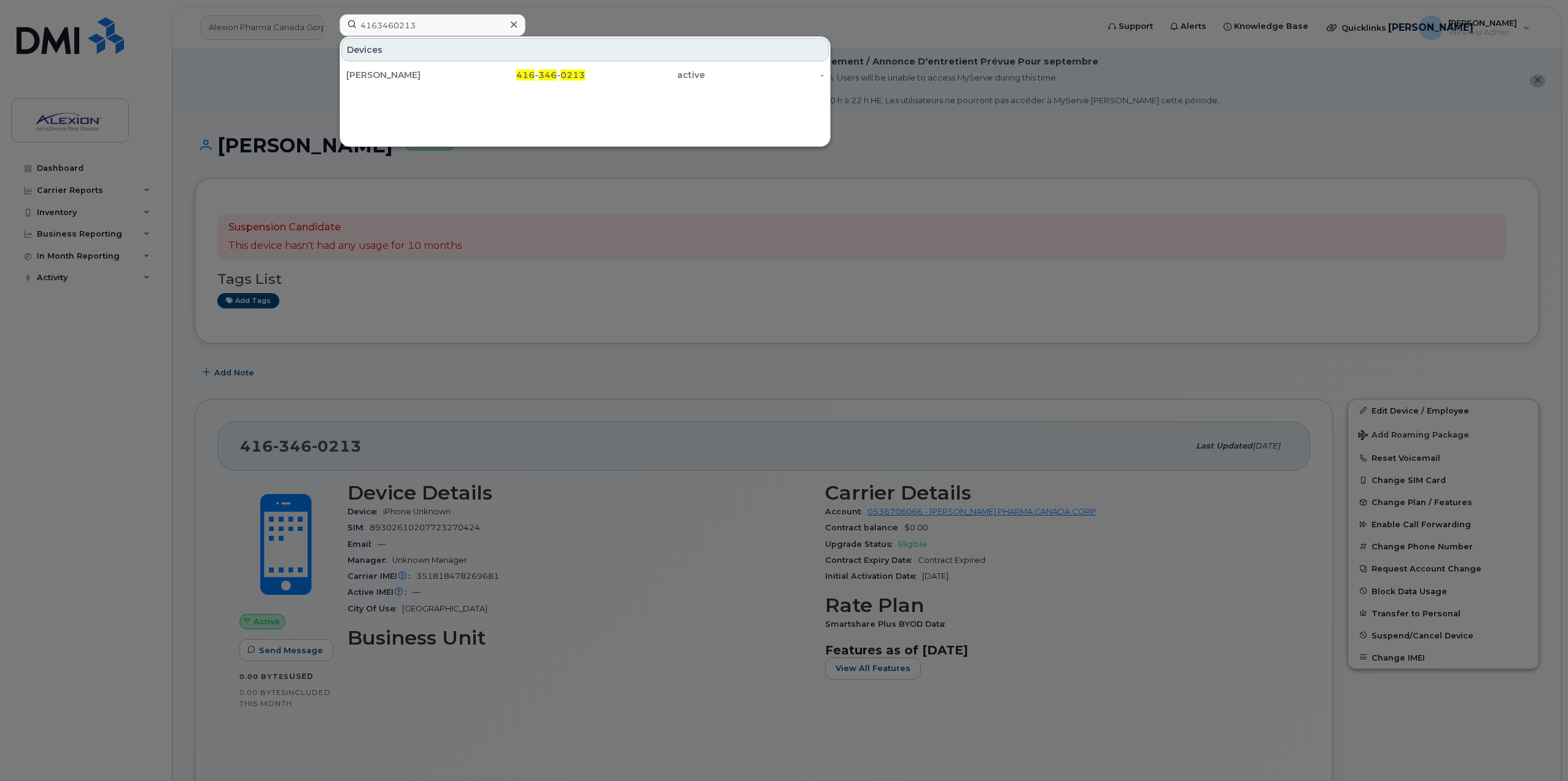
click at [634, 445] on div at bounding box center [784, 390] width 1568 height 781
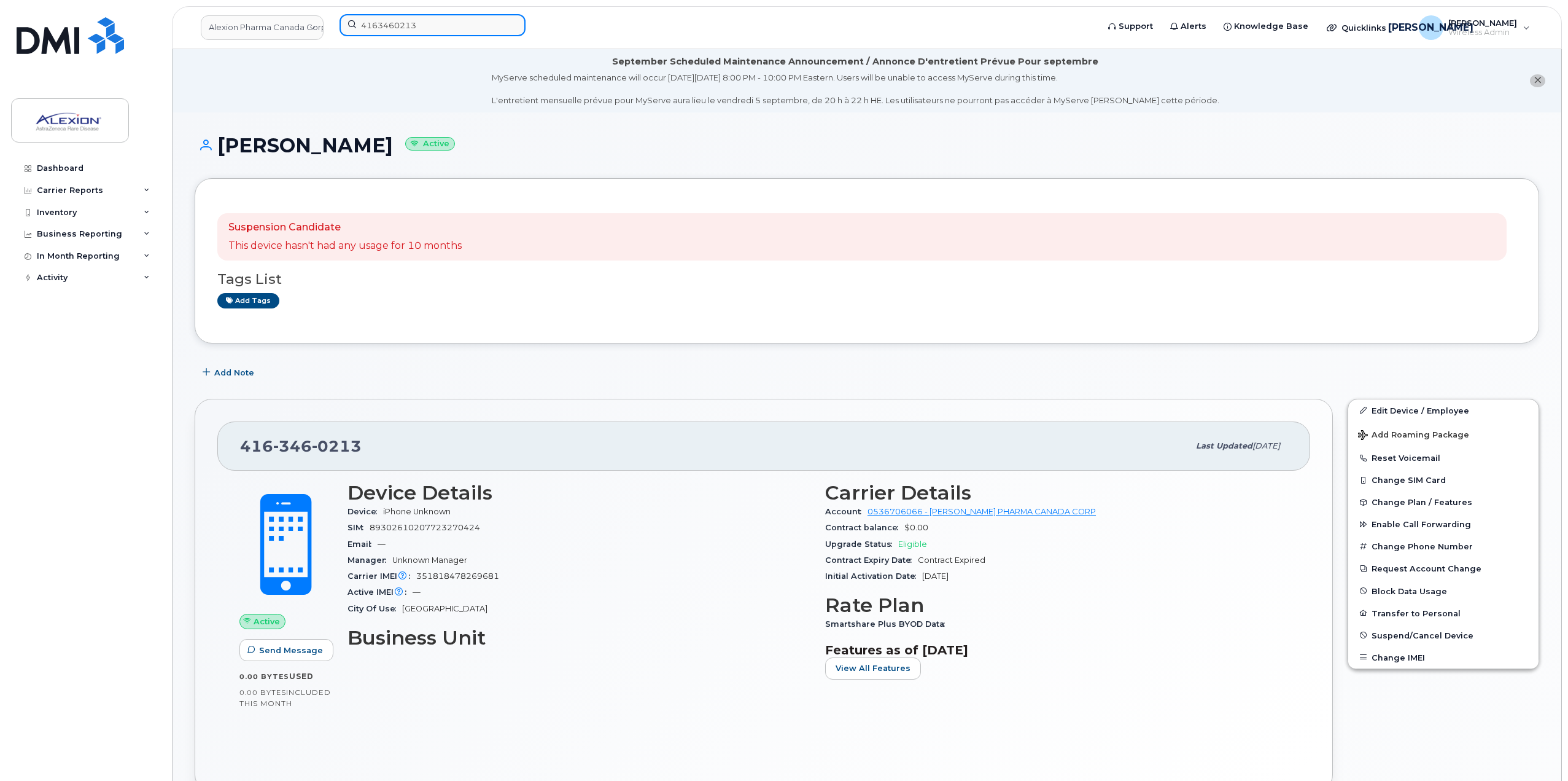
click at [454, 19] on input "4163460213" at bounding box center [432, 25] width 186 height 22
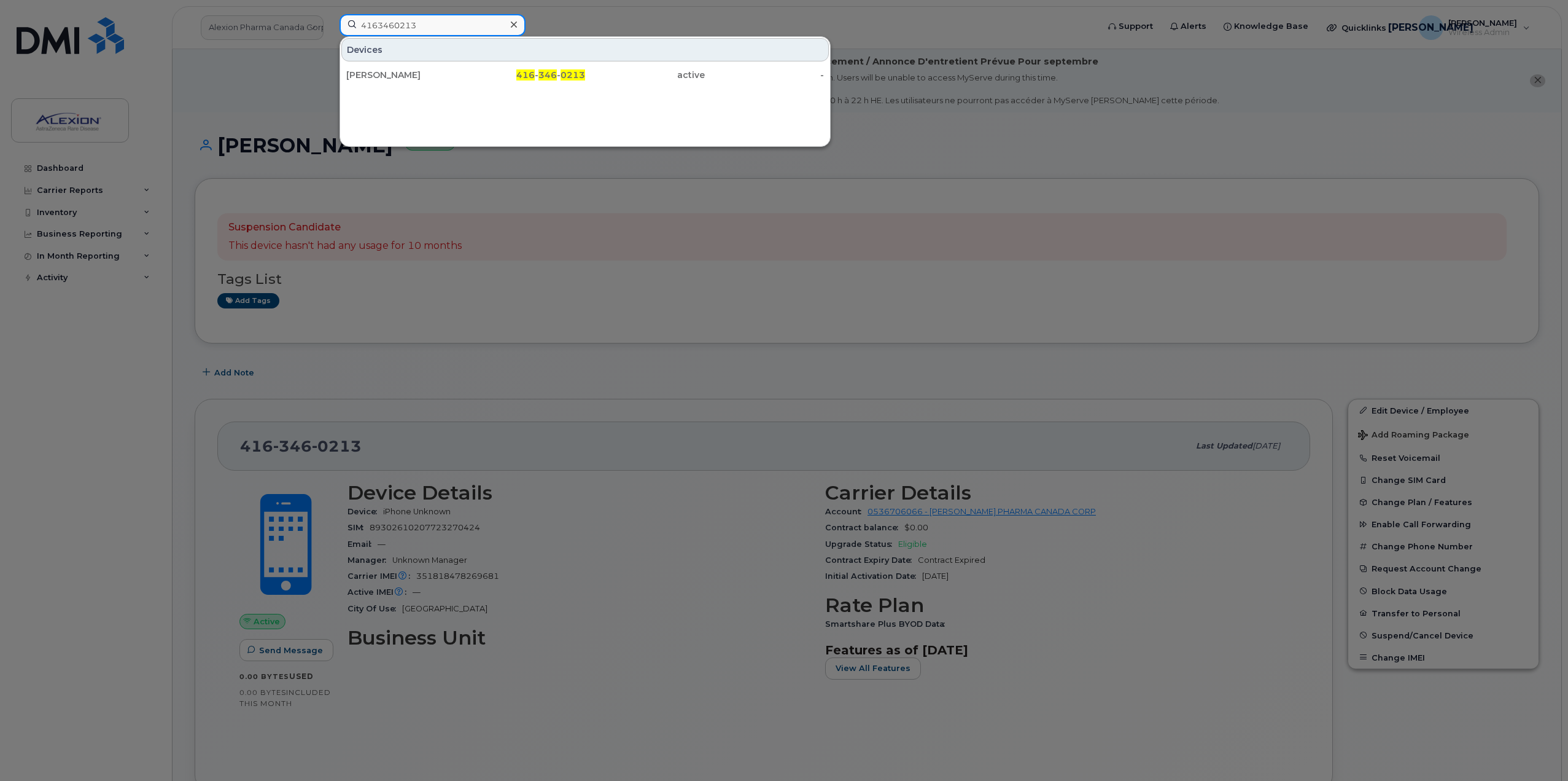
click at [452, 24] on input "4163460213" at bounding box center [432, 25] width 186 height 22
paste input "-346-"
type input "416-346-0213"
click at [447, 73] on div "[PERSON_NAME]" at bounding box center [406, 75] width 120 height 13
